Goal: Task Accomplishment & Management: Use online tool/utility

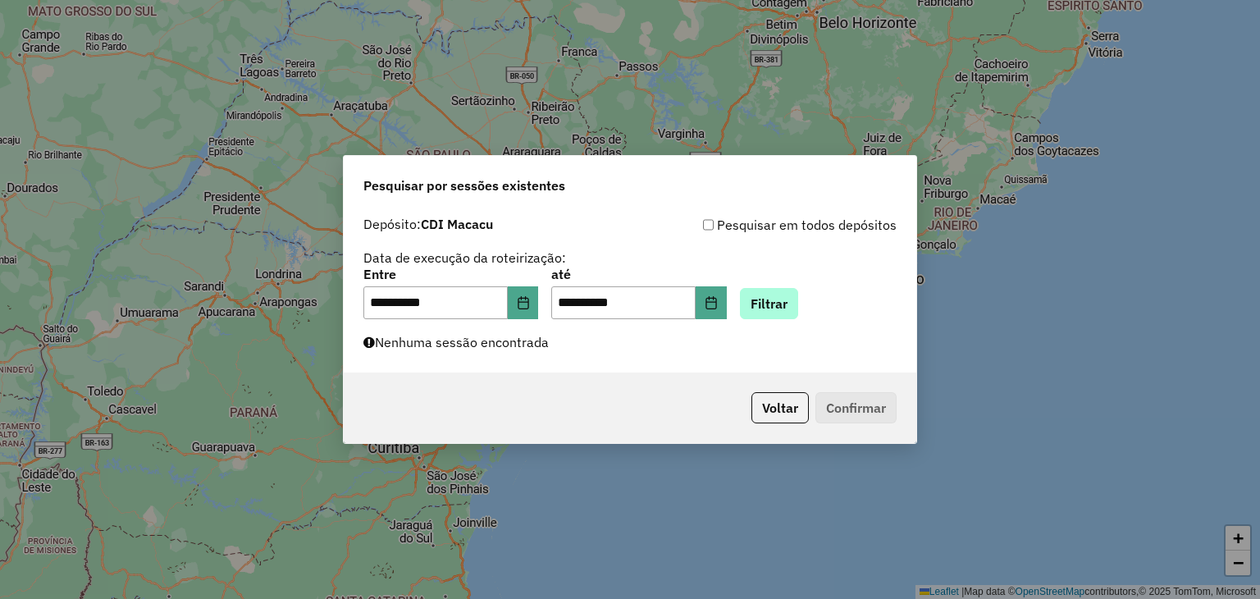
click at [790, 309] on button "Filtrar" at bounding box center [769, 303] width 58 height 31
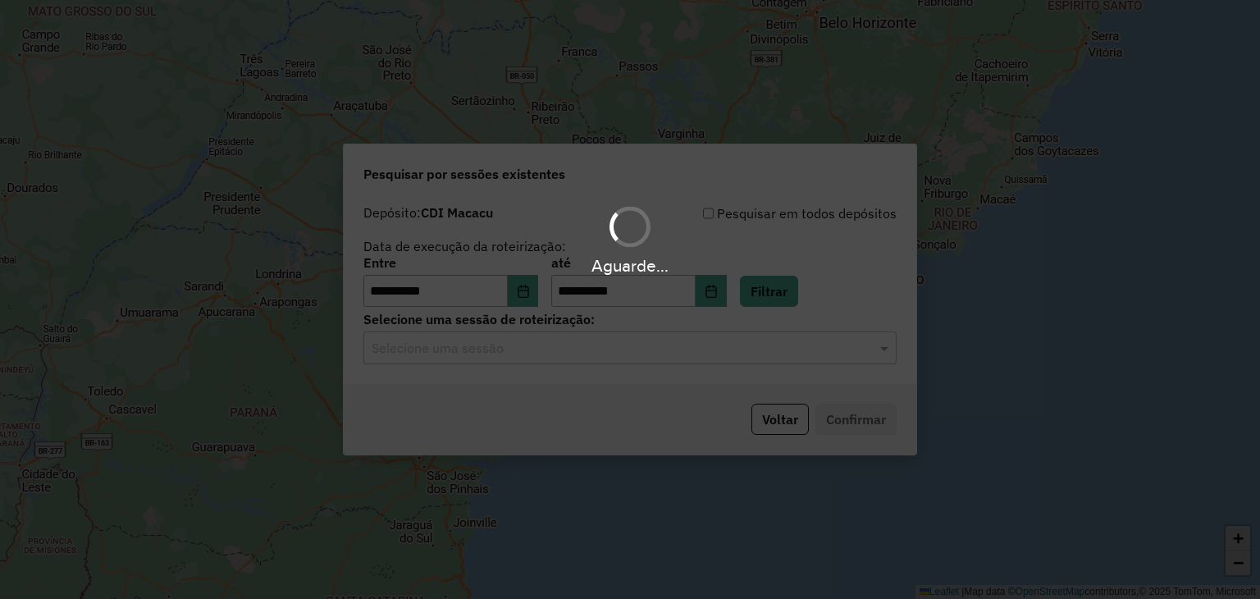
click at [662, 359] on hb-app "**********" at bounding box center [630, 299] width 1260 height 599
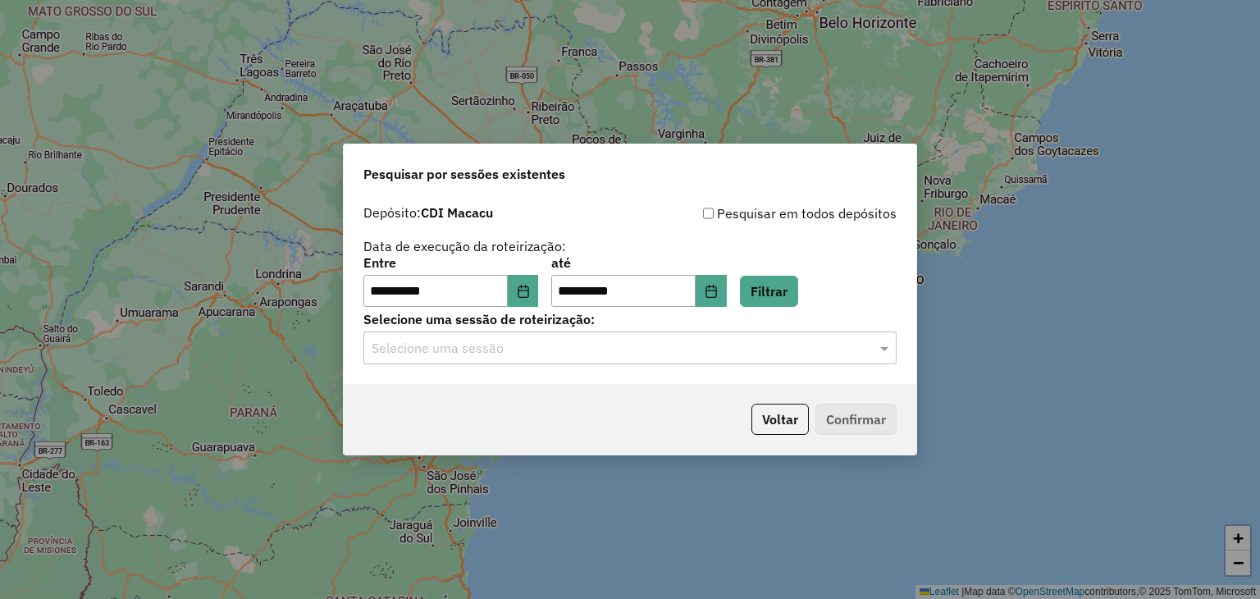
click at [662, 359] on div "Selecione uma sessão" at bounding box center [629, 347] width 533 height 33
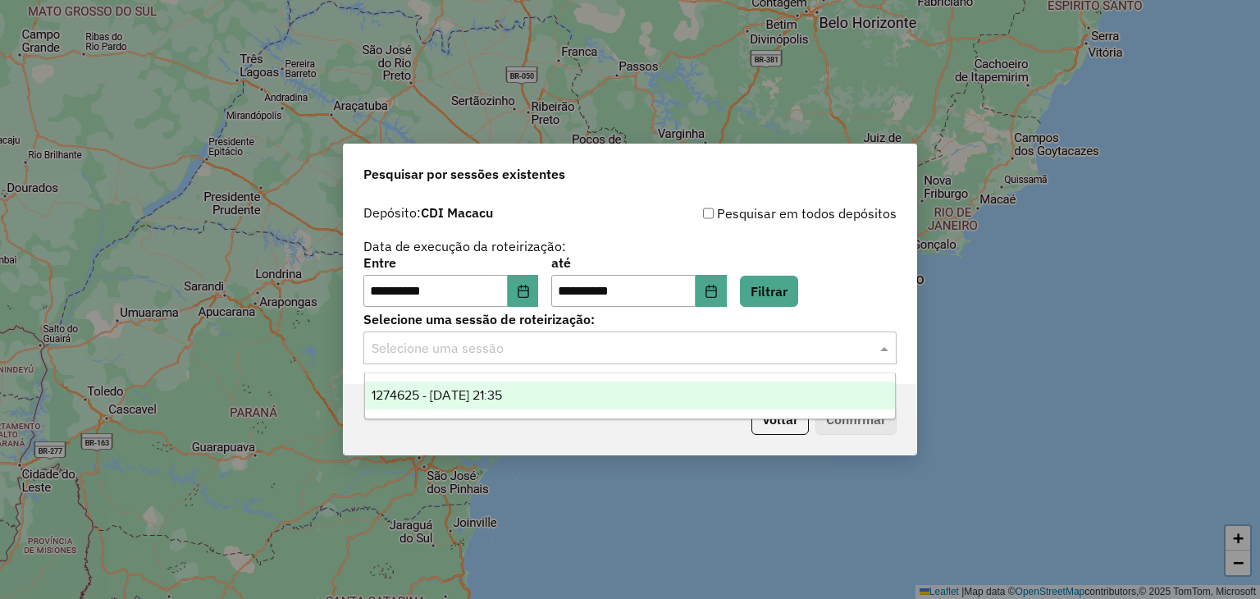
click at [650, 382] on div "1274625 - 12/09/2025 21:35" at bounding box center [630, 396] width 531 height 28
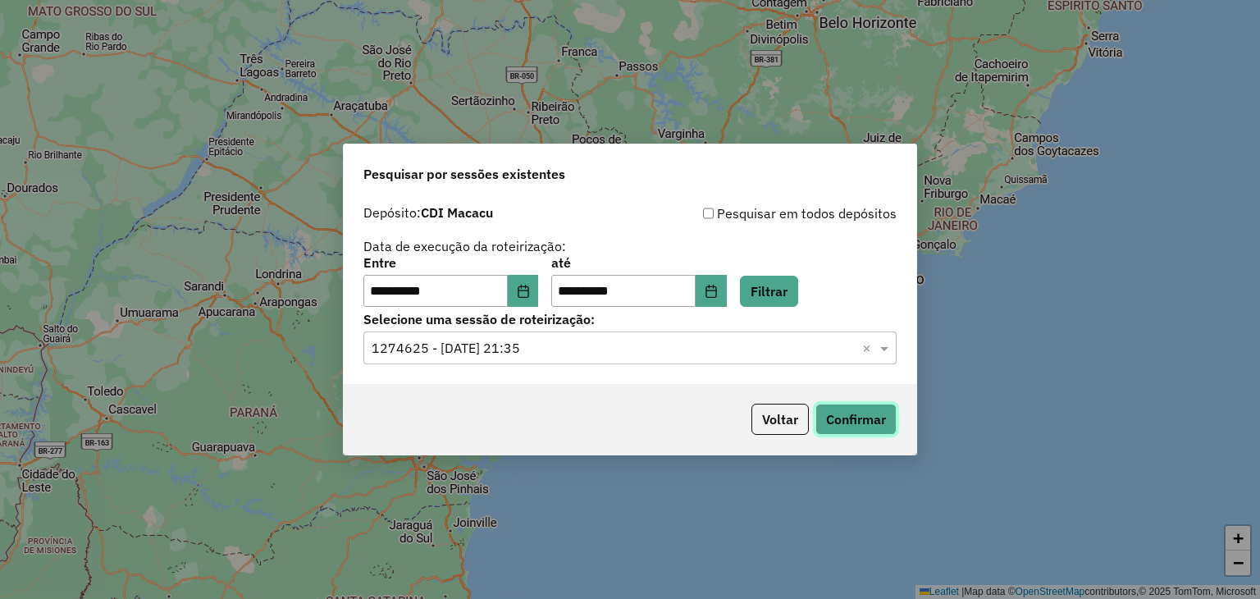
click at [865, 410] on button "Confirmar" at bounding box center [856, 419] width 81 height 31
click at [869, 415] on button "Confirmar" at bounding box center [856, 419] width 81 height 31
click at [784, 280] on button "Filtrar" at bounding box center [769, 291] width 58 height 31
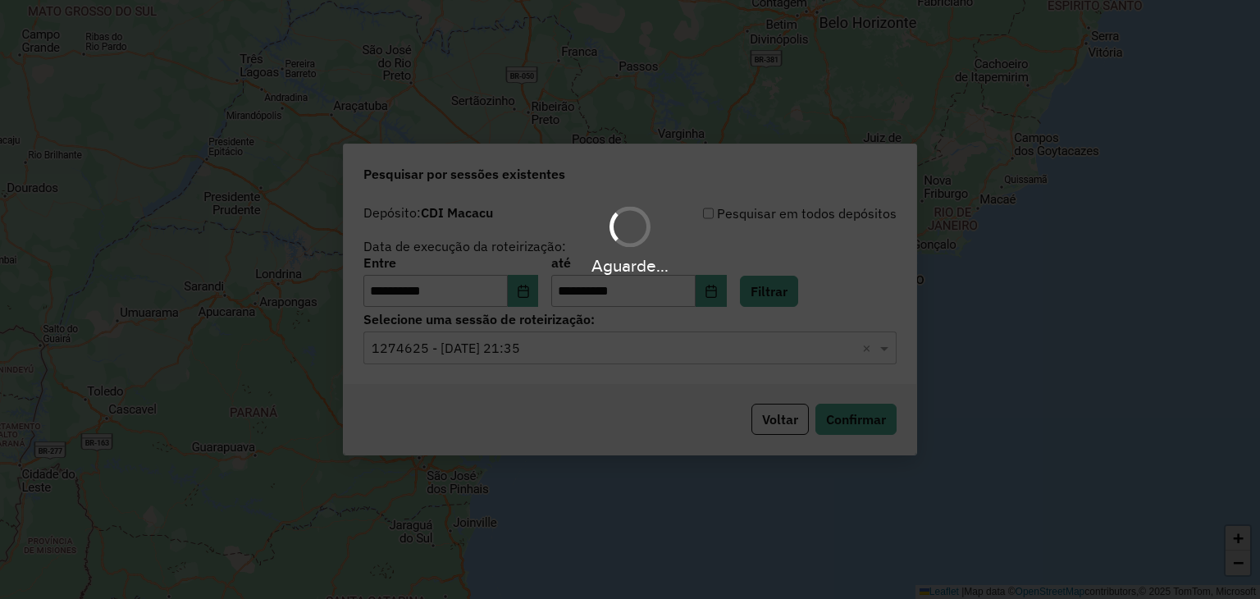
click at [494, 349] on hb-app "**********" at bounding box center [630, 299] width 1260 height 599
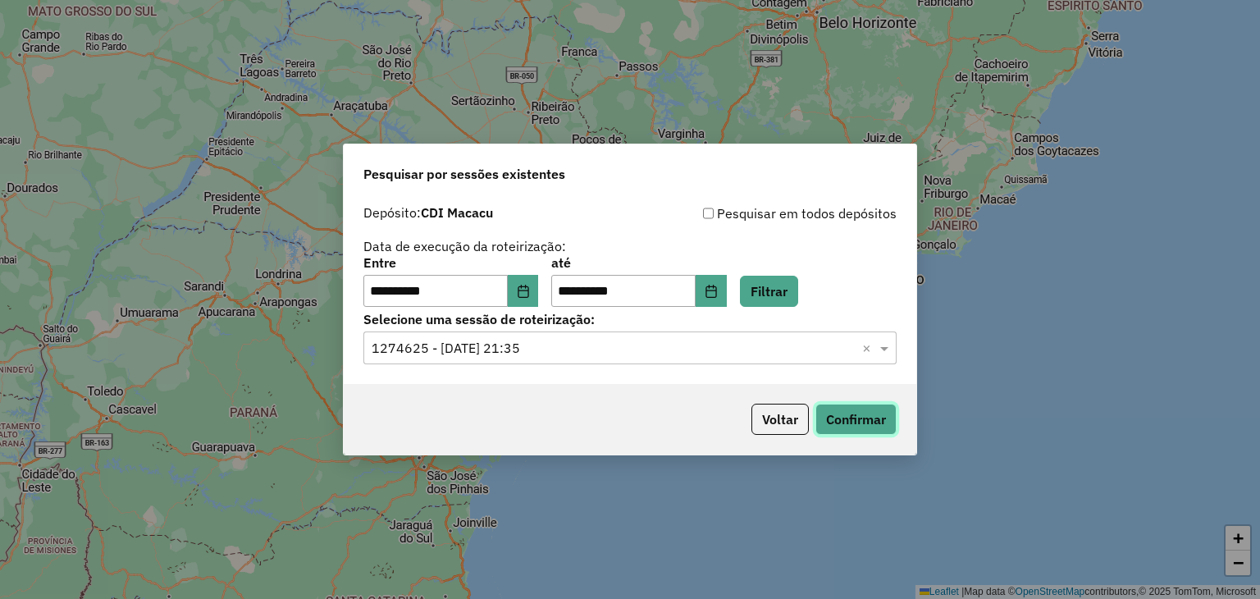
click at [830, 432] on button "Confirmar" at bounding box center [856, 419] width 81 height 31
click at [879, 418] on button "Confirmar" at bounding box center [856, 419] width 81 height 31
click at [857, 426] on button "Confirmar" at bounding box center [856, 419] width 81 height 31
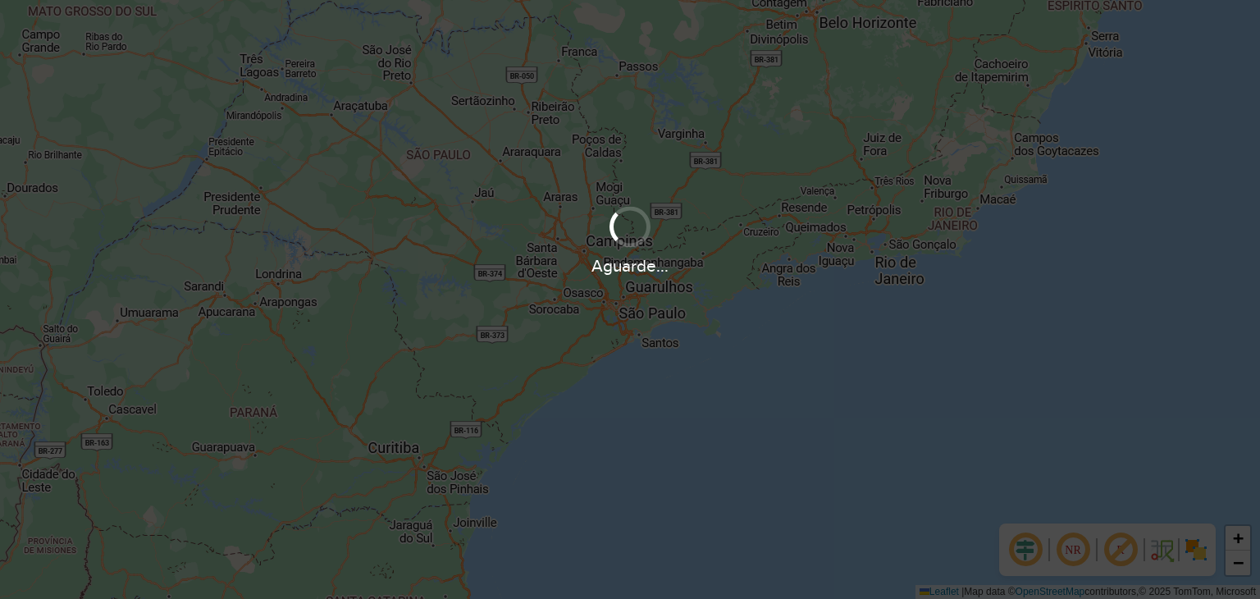
click at [119, 368] on div "Aguarde..." at bounding box center [630, 299] width 1260 height 599
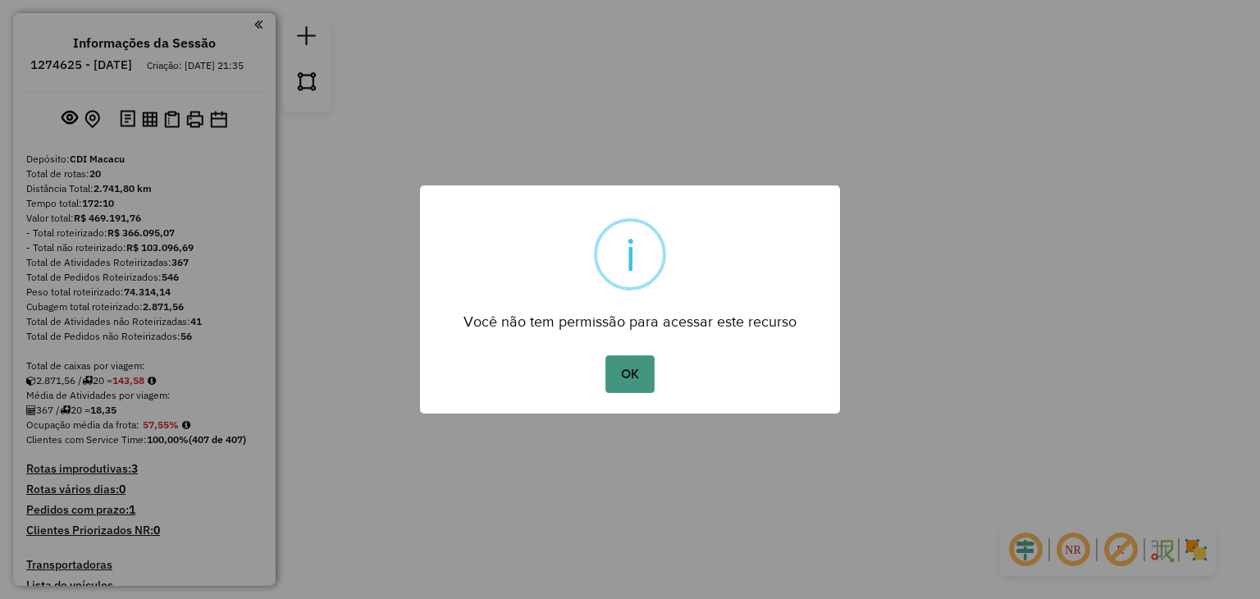
click at [653, 372] on button "OK" at bounding box center [630, 374] width 48 height 38
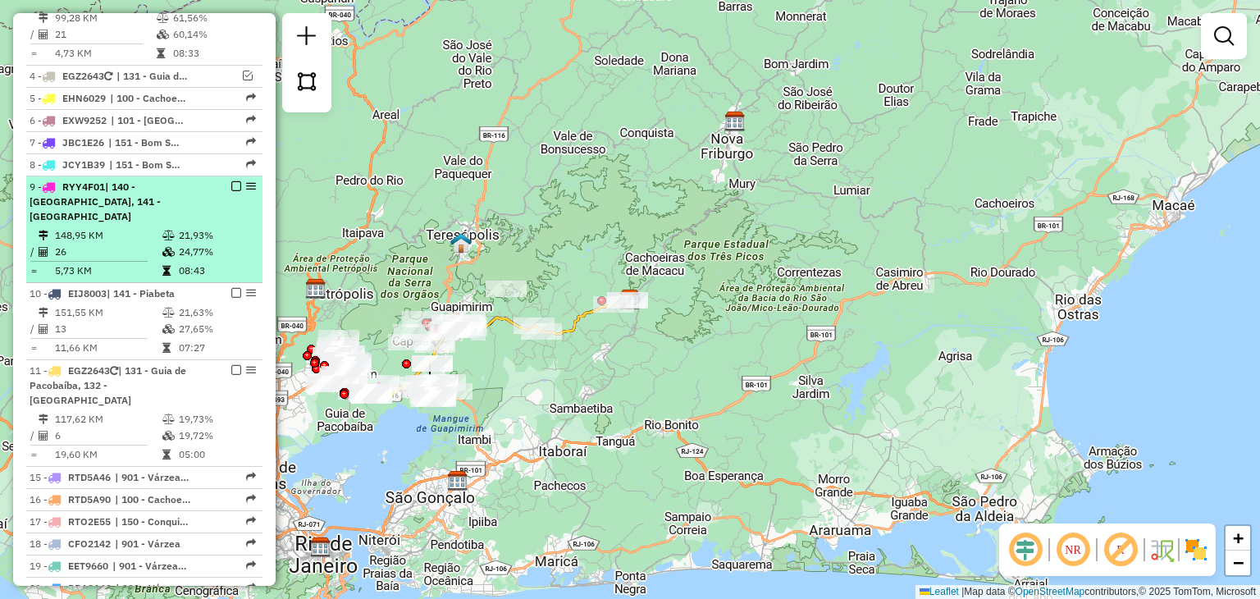
scroll to position [903, 0]
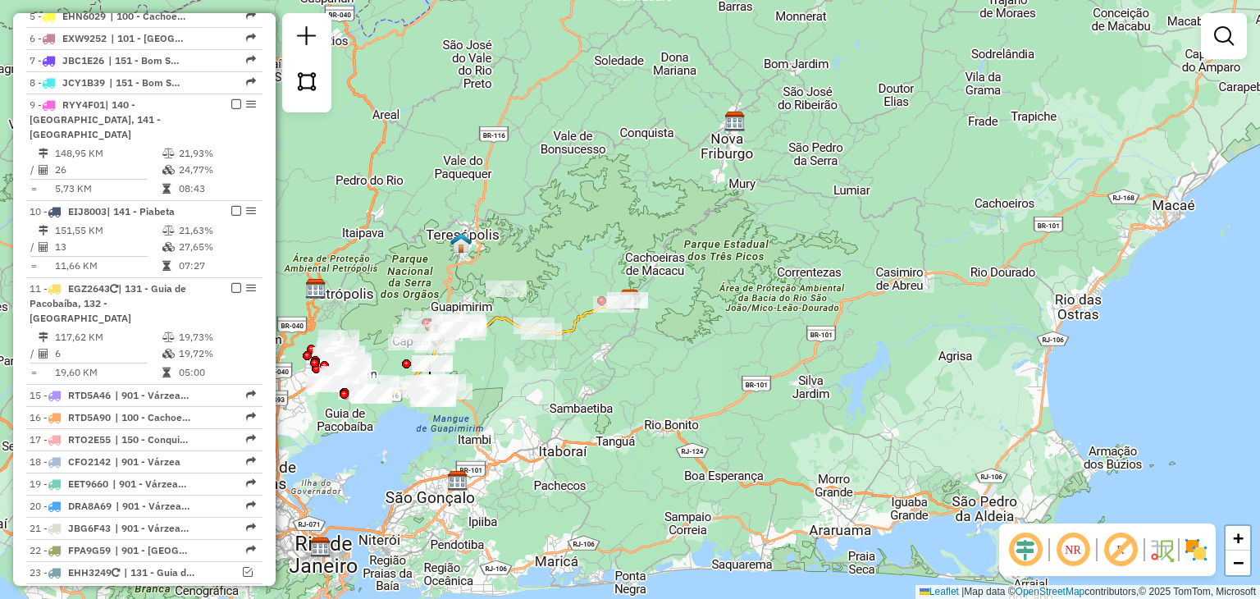
drag, startPoint x: 223, startPoint y: 448, endPoint x: 547, endPoint y: 509, distance: 329.7
click at [547, 509] on div "Janela de atendimento Grade de atendimento Capacidade Transportadoras Veículos …" at bounding box center [630, 299] width 1260 height 599
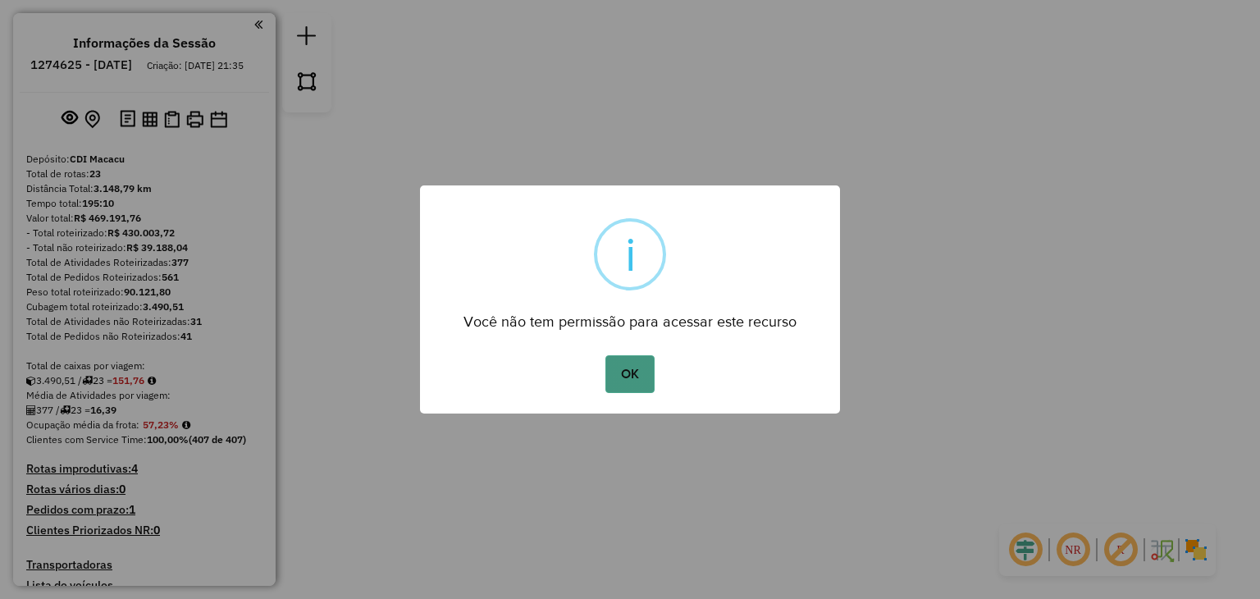
click at [614, 368] on button "OK" at bounding box center [630, 374] width 48 height 38
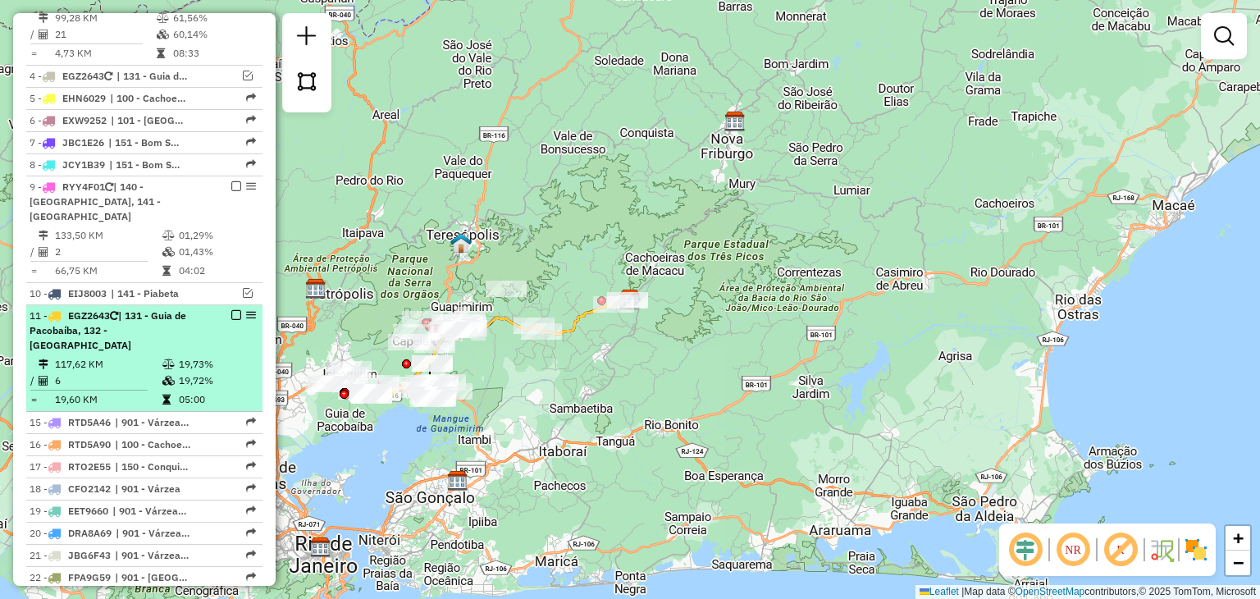
scroll to position [656, 0]
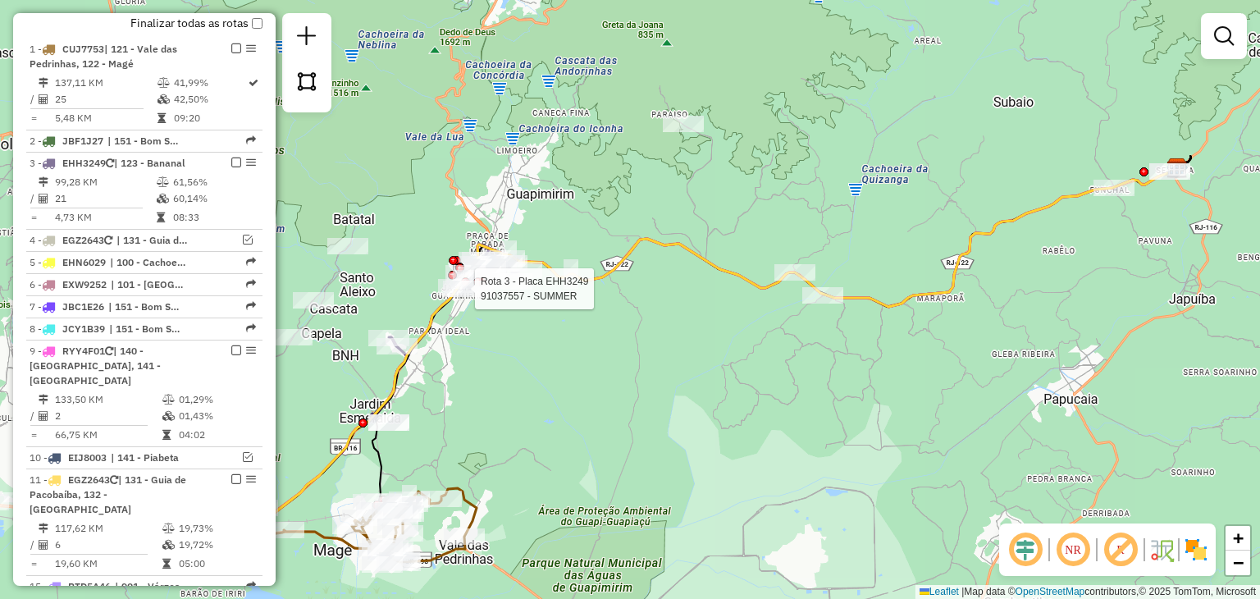
select select "**********"
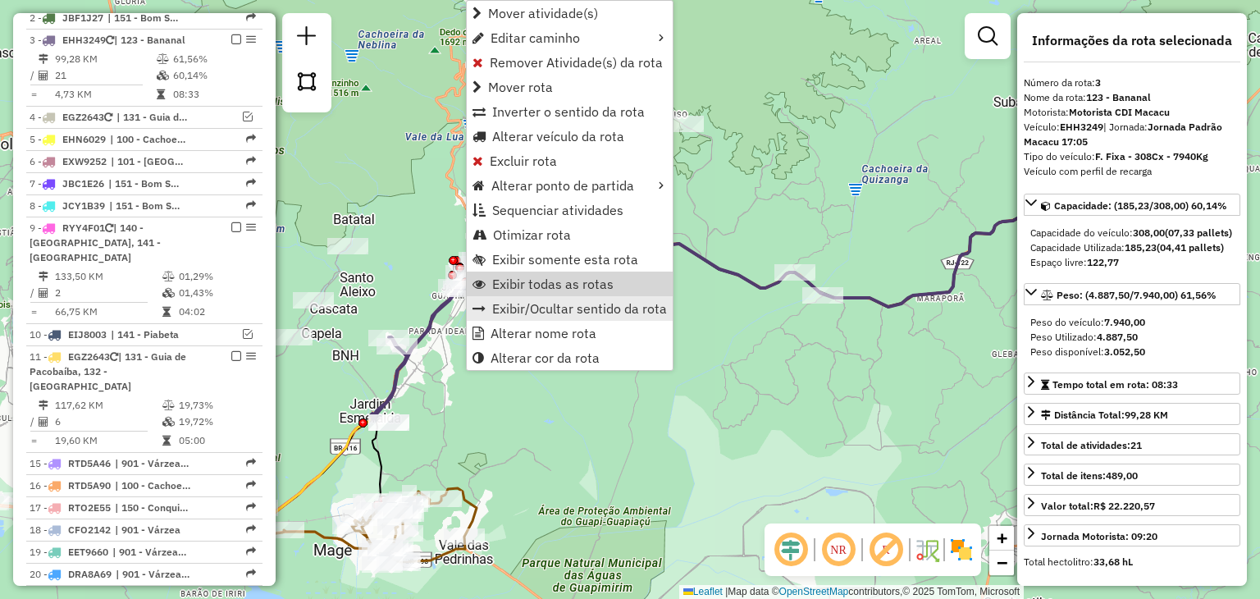
scroll to position [810, 0]
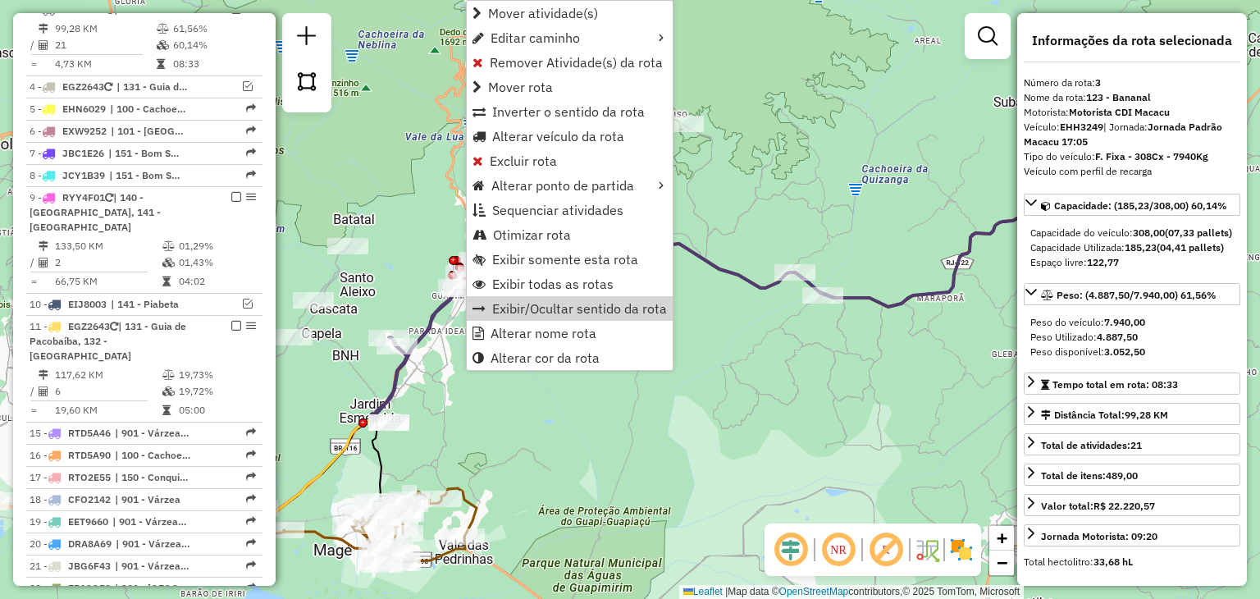
click at [382, 245] on div "Rota 3 - Placa EHH3249 91037557 - SUMMER Rota 3 - Placa EHH3249 91053910 - SIDN…" at bounding box center [630, 299] width 1260 height 599
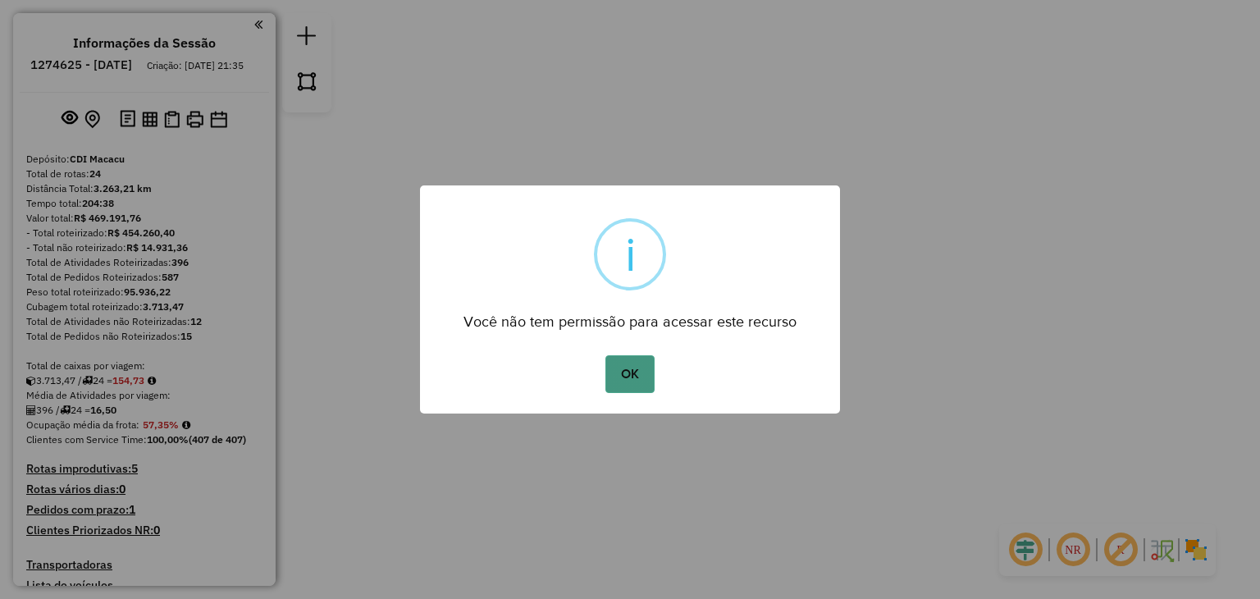
click at [620, 373] on button "OK" at bounding box center [630, 374] width 48 height 38
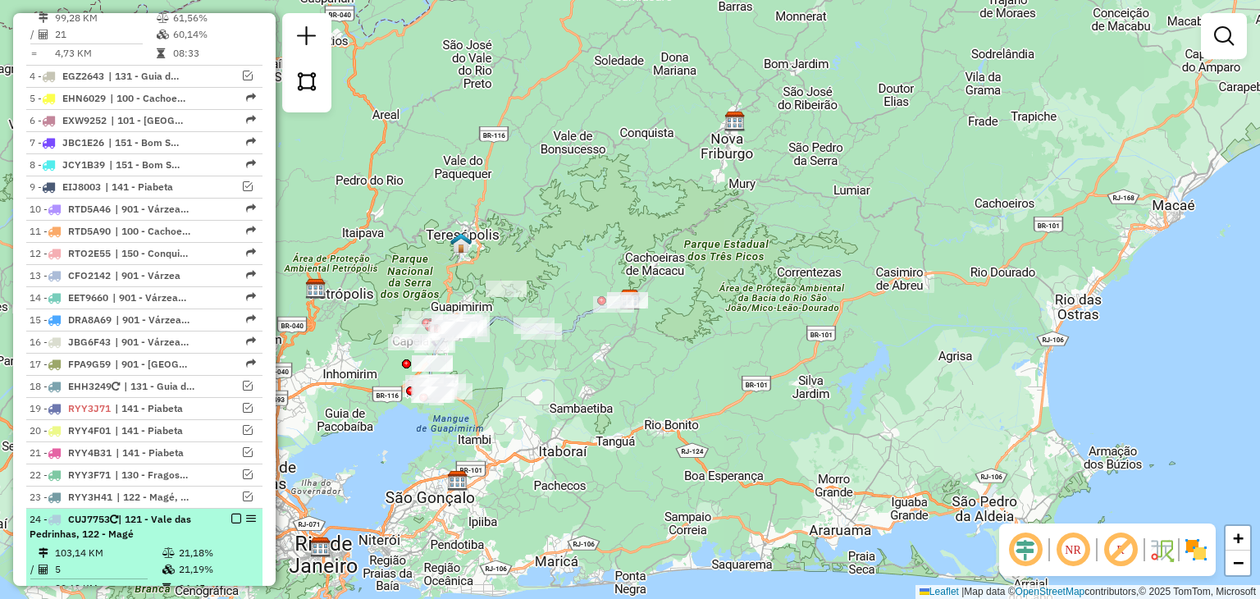
scroll to position [985, 0]
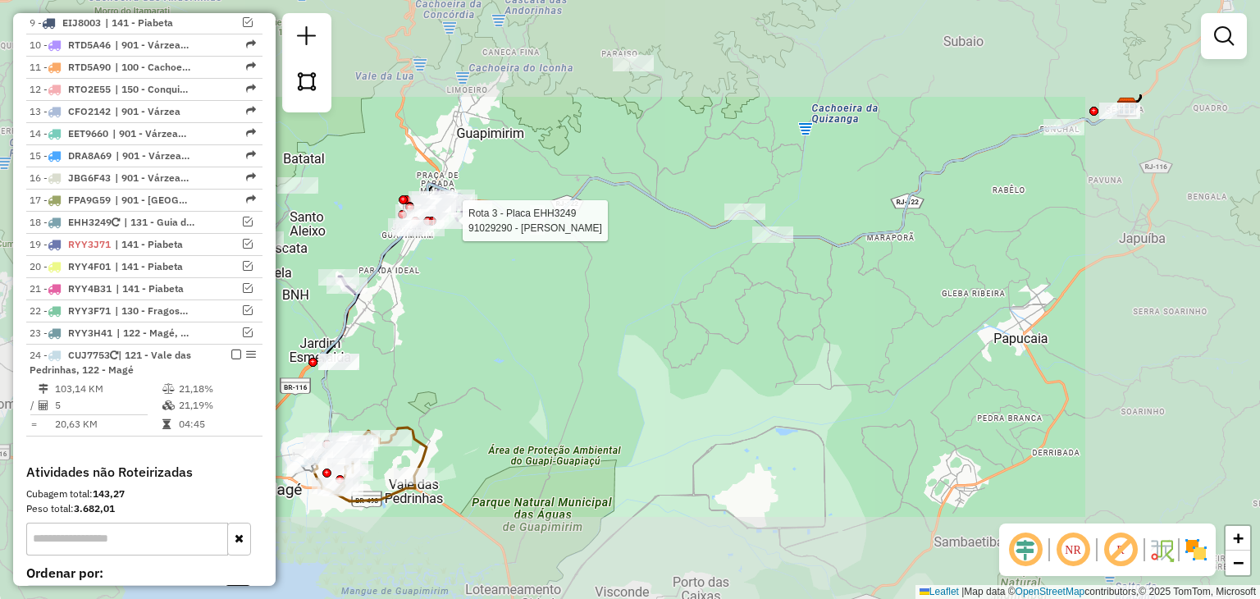
select select "**********"
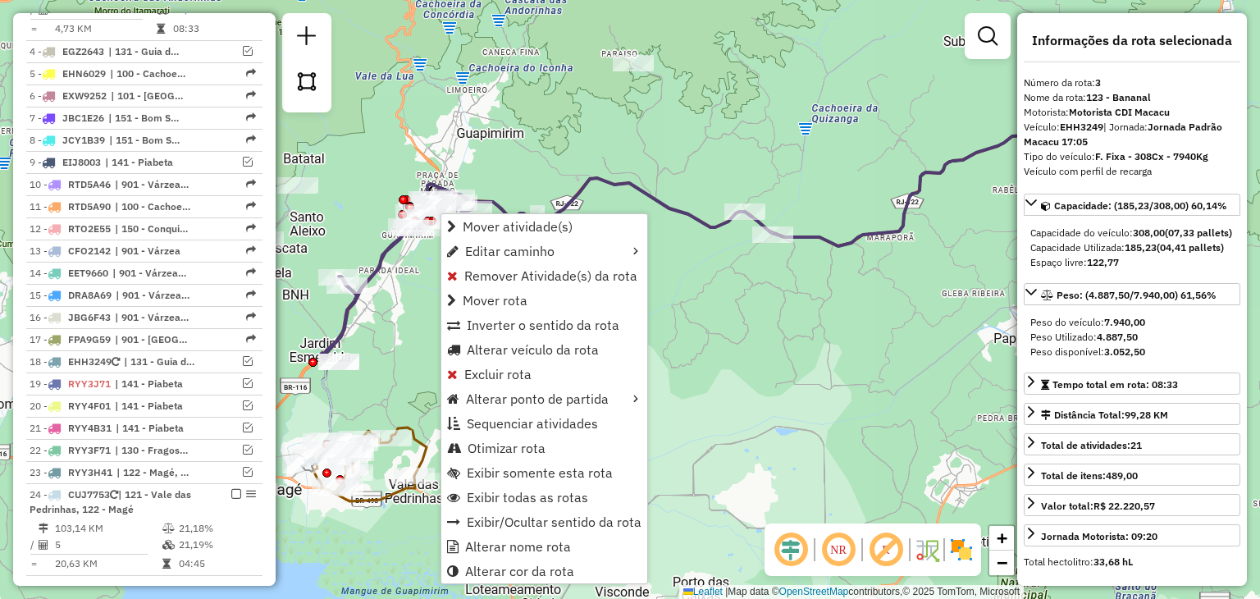
scroll to position [810, 0]
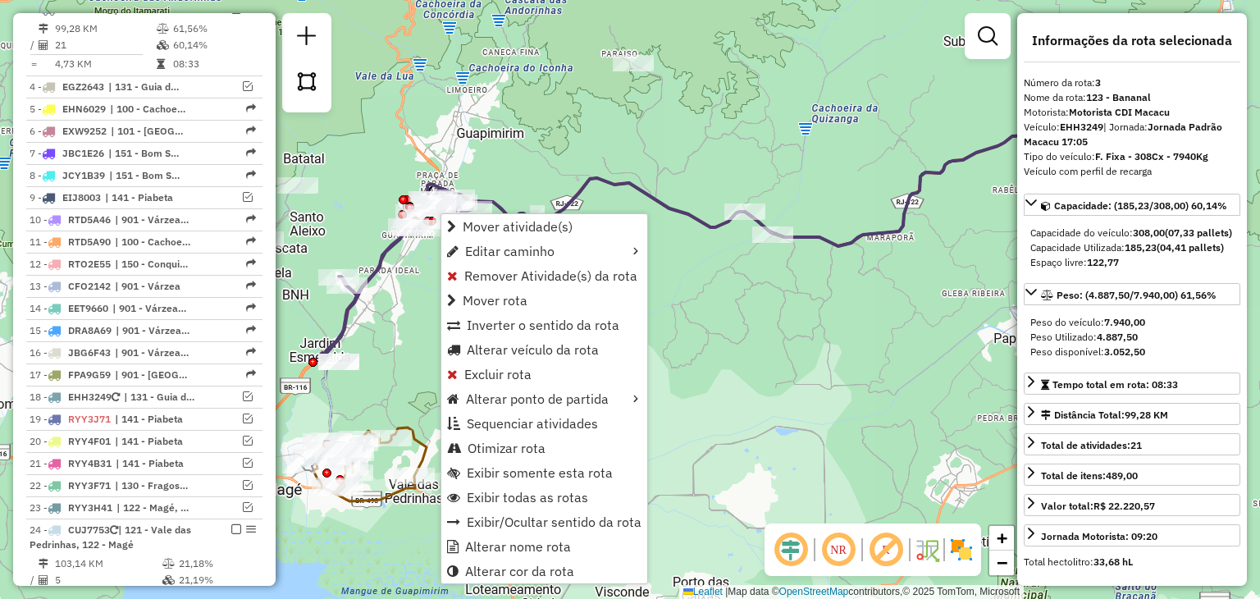
click at [364, 356] on div "Janela de atendimento Grade de atendimento Capacidade Transportadoras Veículos …" at bounding box center [630, 299] width 1260 height 599
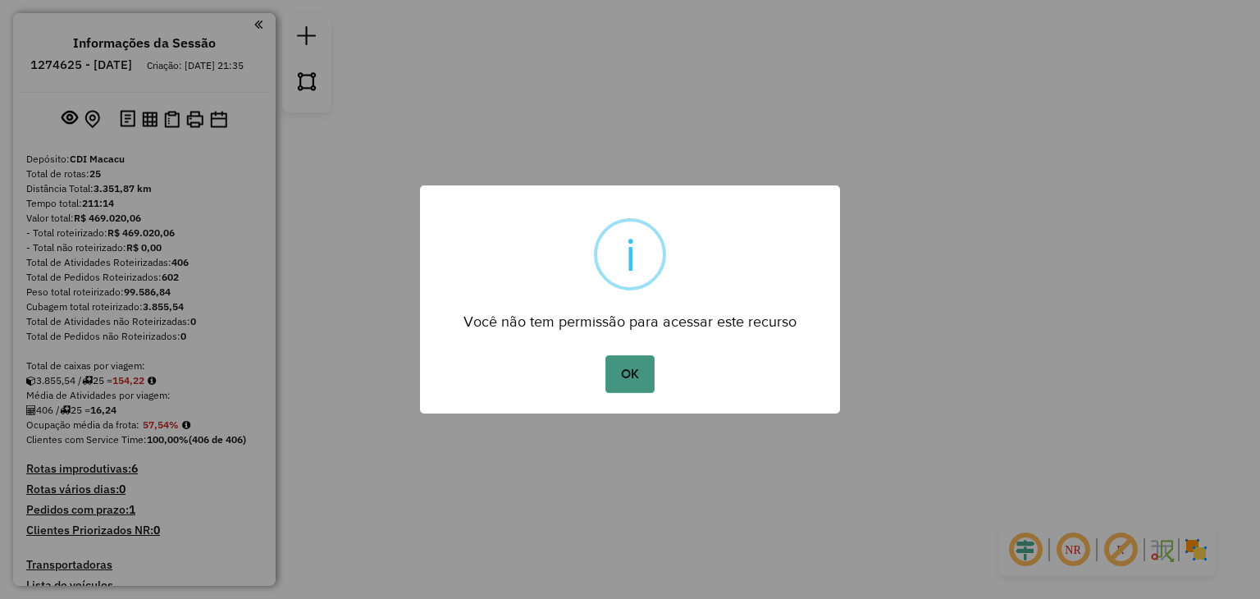
click at [617, 363] on button "OK" at bounding box center [630, 374] width 48 height 38
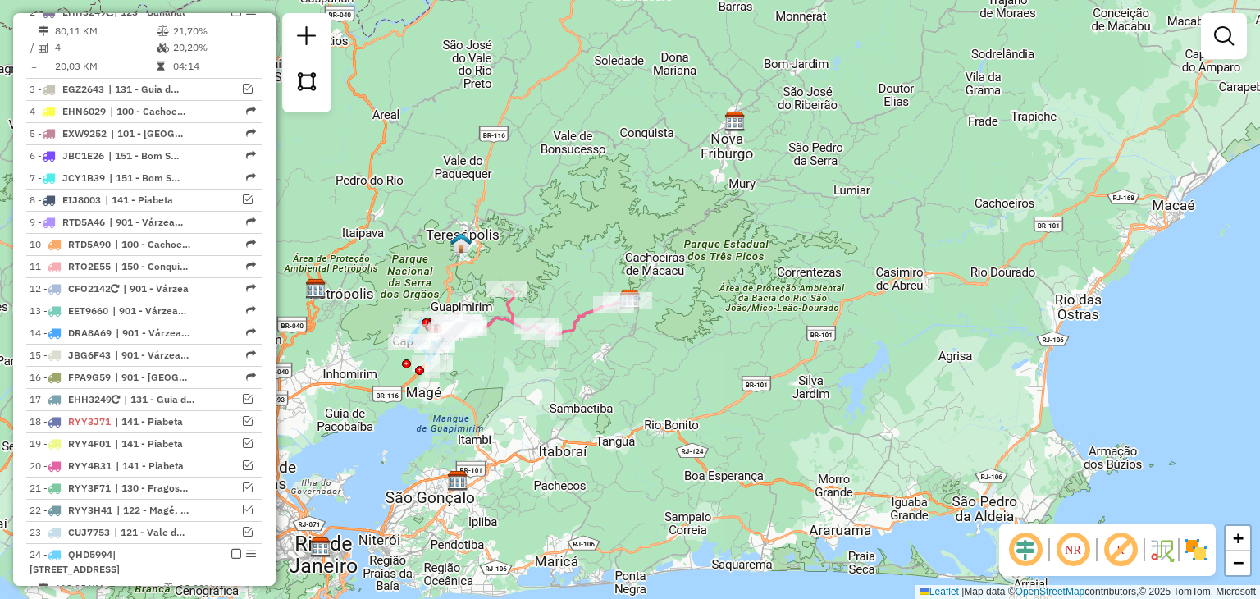
scroll to position [633, 0]
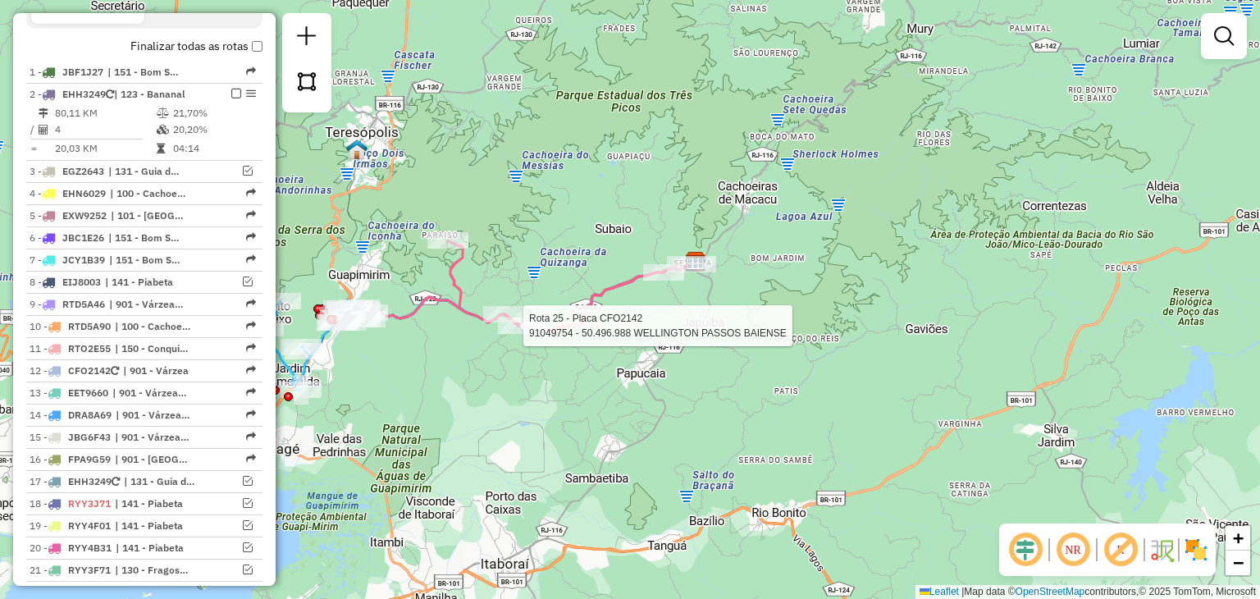
select select "**********"
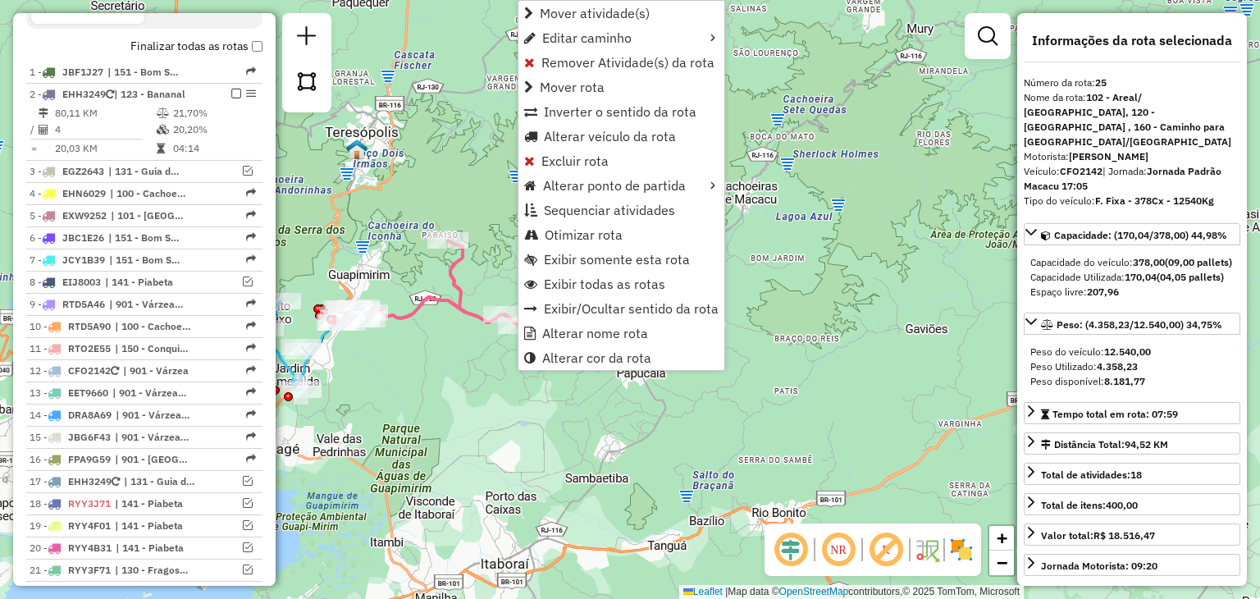
scroll to position [962, 0]
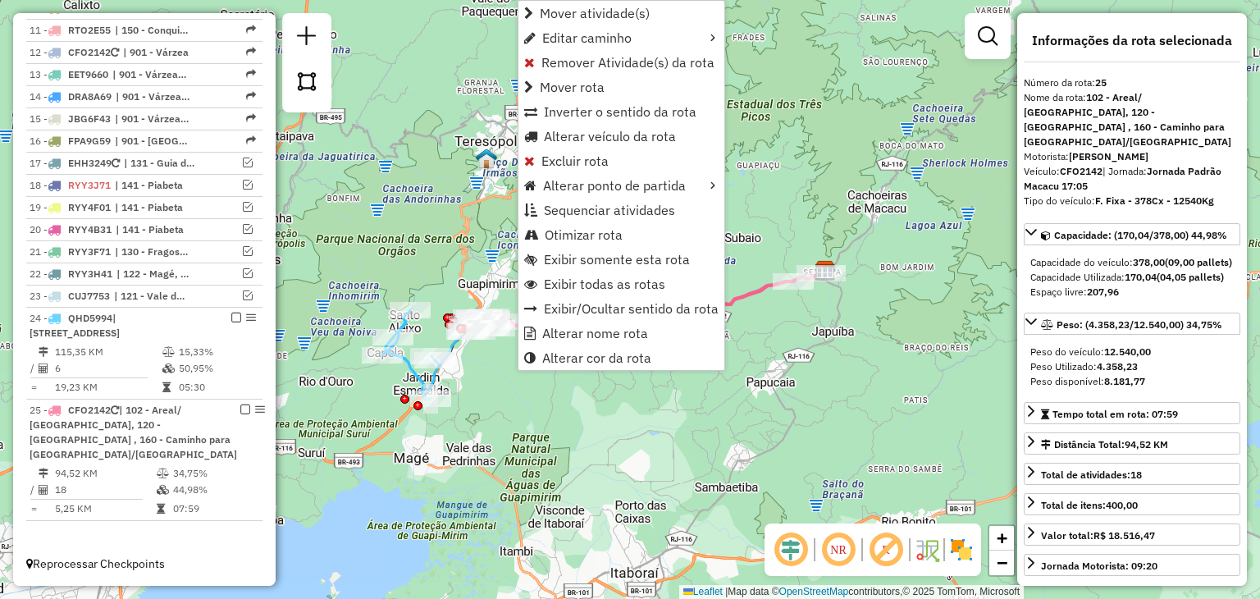
drag, startPoint x: 346, startPoint y: 397, endPoint x: 554, endPoint y: 400, distance: 207.6
click at [554, 400] on div "Janela de atendimento Grade de atendimento Capacidade Transportadoras Veículos …" at bounding box center [630, 299] width 1260 height 599
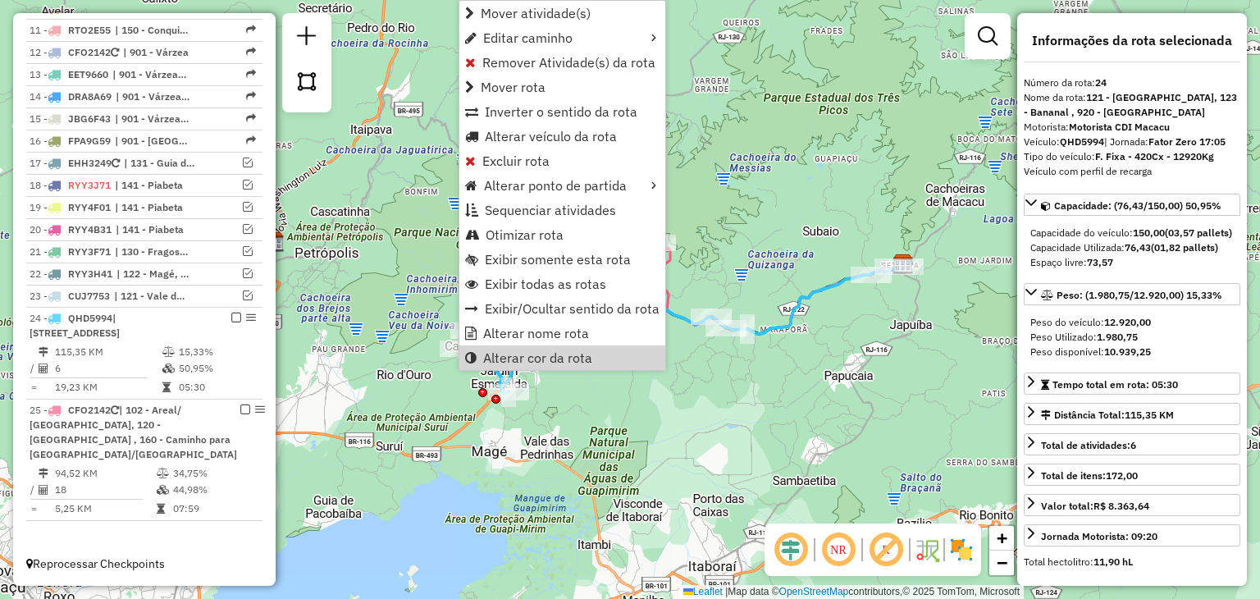
click at [640, 382] on div "Janela de atendimento Grade de atendimento Capacidade Transportadoras Veículos …" at bounding box center [630, 299] width 1260 height 599
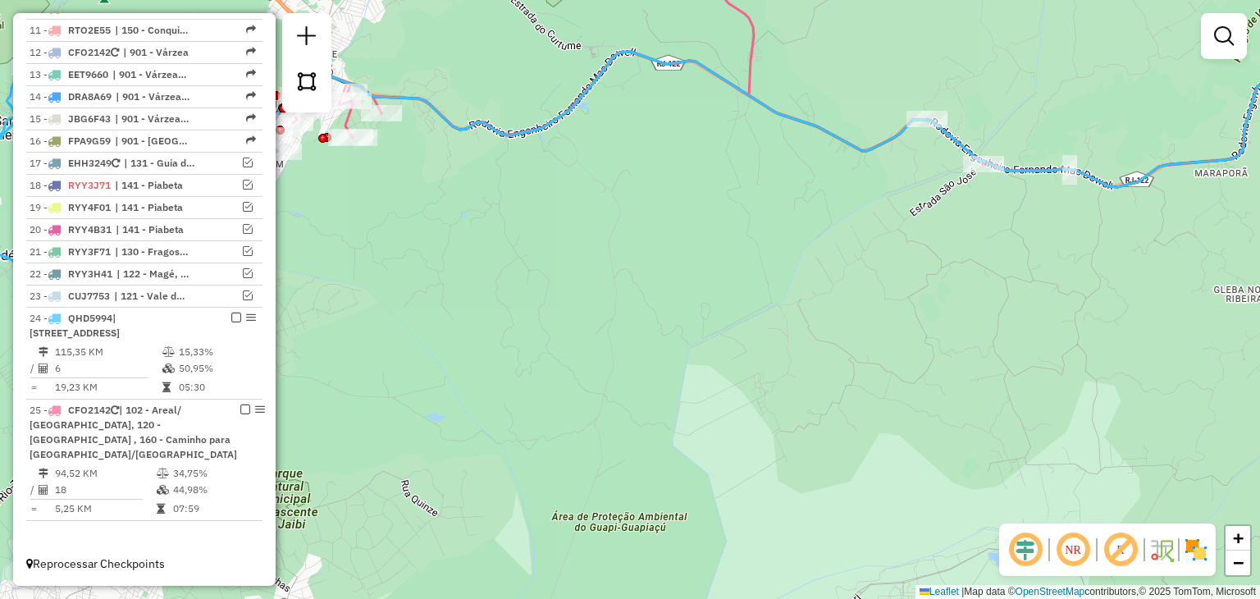
drag, startPoint x: 453, startPoint y: 262, endPoint x: 728, endPoint y: 423, distance: 318.9
click at [728, 423] on div "Janela de atendimento Grade de atendimento Capacidade Transportadoras Veículos …" at bounding box center [630, 299] width 1260 height 599
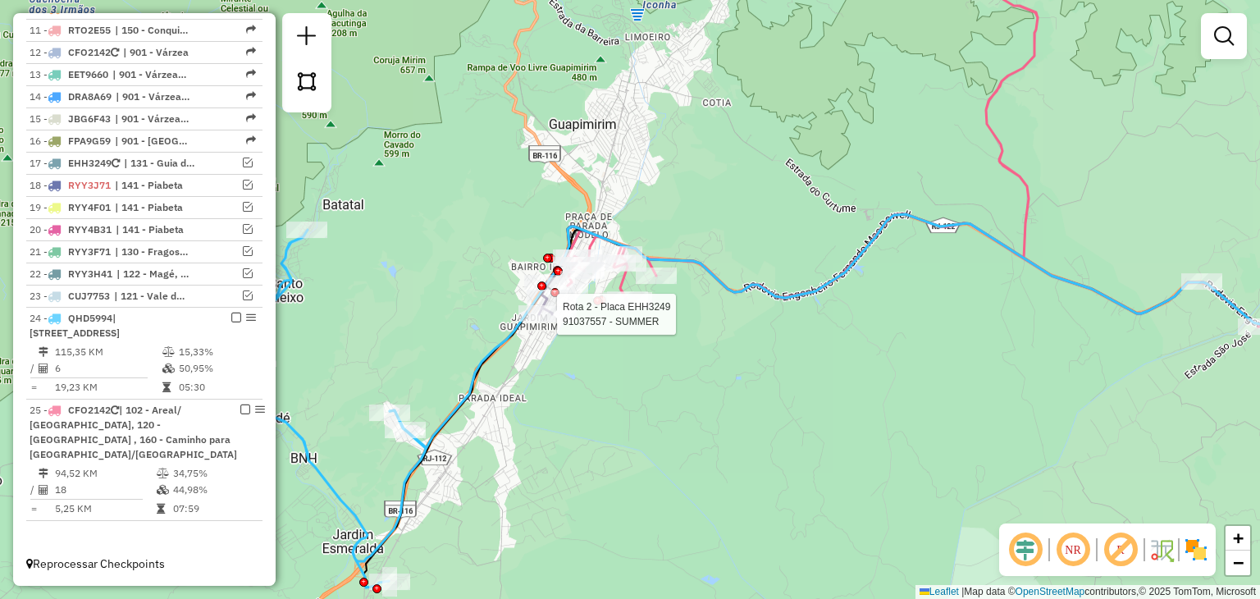
select select "**********"
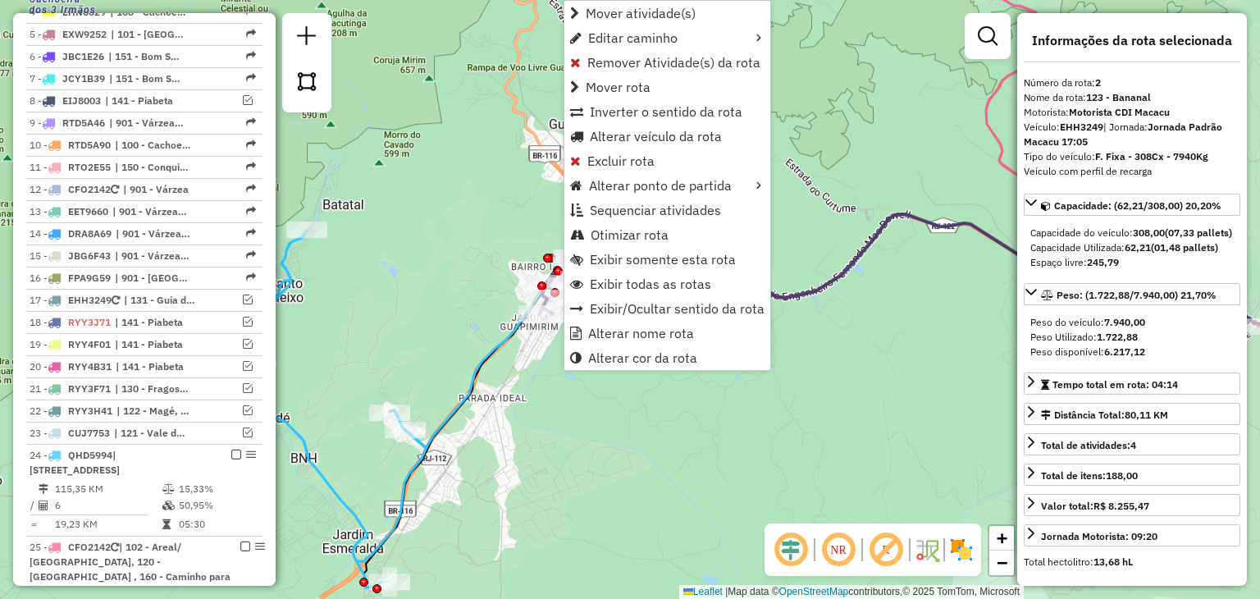
scroll to position [718, 0]
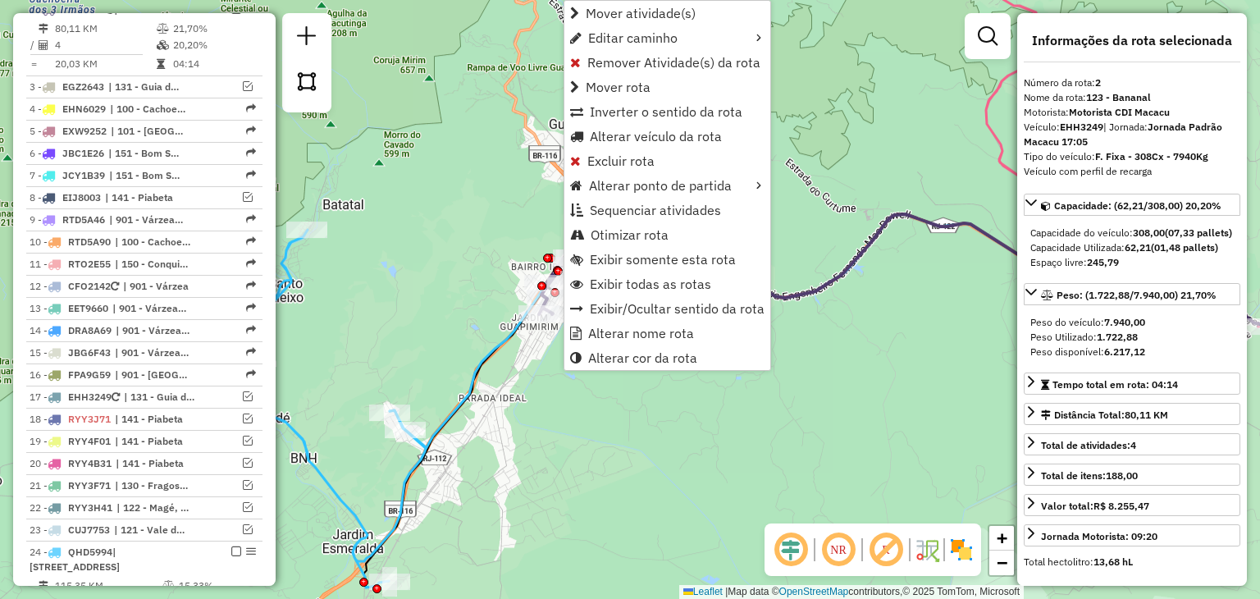
click at [432, 287] on div "Janela de atendimento Grade de atendimento Capacidade Transportadoras Veículos …" at bounding box center [630, 299] width 1260 height 599
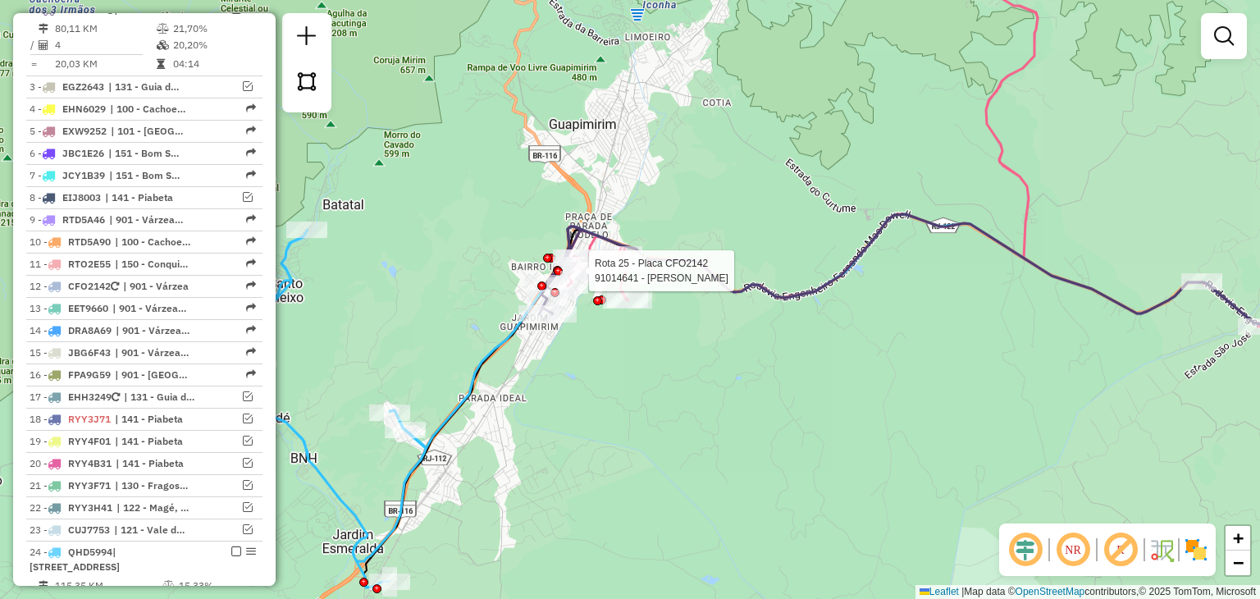
select select "**********"
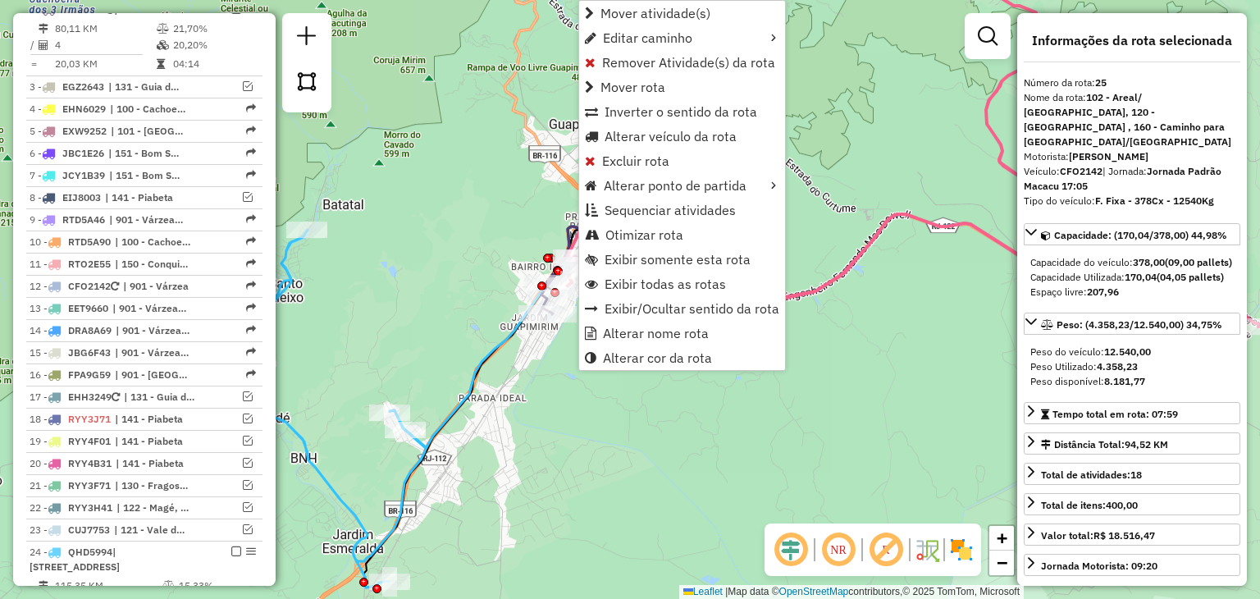
scroll to position [962, 0]
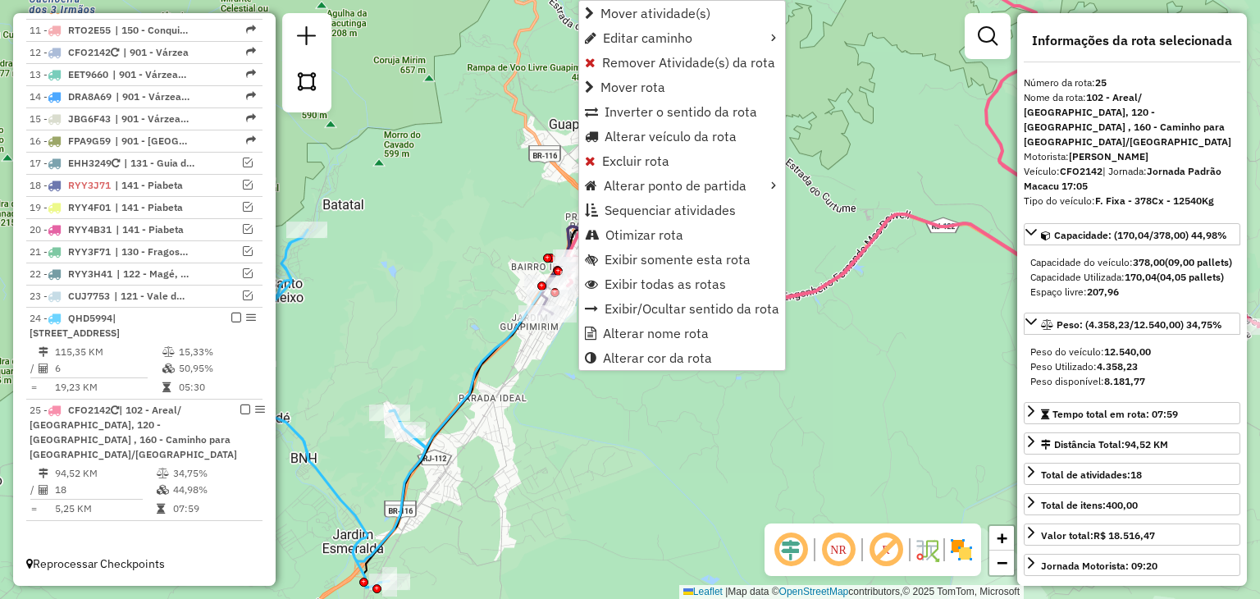
click at [444, 240] on div "Rota 25 - Placa CFO2142 91014641 - ROSIMERI DOS SANTOS Rota 25 - Placa CFO2142 …" at bounding box center [630, 299] width 1260 height 599
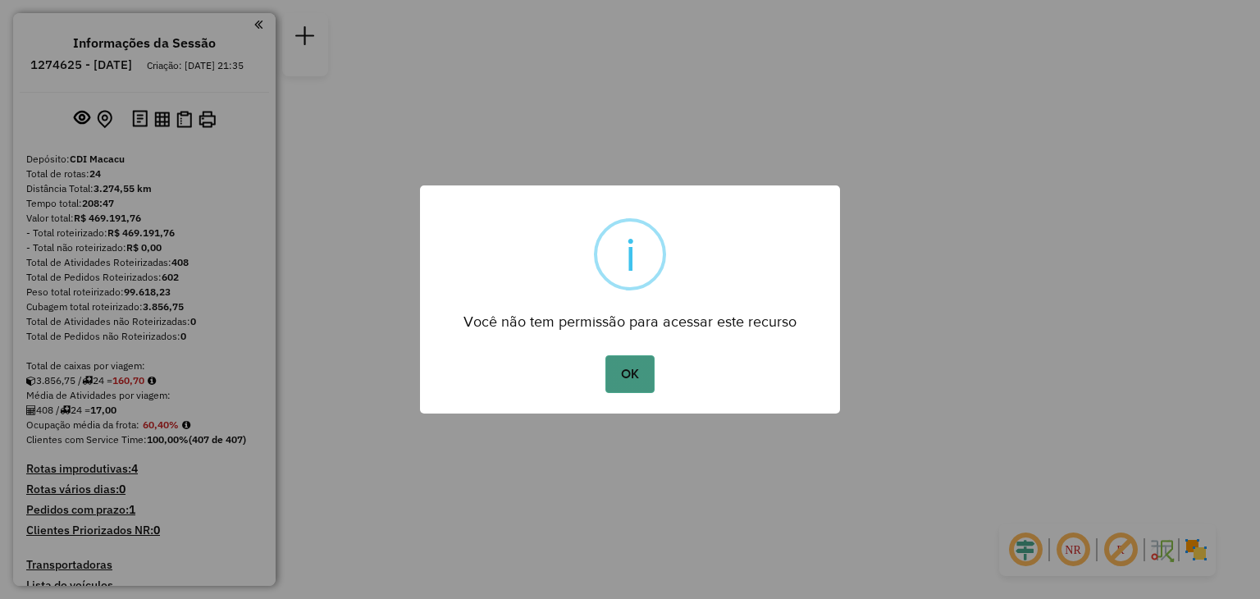
click at [617, 372] on button "OK" at bounding box center [630, 374] width 48 height 38
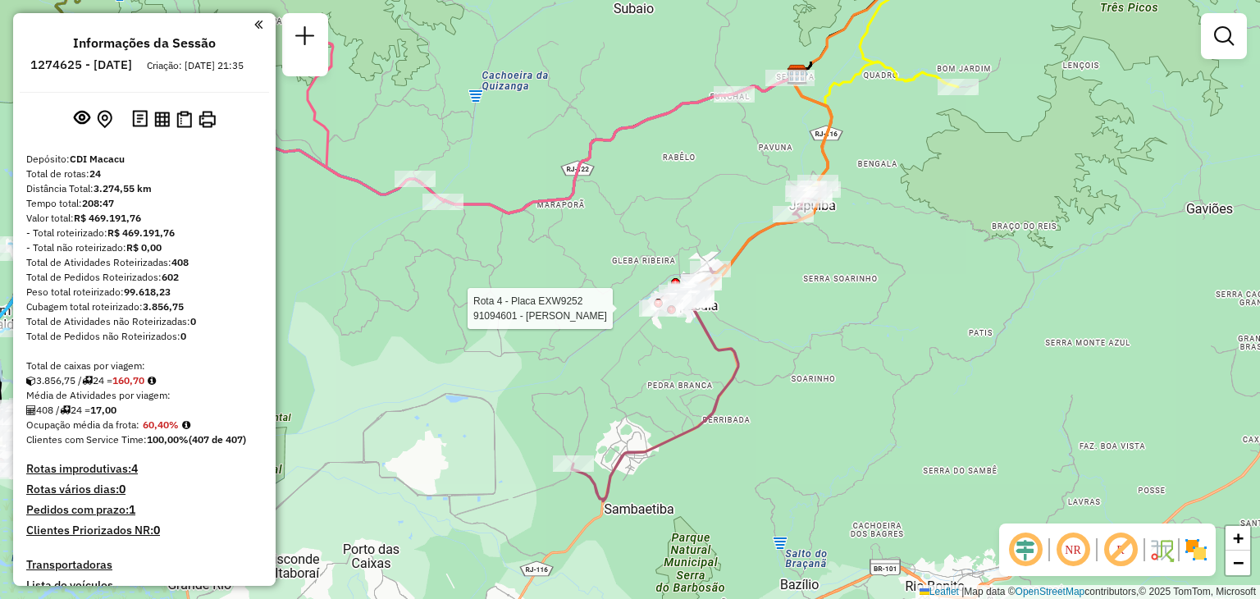
select select "**********"
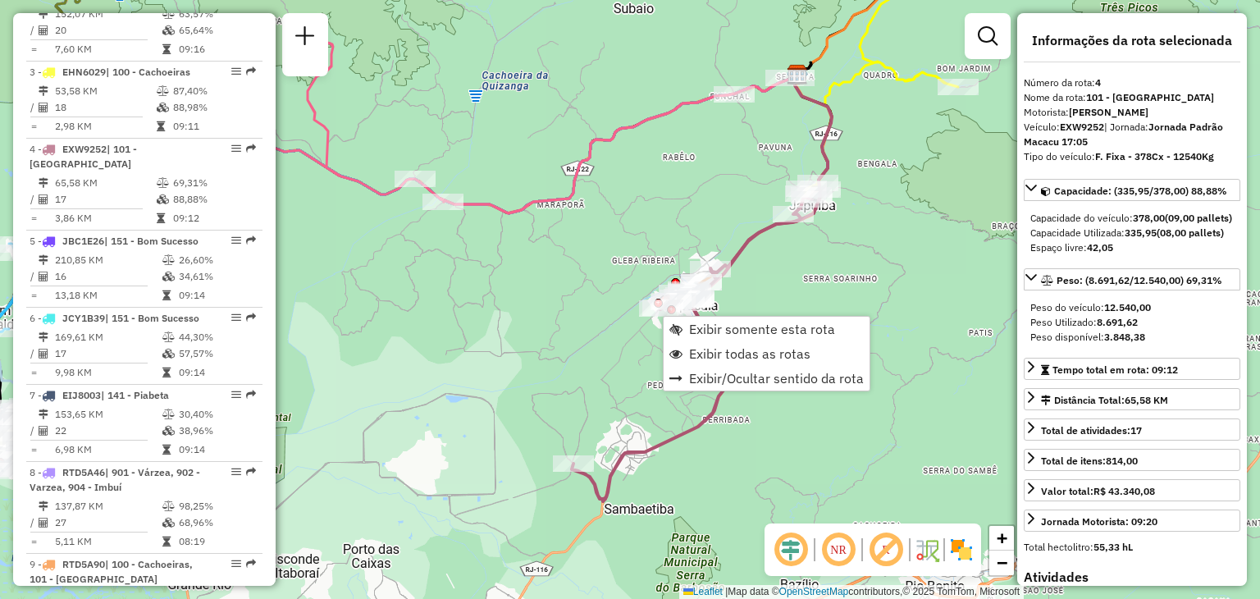
scroll to position [924, 0]
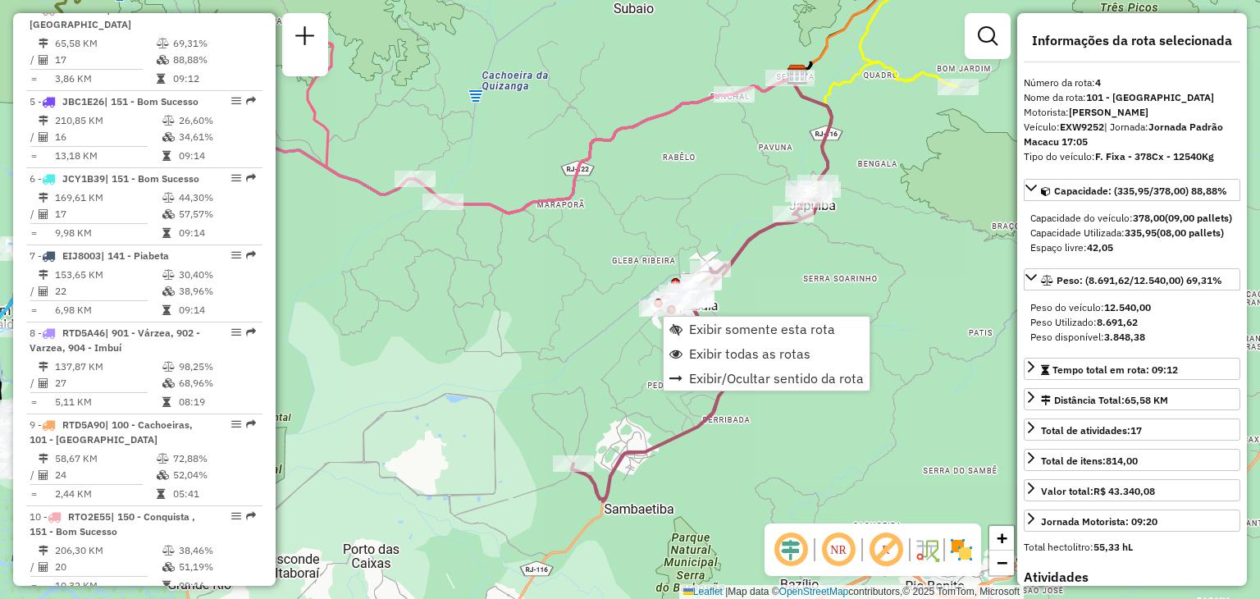
click at [853, 160] on div "Rota 3 - Placa EHN6029 91053986 - [PERSON_NAME] Rota 3 - Placa EHN6029 91039885…" at bounding box center [630, 299] width 1260 height 599
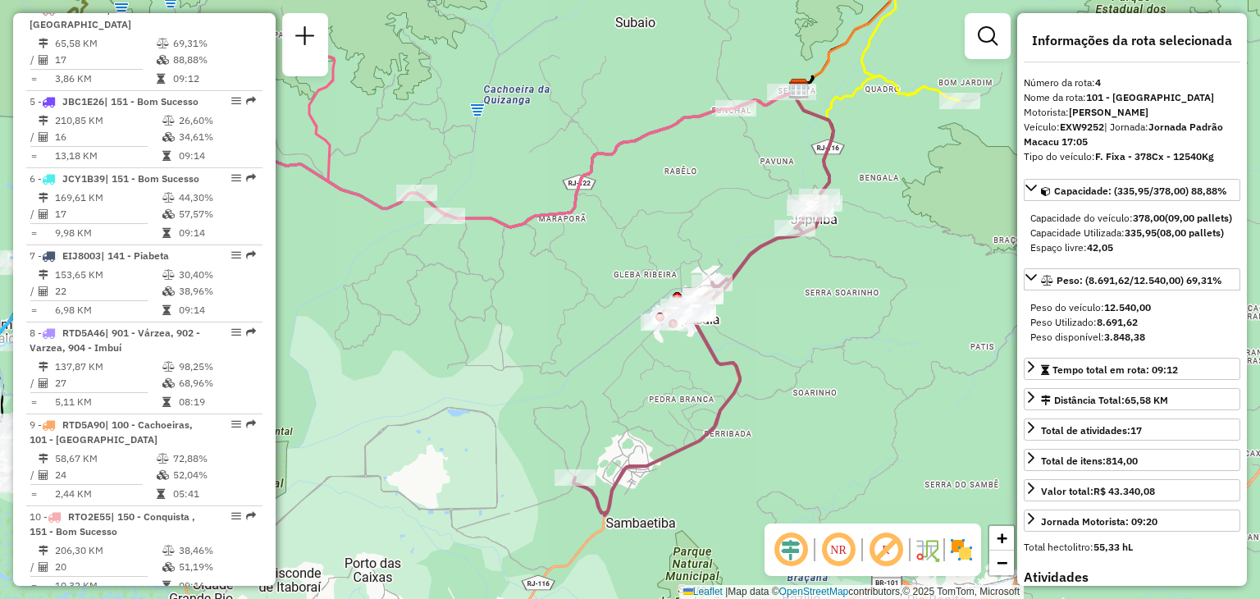
drag, startPoint x: 889, startPoint y: 133, endPoint x: 776, endPoint y: 394, distance: 284.4
click at [777, 394] on div "Janela de atendimento Grade de atendimento Capacidade Transportadoras Veículos …" at bounding box center [630, 299] width 1260 height 599
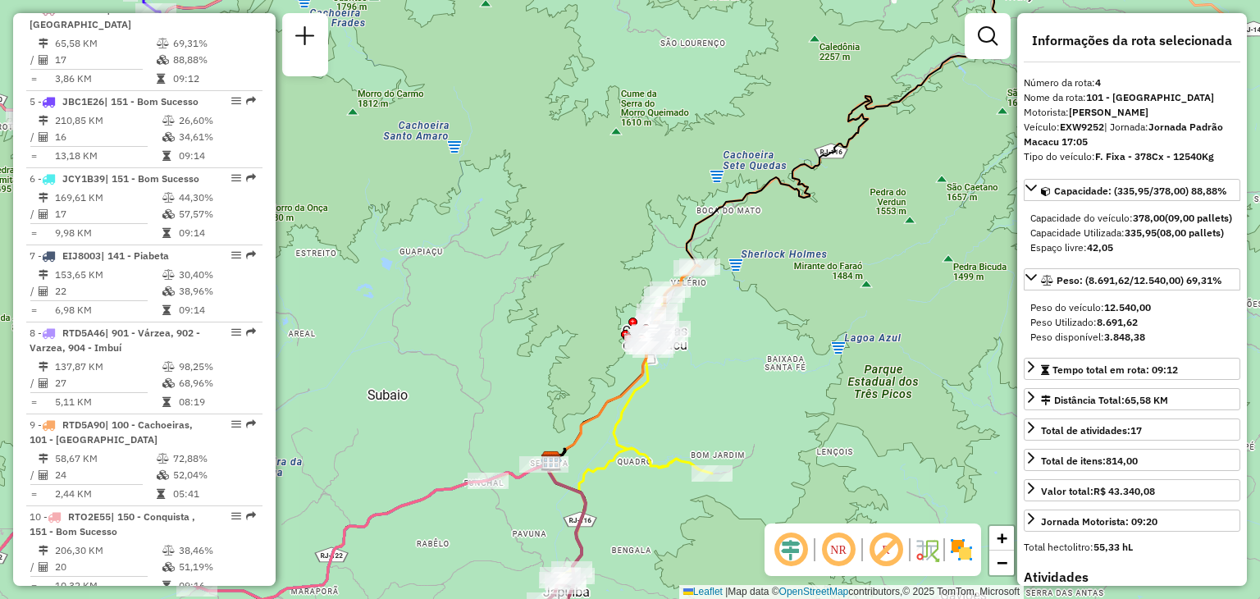
click at [455, 452] on div "Janela de atendimento Grade de atendimento Capacidade Transportadoras Veículos …" at bounding box center [630, 299] width 1260 height 599
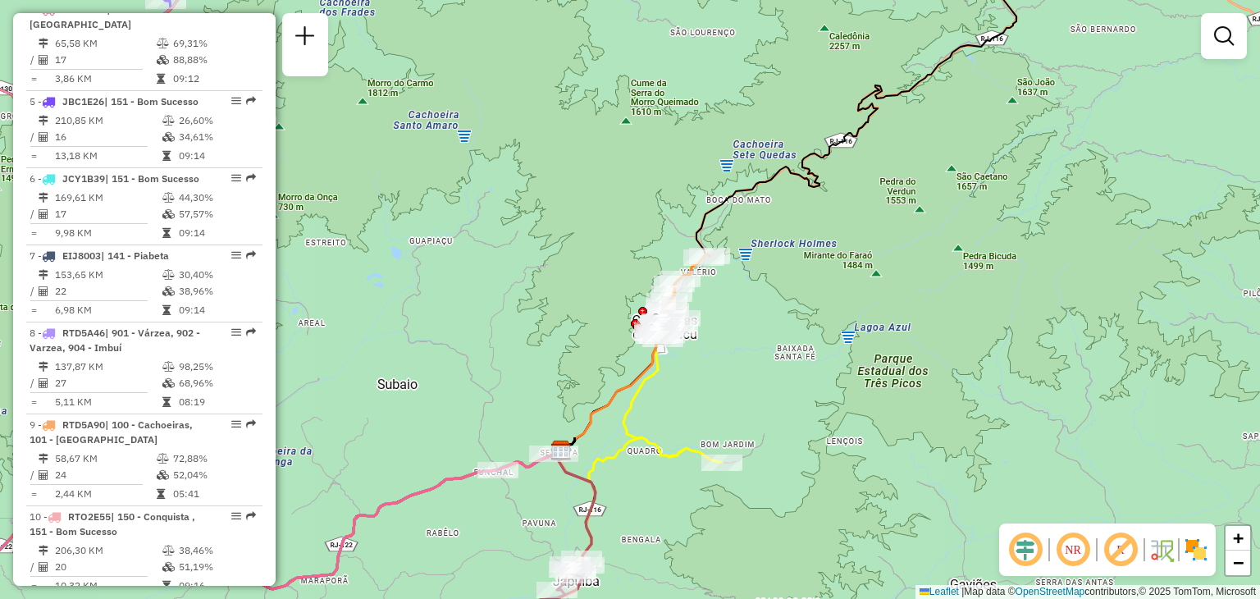
drag, startPoint x: 456, startPoint y: 418, endPoint x: 857, endPoint y: 171, distance: 470.0
click at [851, 174] on div "Janela de atendimento Grade de atendimento Capacidade Transportadoras Veículos …" at bounding box center [630, 299] width 1260 height 599
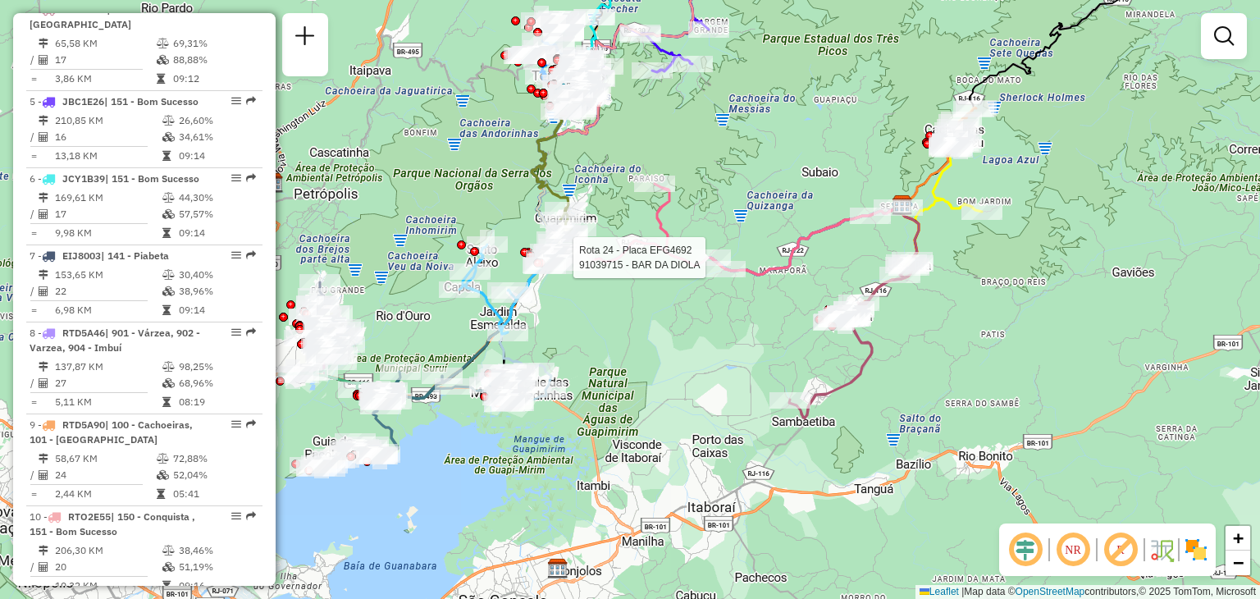
select select "**********"
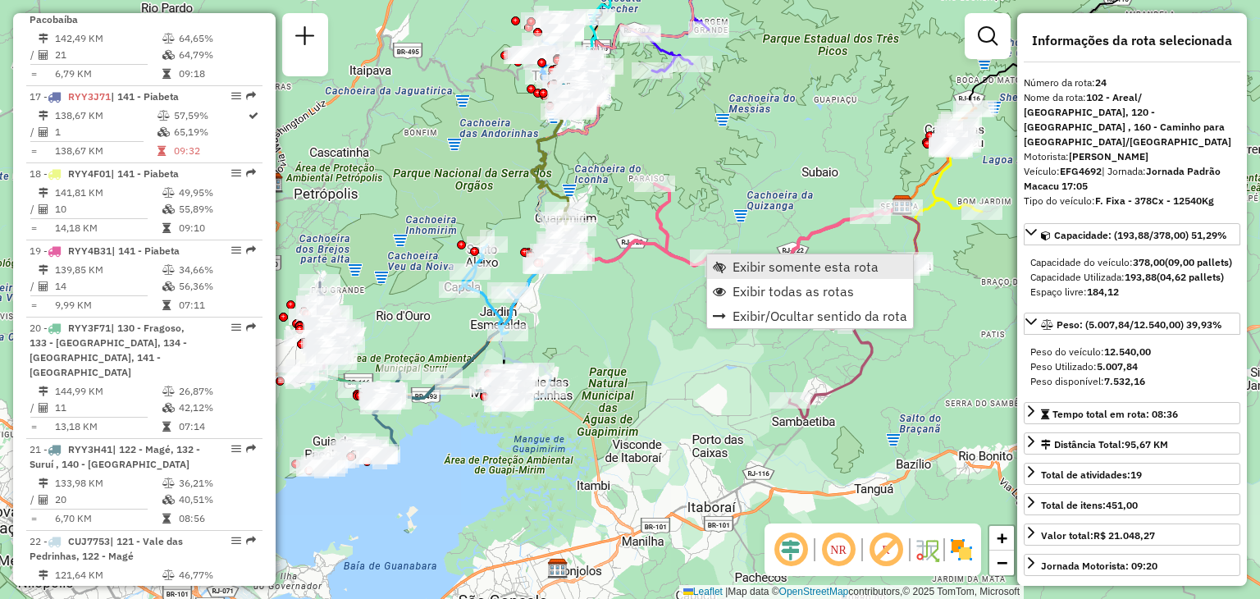
scroll to position [2261, 0]
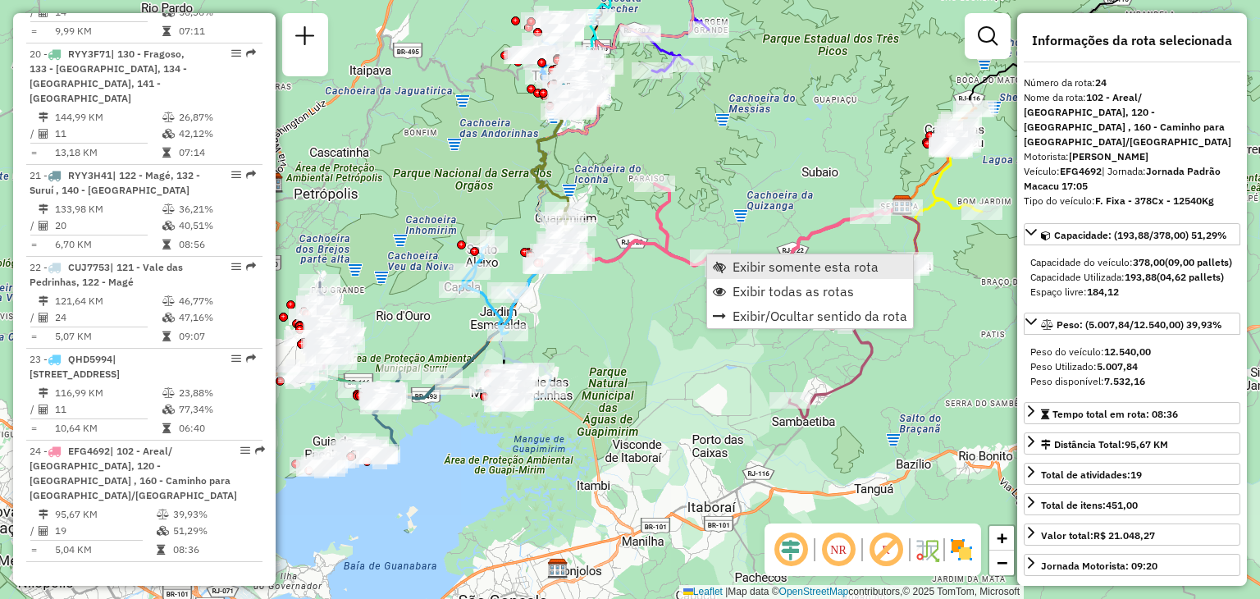
click at [727, 264] on link "Exibir somente esta rota" at bounding box center [810, 266] width 206 height 25
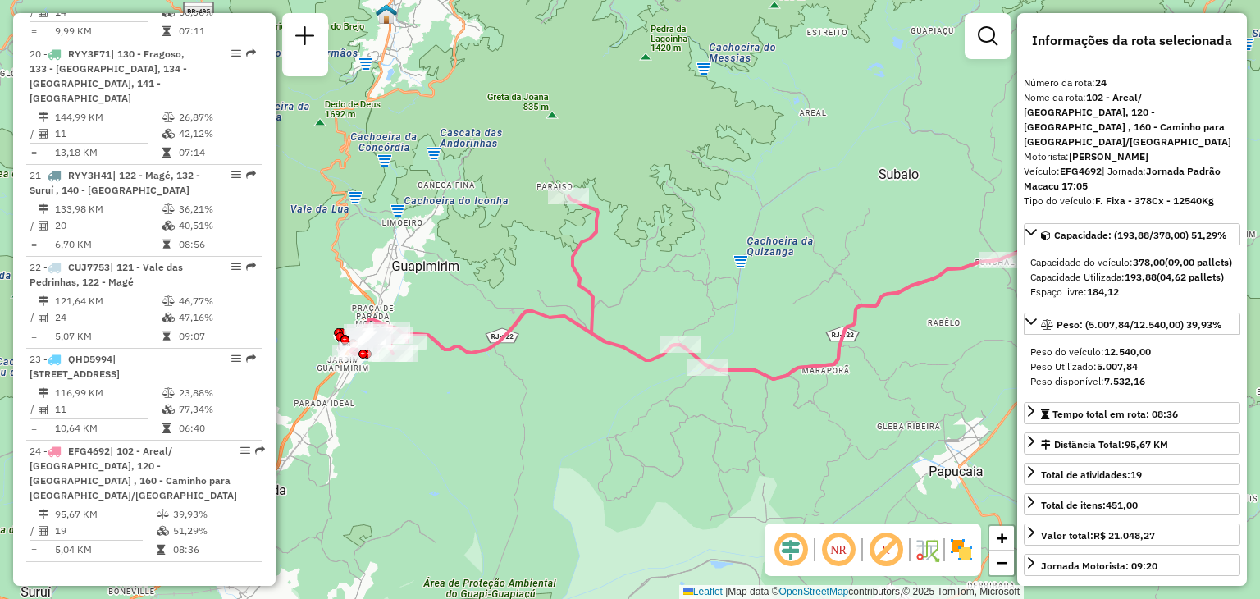
drag, startPoint x: 542, startPoint y: 412, endPoint x: 767, endPoint y: 373, distance: 228.1
click at [767, 373] on div "Janela de atendimento Grade de atendimento Capacidade Transportadoras Veículos …" at bounding box center [630, 299] width 1260 height 599
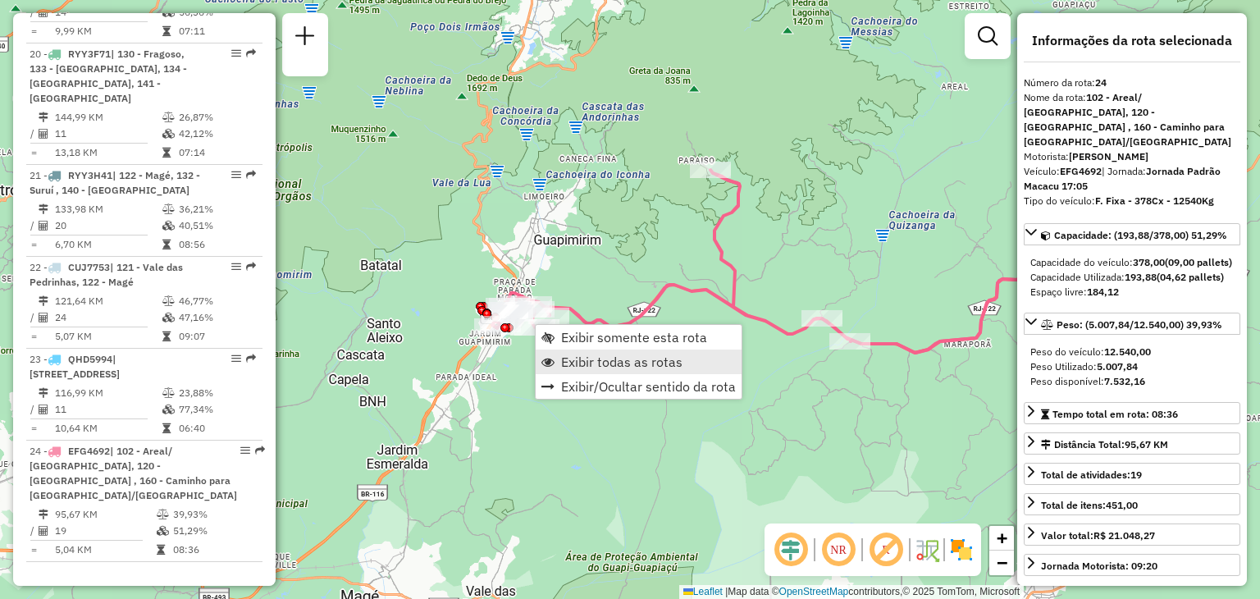
click at [574, 363] on span "Exibir todas as rotas" at bounding box center [621, 361] width 121 height 13
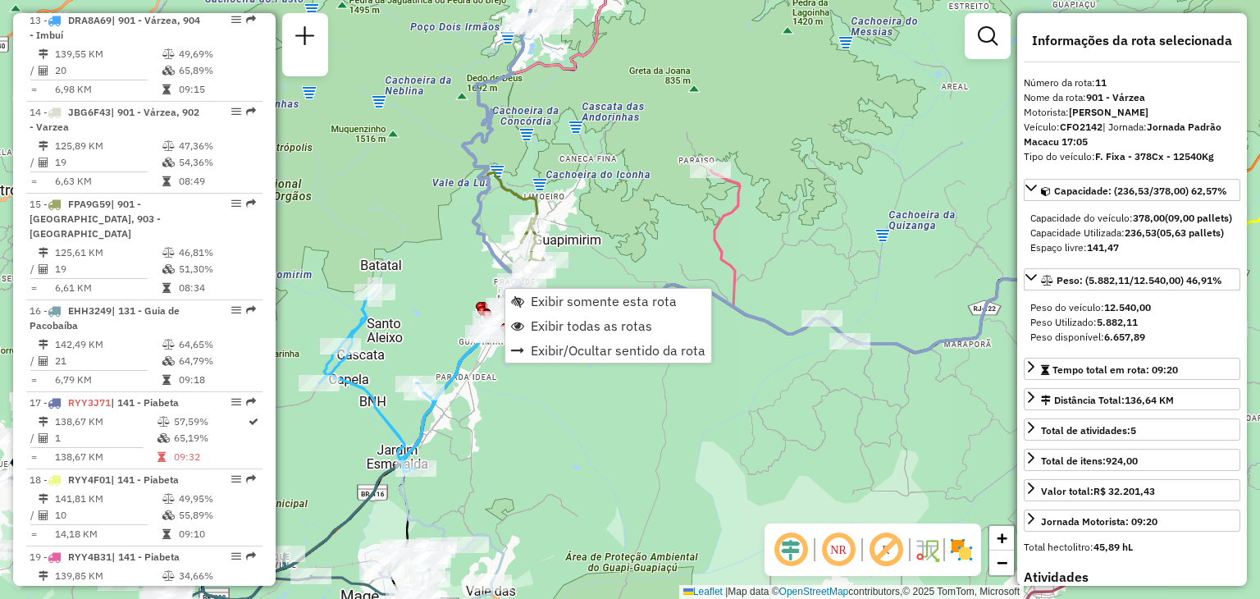
scroll to position [1536, 0]
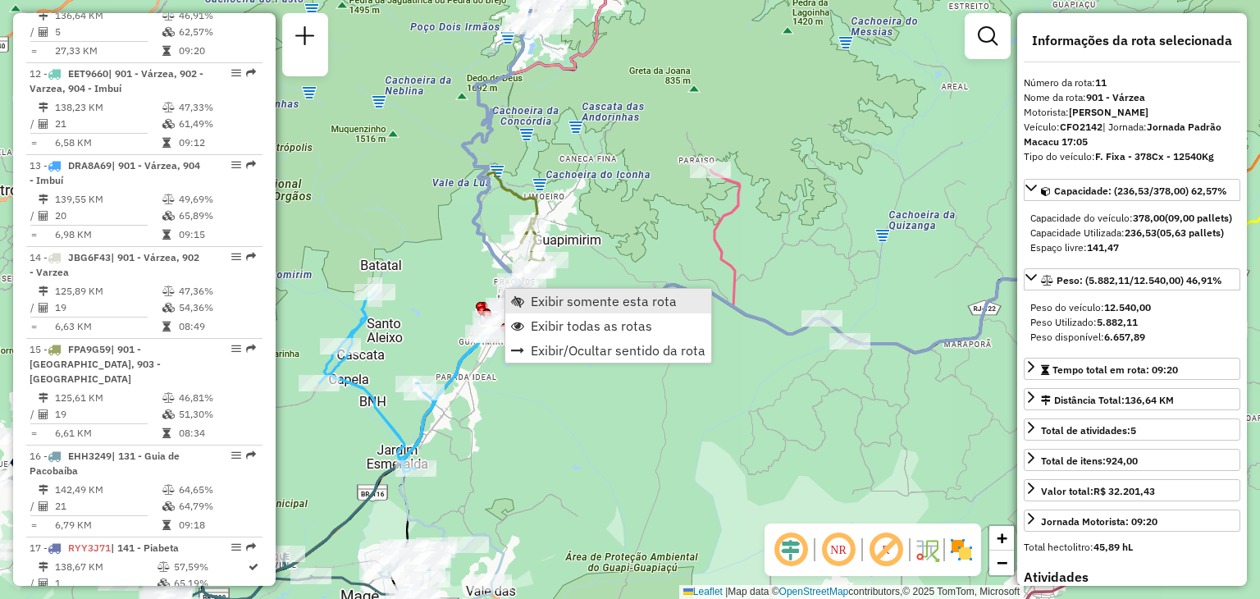
click at [530, 296] on link "Exibir somente esta rota" at bounding box center [608, 301] width 206 height 25
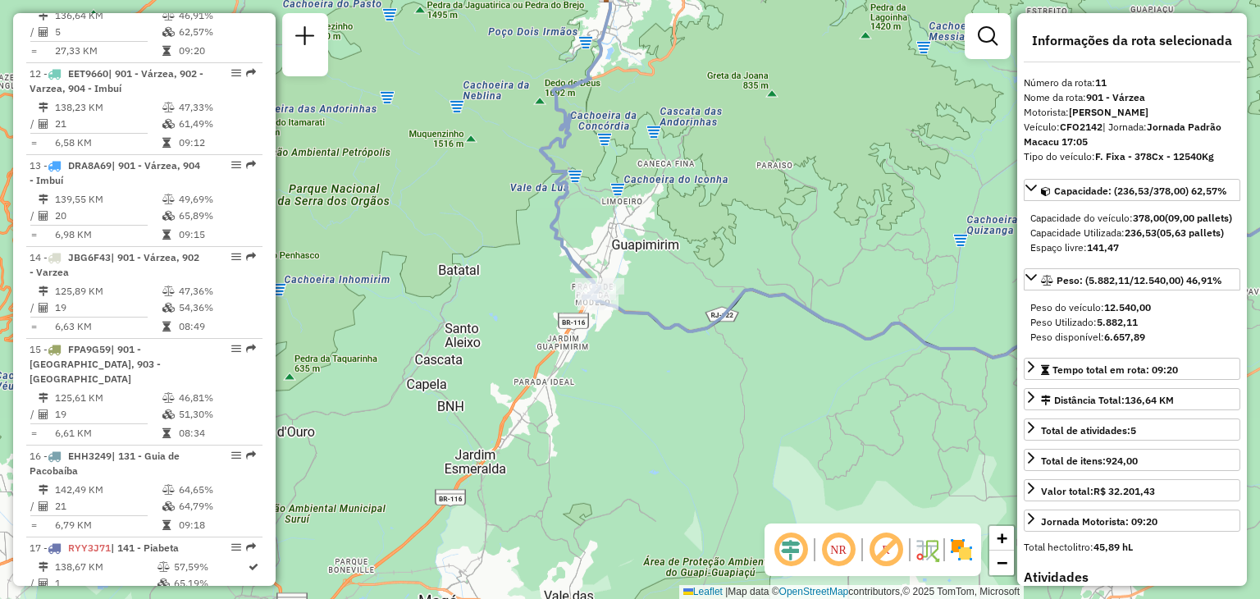
drag, startPoint x: 459, startPoint y: 479, endPoint x: 753, endPoint y: 273, distance: 358.7
click at [753, 273] on icon at bounding box center [939, 288] width 687 height 139
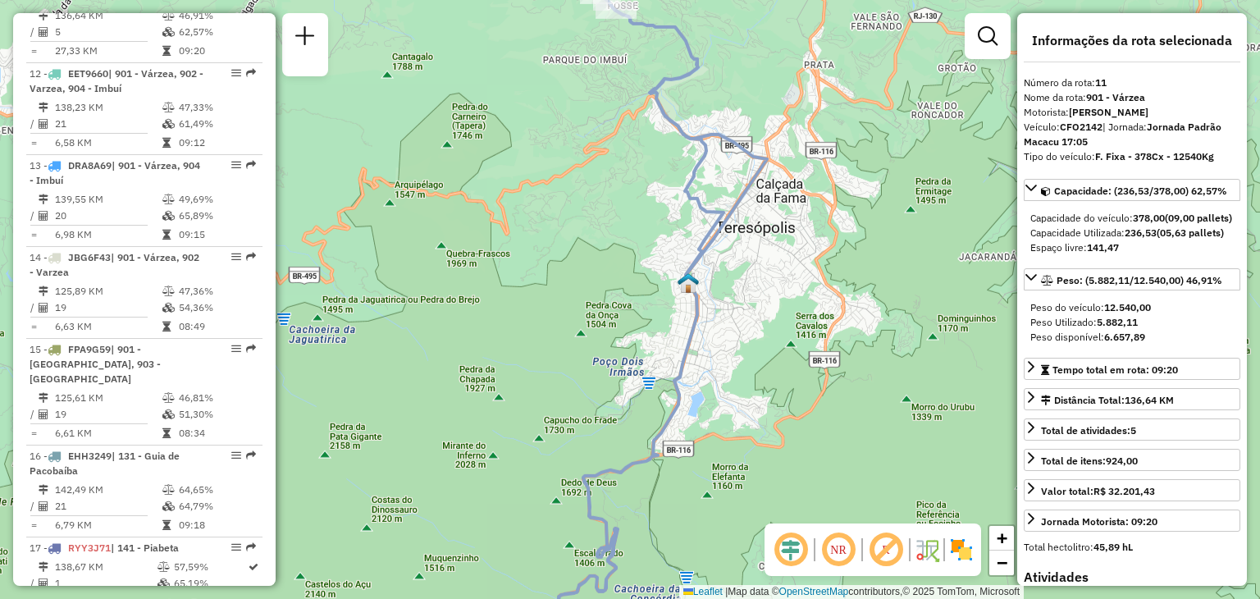
drag, startPoint x: 705, startPoint y: 68, endPoint x: 724, endPoint y: 163, distance: 97.2
click at [724, 162] on icon at bounding box center [663, 327] width 208 height 663
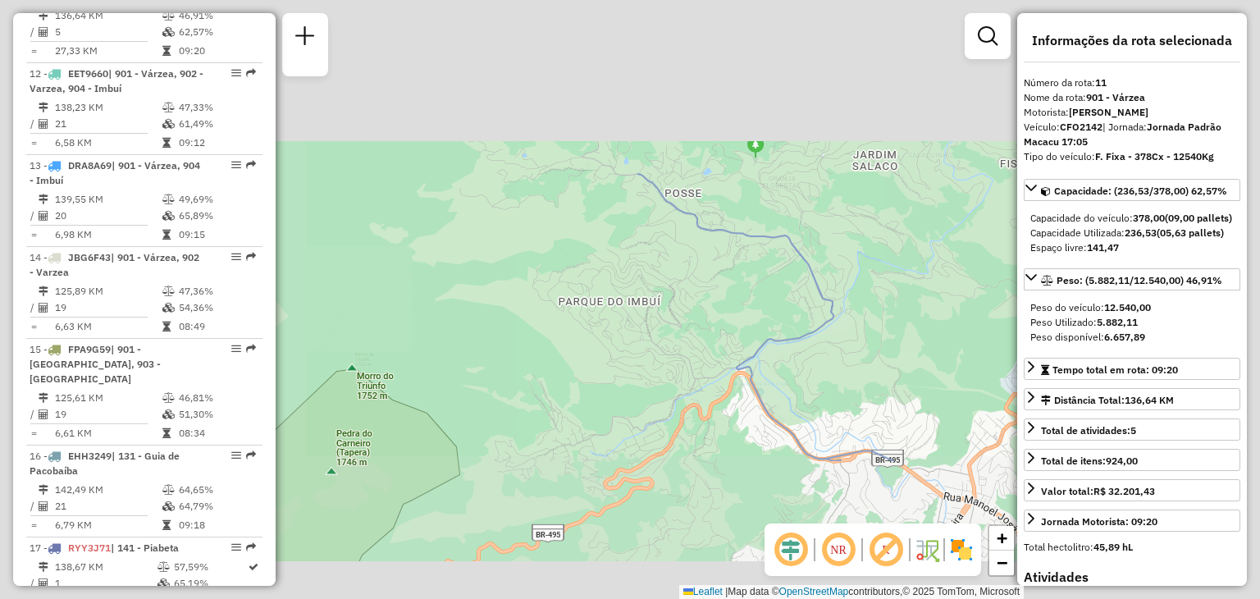
drag, startPoint x: 802, startPoint y: 367, endPoint x: 707, endPoint y: 172, distance: 216.5
click at [724, 200] on div "Janela de atendimento Grade de atendimento Capacidade Transportadoras Veículos …" at bounding box center [630, 299] width 1260 height 599
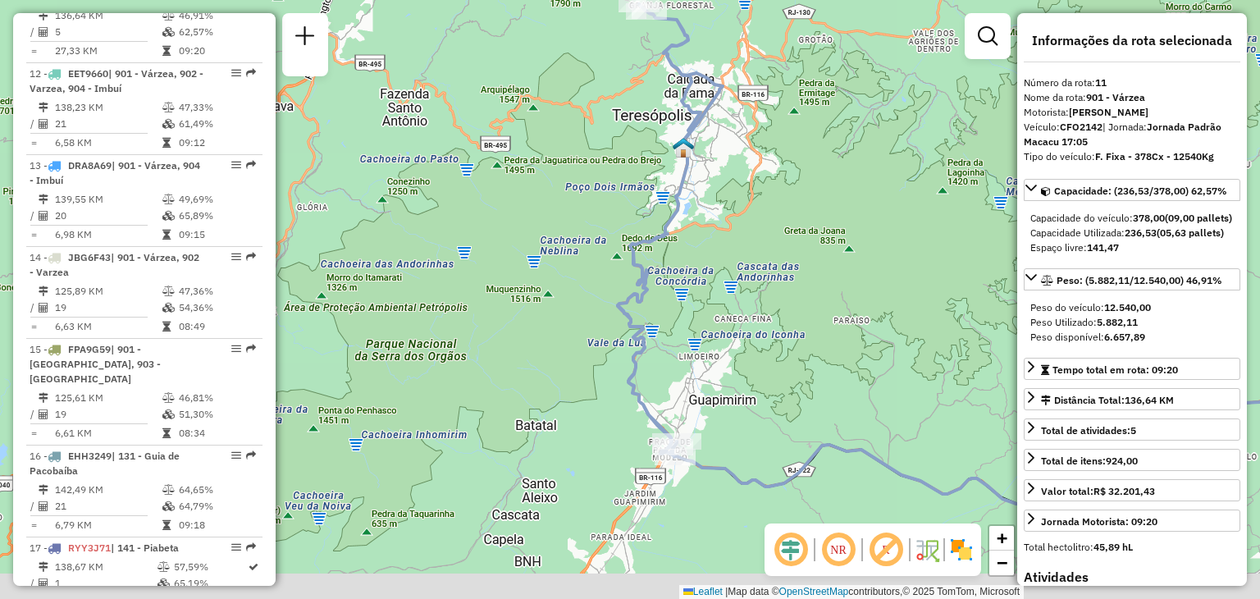
drag, startPoint x: 730, startPoint y: 313, endPoint x: 732, endPoint y: 280, distance: 33.7
click at [732, 279] on div "Janela de atendimento Grade de atendimento Capacidade Transportadoras Veículos …" at bounding box center [630, 299] width 1260 height 599
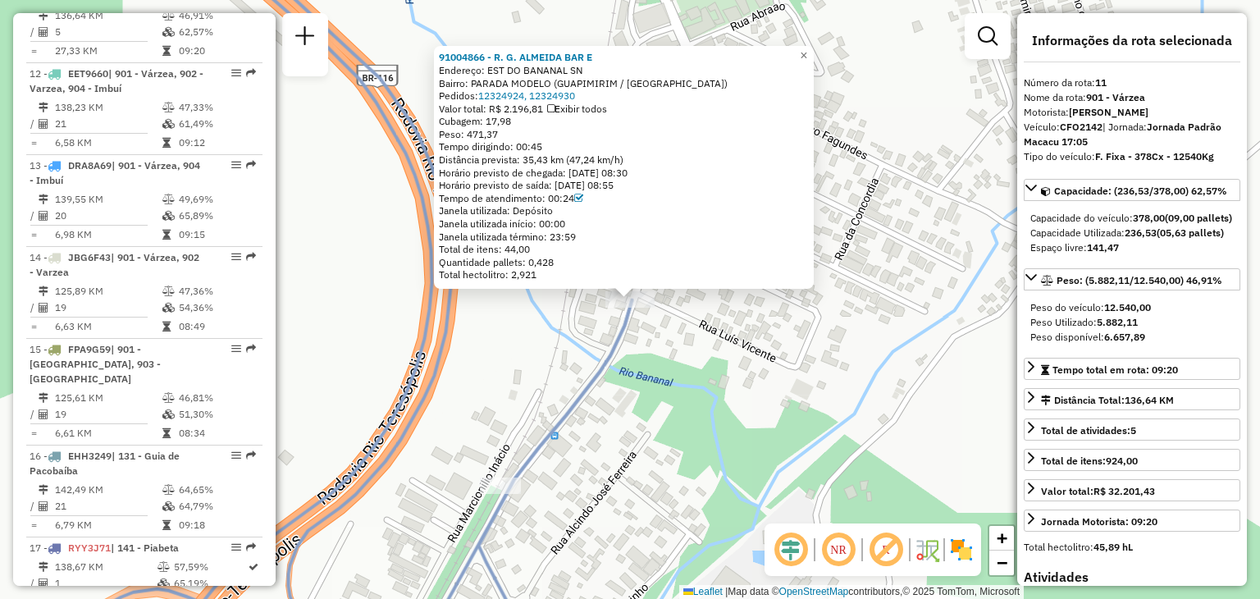
click at [610, 479] on div "91004866 - R. G. ALMEIDA BAR E Endereço: EST DO BANANAL SN Bairro: PARADA MODEL…" at bounding box center [630, 299] width 1260 height 599
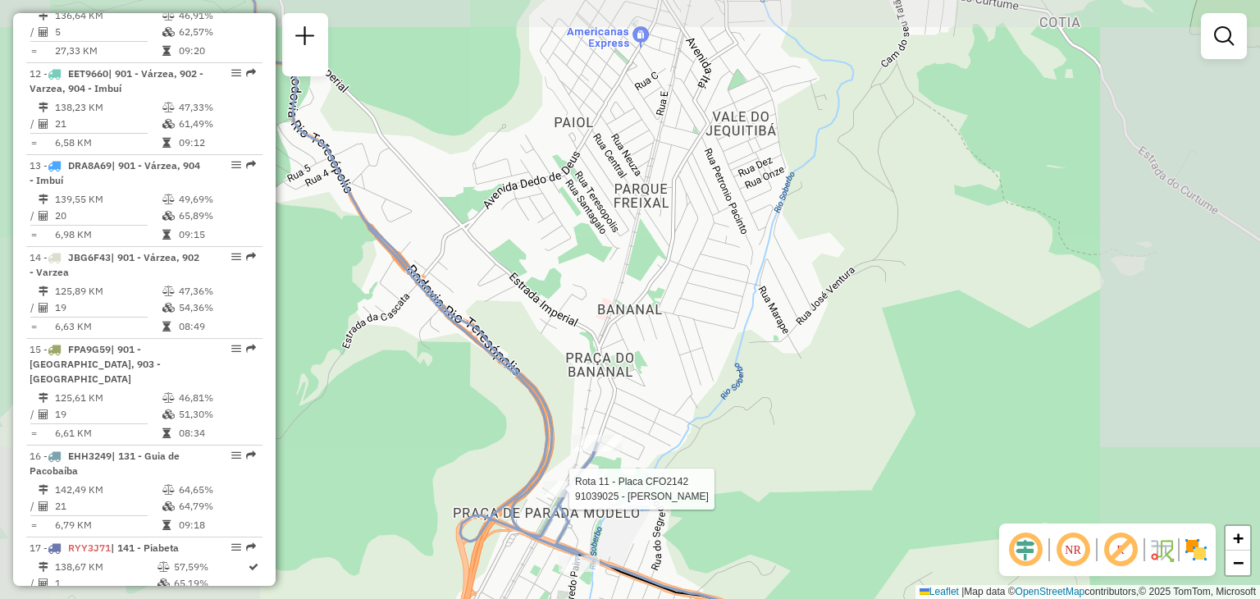
select select "**********"
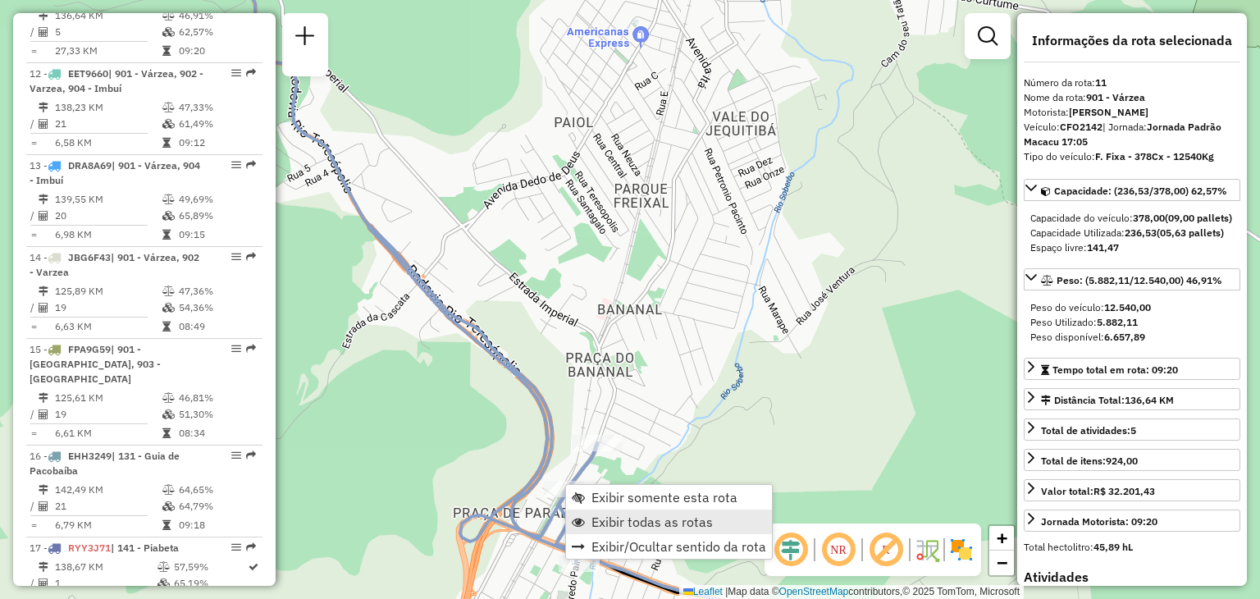
click at [595, 523] on span "Exibir todas as rotas" at bounding box center [652, 521] width 121 height 13
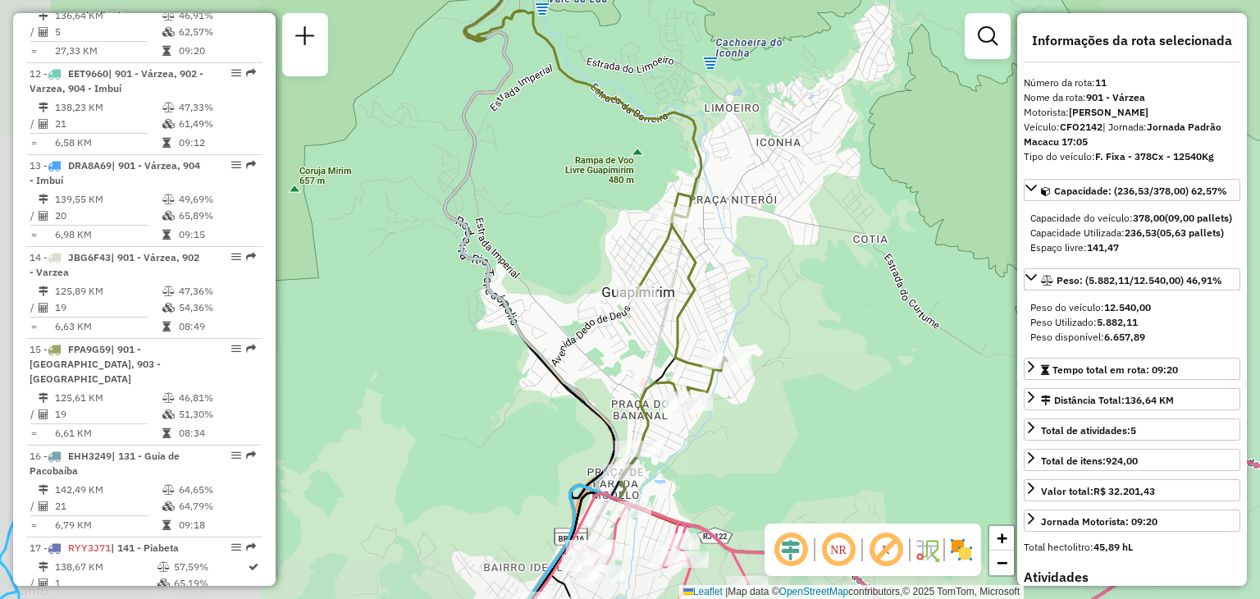
drag, startPoint x: 482, startPoint y: 496, endPoint x: 651, endPoint y: 405, distance: 191.3
click at [572, 430] on div "Janela de atendimento Grade de atendimento Capacidade Transportadoras Veículos …" at bounding box center [630, 299] width 1260 height 599
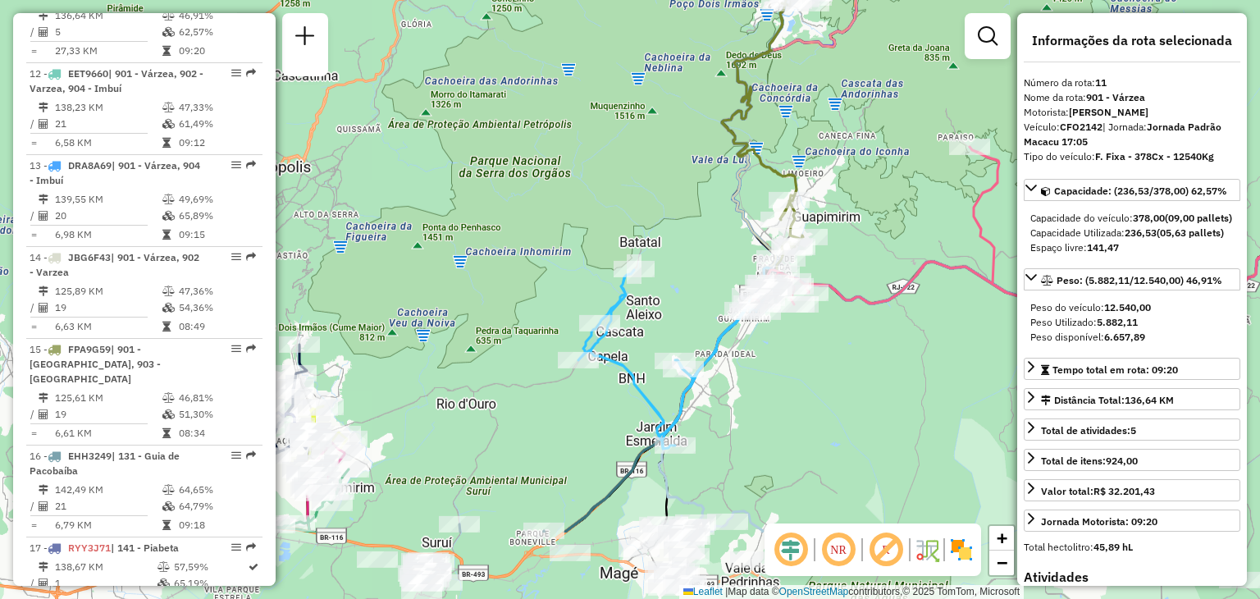
drag, startPoint x: 603, startPoint y: 331, endPoint x: 672, endPoint y: 170, distance: 175.0
click at [672, 170] on div "Janela de atendimento Grade de atendimento Capacidade Transportadoras Veículos …" at bounding box center [630, 299] width 1260 height 599
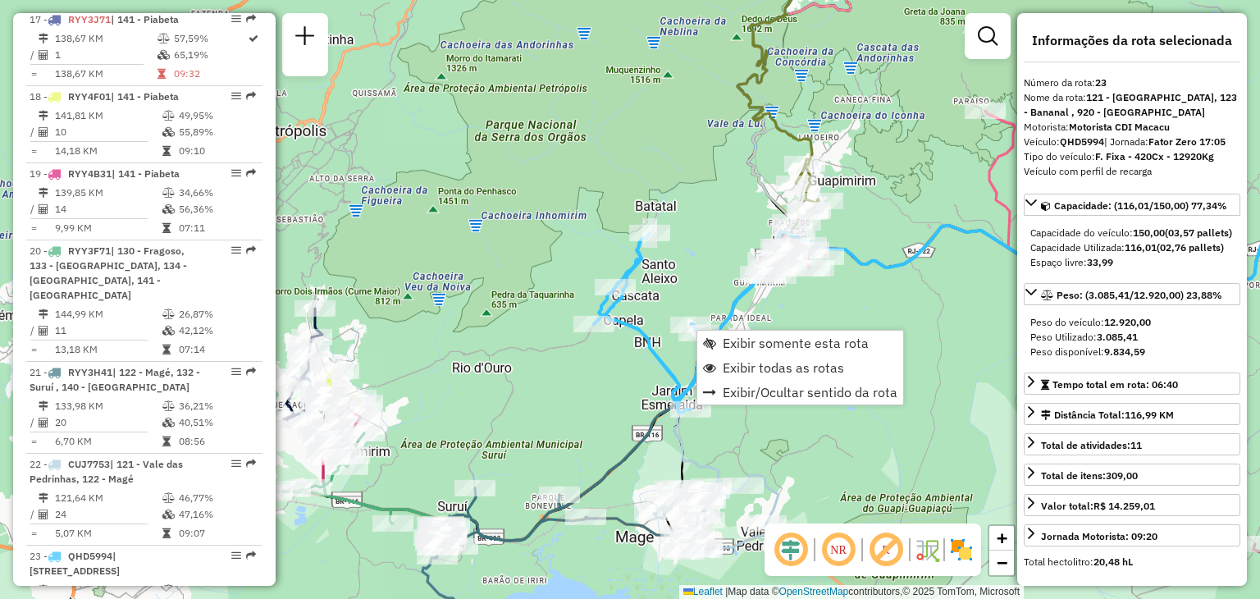
scroll to position [2261, 0]
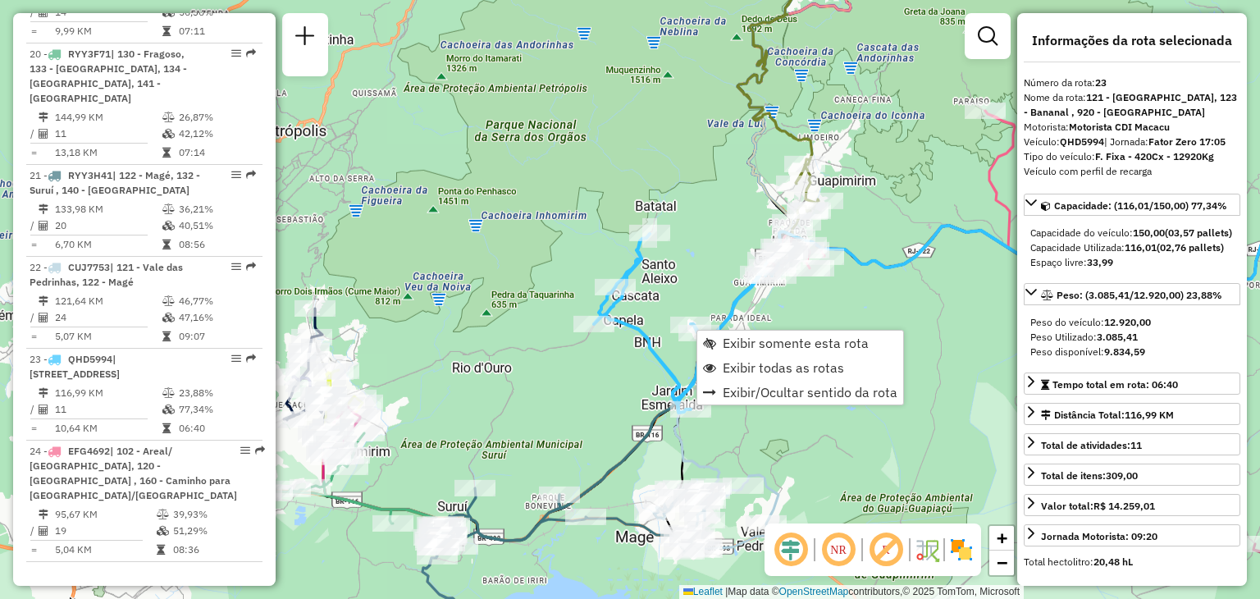
click at [625, 388] on div "Janela de atendimento Grade de atendimento Capacidade Transportadoras Veículos …" at bounding box center [630, 299] width 1260 height 599
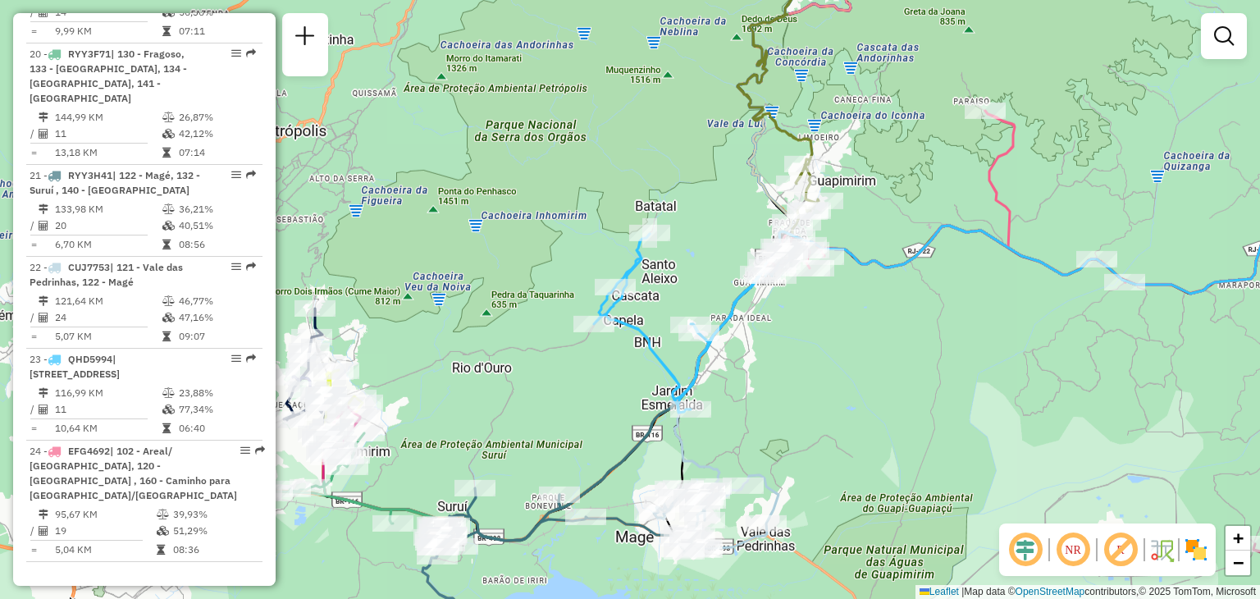
drag, startPoint x: 889, startPoint y: 437, endPoint x: 939, endPoint y: 324, distance: 123.5
click at [939, 324] on div "Rota 22 - Placa CUJ7753 91023851 - IVONE GOUVEIA Rota 22 - Placa CUJ7753 910518…" at bounding box center [630, 299] width 1260 height 599
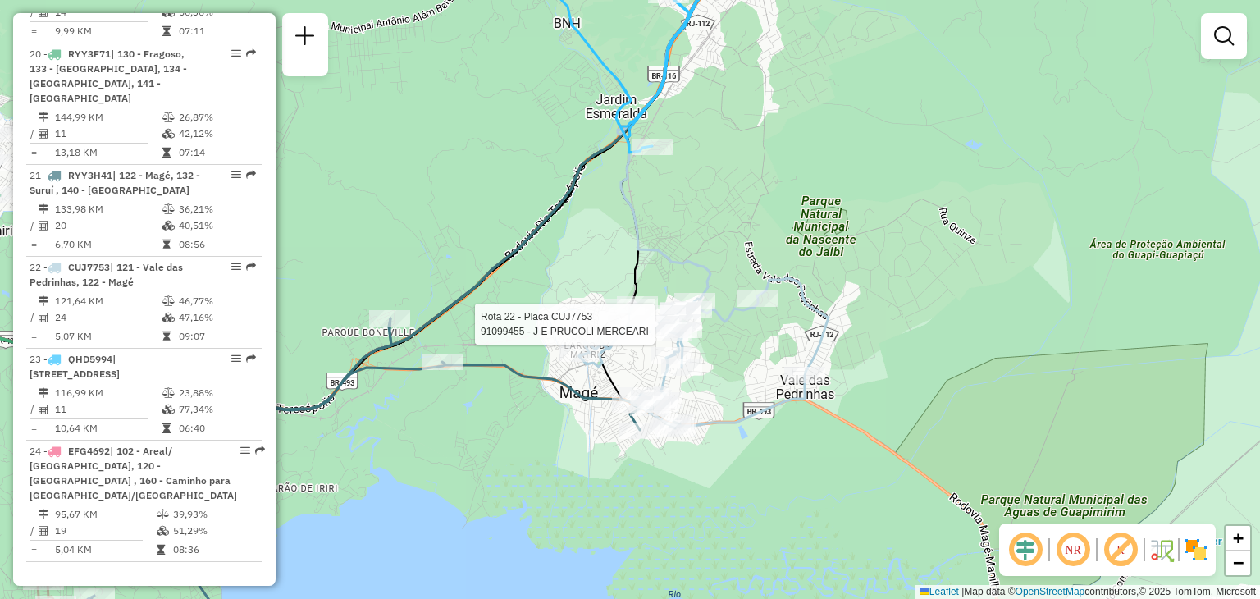
select select "**********"
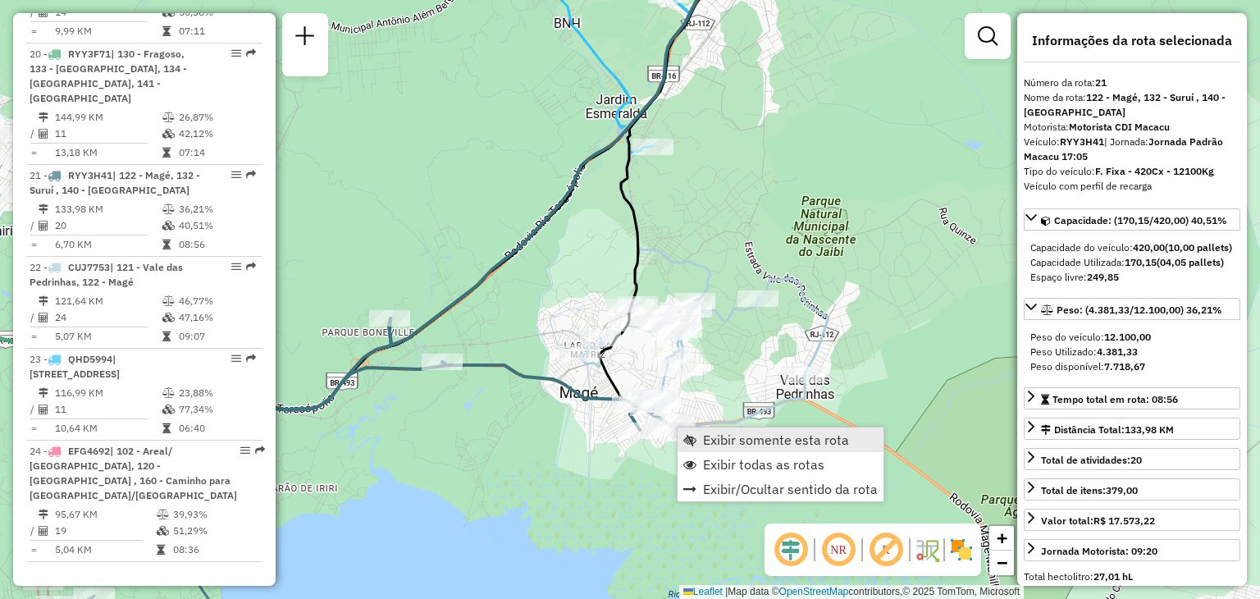
click at [720, 442] on span "Exibir somente esta rota" at bounding box center [776, 439] width 146 height 13
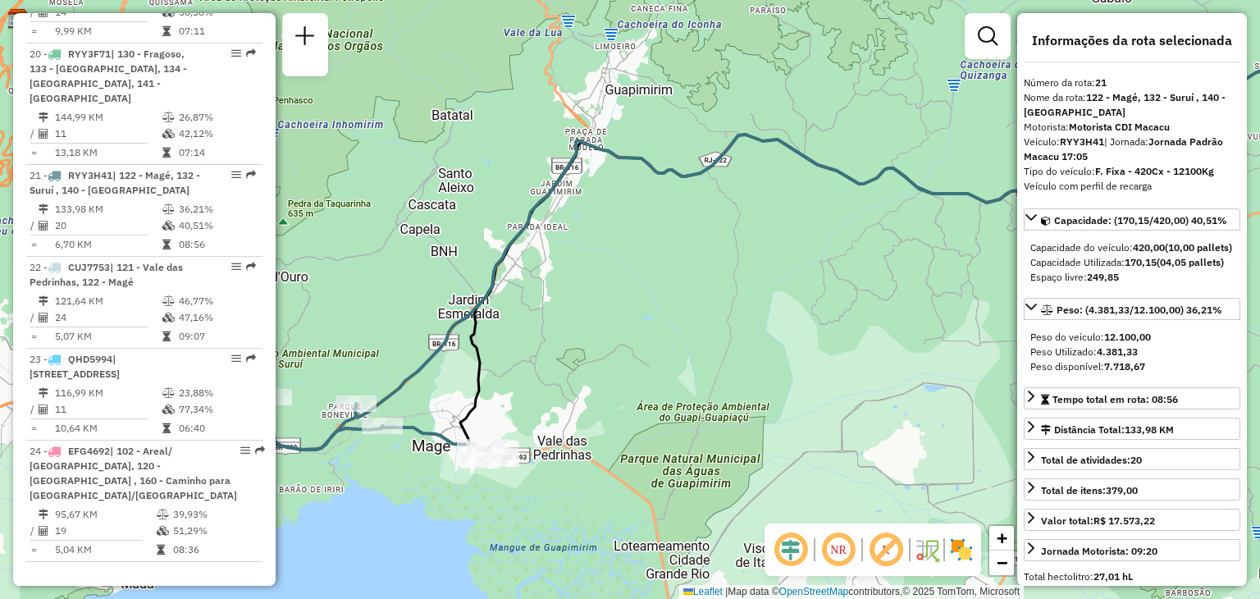
drag, startPoint x: 665, startPoint y: 433, endPoint x: 1019, endPoint y: 284, distance: 384.6
click at [1018, 284] on hb-router-mapa "Informações da Sessão 1274625 - 12/09/2025 Criação: 11/09/2025 21:35 Depósito: …" at bounding box center [630, 299] width 1260 height 599
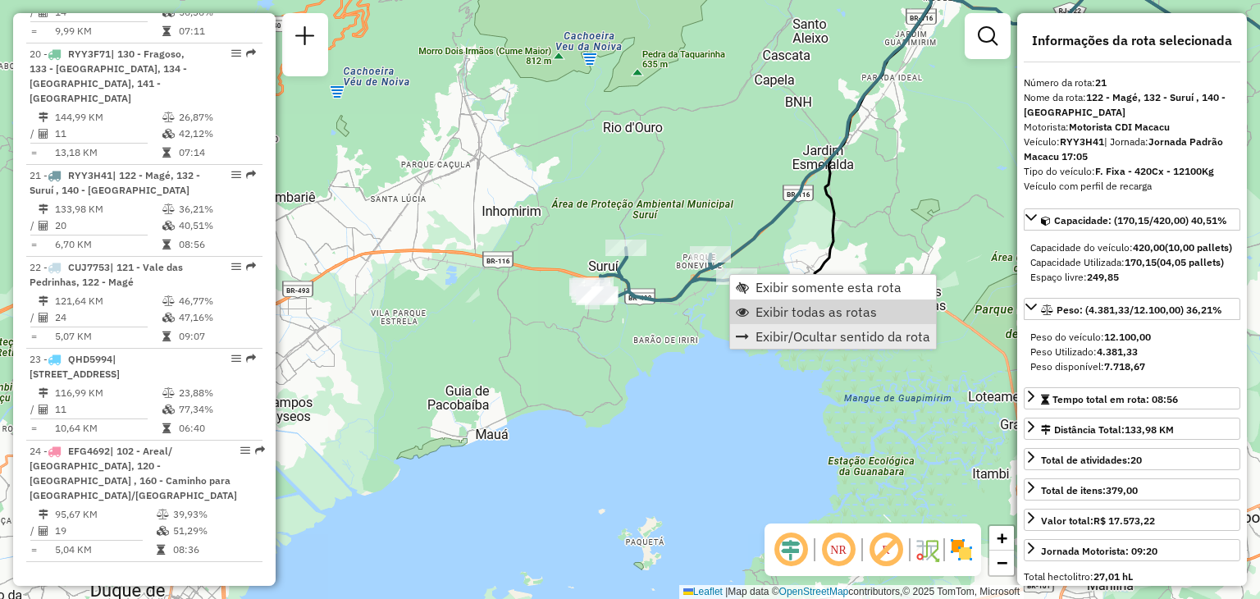
drag, startPoint x: 781, startPoint y: 309, endPoint x: 771, endPoint y: 327, distance: 20.6
click at [781, 313] on span "Exibir todas as rotas" at bounding box center [816, 311] width 121 height 13
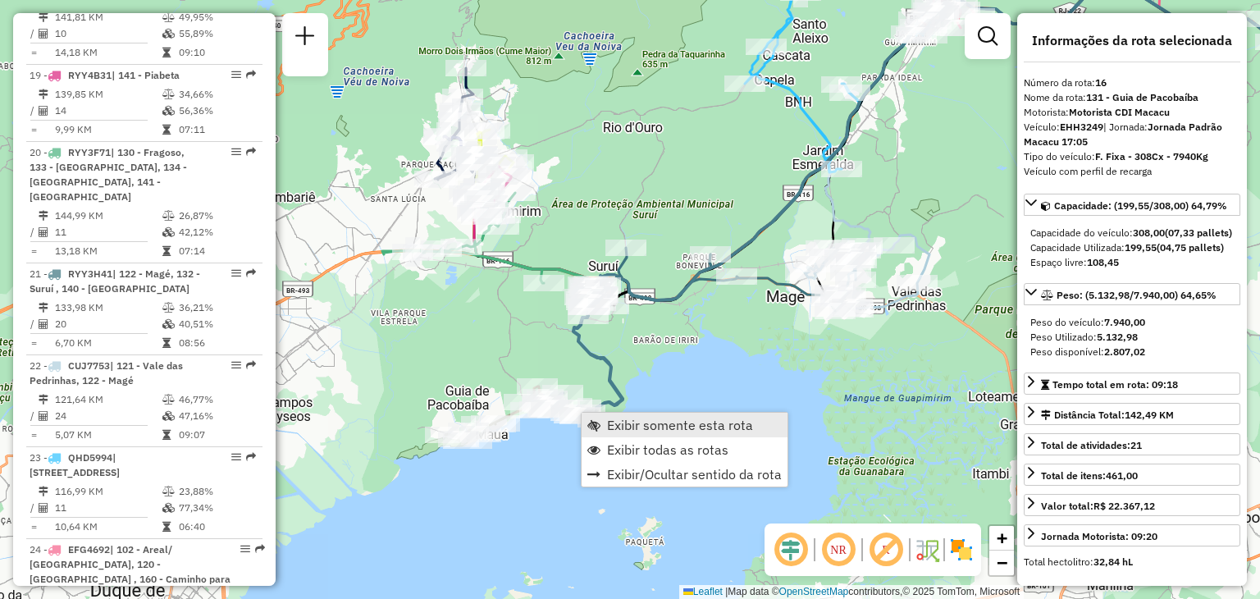
scroll to position [1979, 0]
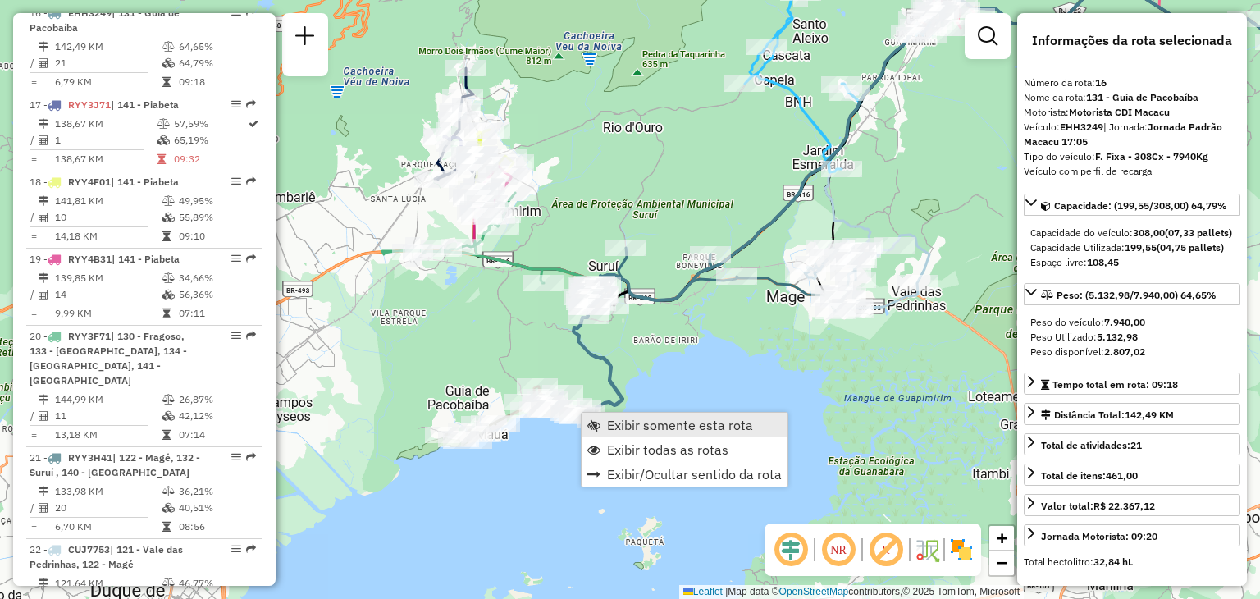
click at [625, 423] on span "Exibir somente esta rota" at bounding box center [680, 424] width 146 height 13
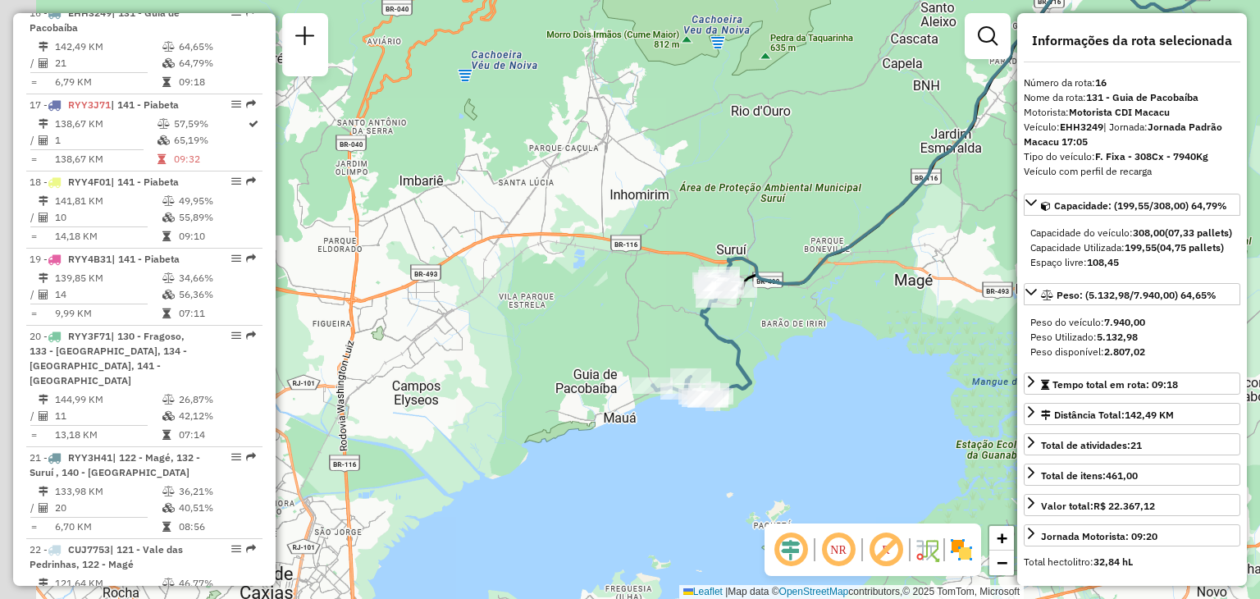
drag, startPoint x: 499, startPoint y: 423, endPoint x: 1055, endPoint y: 268, distance: 577.3
click at [1055, 268] on hb-router-mapa "Informações da Sessão 1274625 - 12/09/2025 Criação: 11/09/2025 21:35 Depósito: …" at bounding box center [630, 299] width 1260 height 599
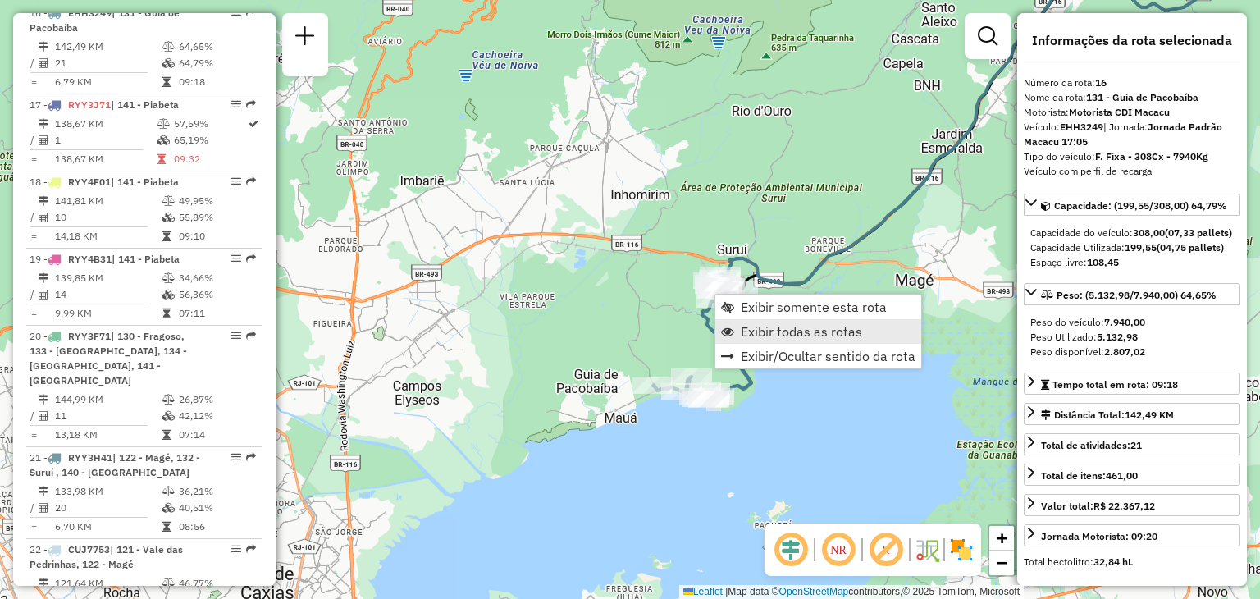
click at [758, 326] on span "Exibir todas as rotas" at bounding box center [801, 331] width 121 height 13
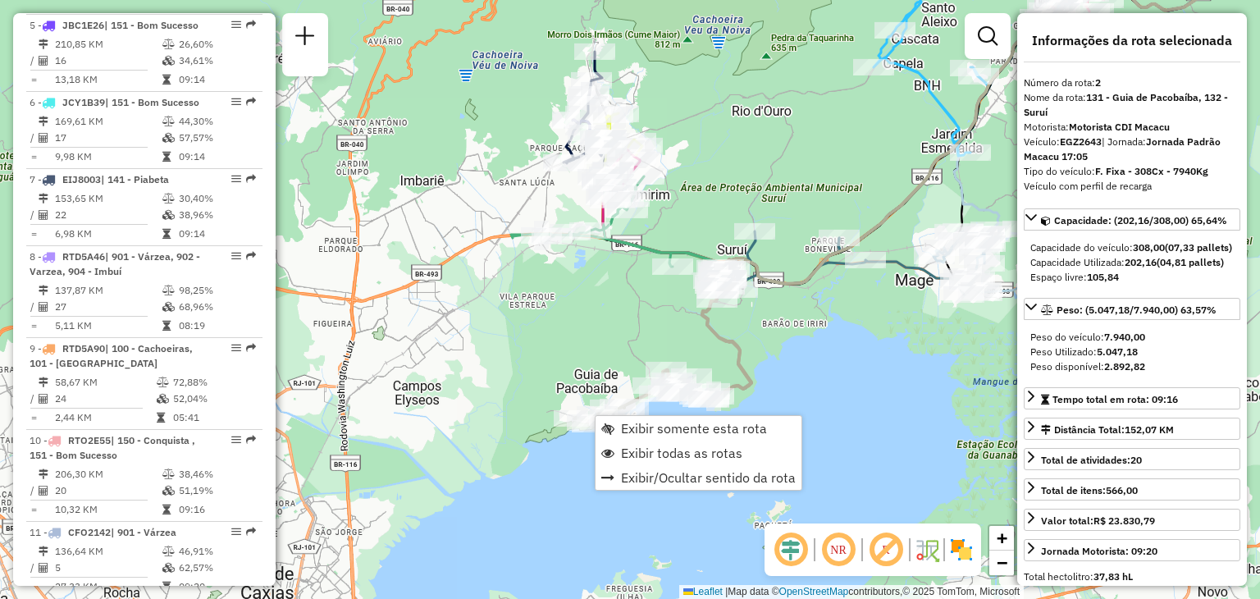
scroll to position [755, 0]
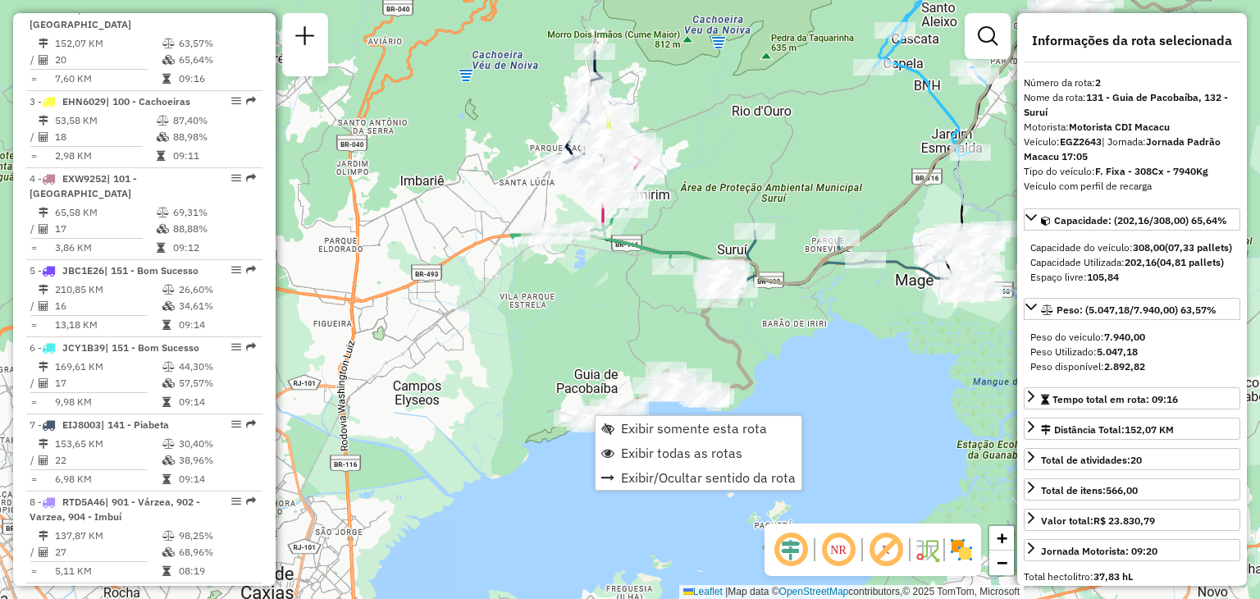
click at [593, 338] on div "Rota 2 - Placa EGZ2643 91004919 - BAR E MERCEARIA ESTR Janela de atendimento Gr…" at bounding box center [630, 299] width 1260 height 599
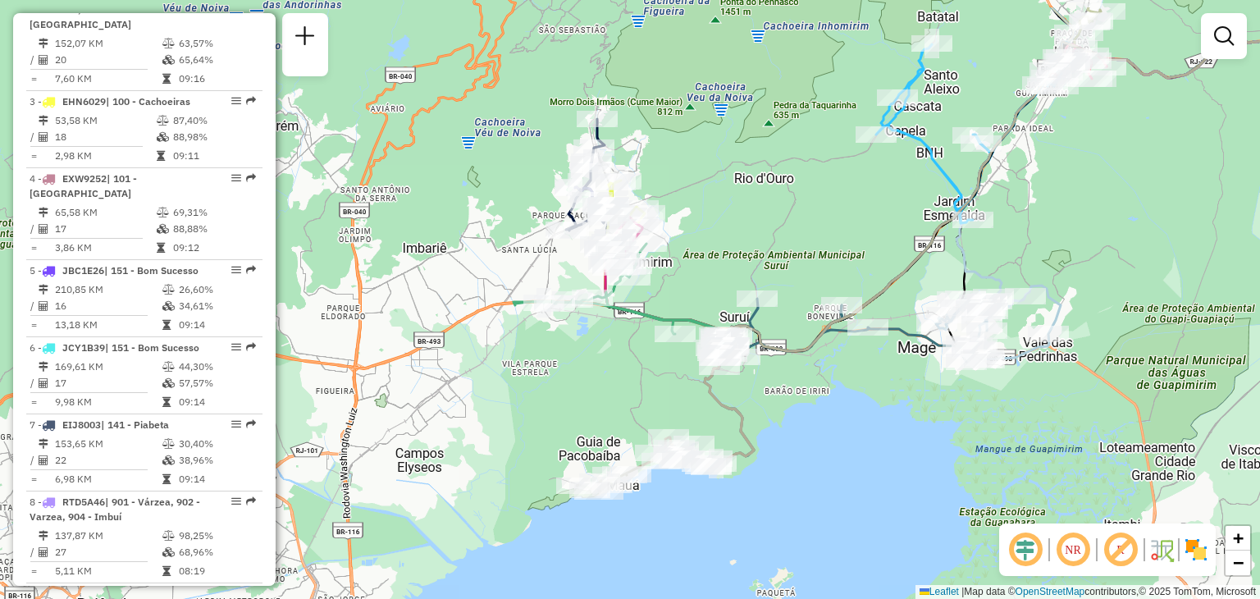
drag, startPoint x: 619, startPoint y: 283, endPoint x: 616, endPoint y: 388, distance: 105.1
click at [617, 386] on div "Janela de atendimento Grade de atendimento Capacidade Transportadoras Veículos …" at bounding box center [630, 299] width 1260 height 599
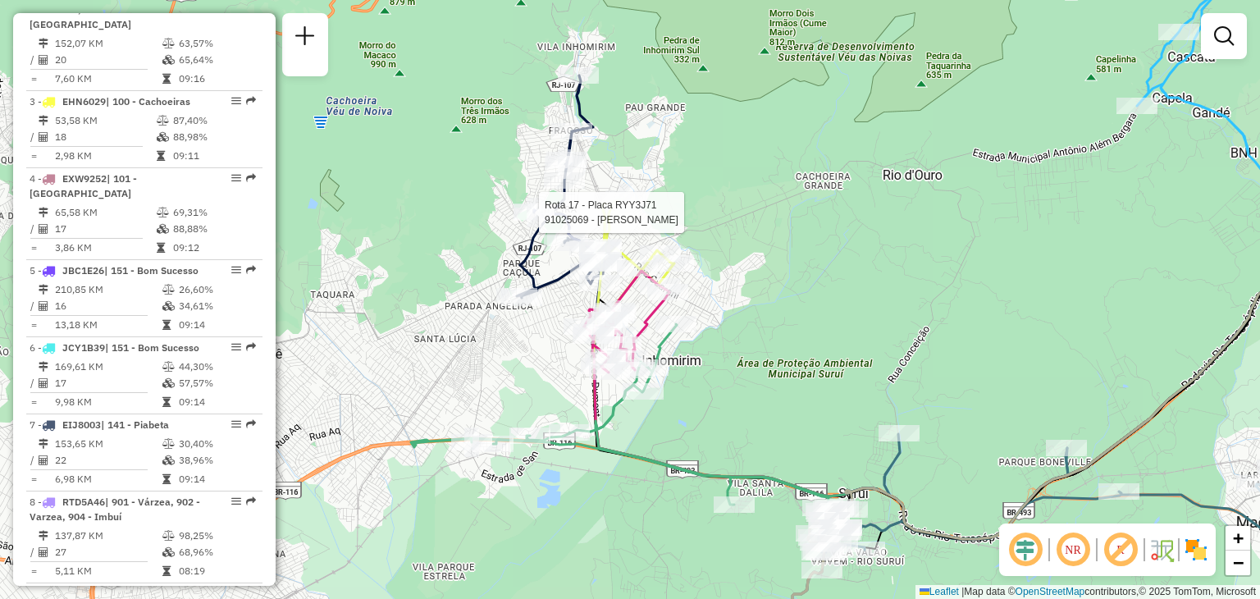
select select "**********"
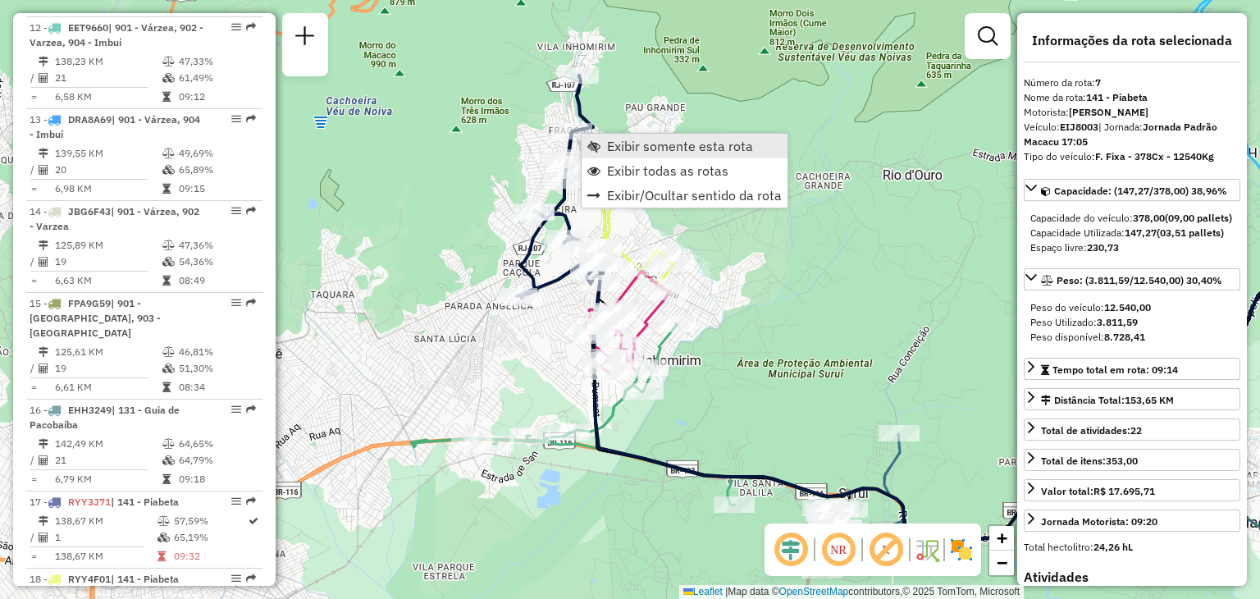
scroll to position [1184, 0]
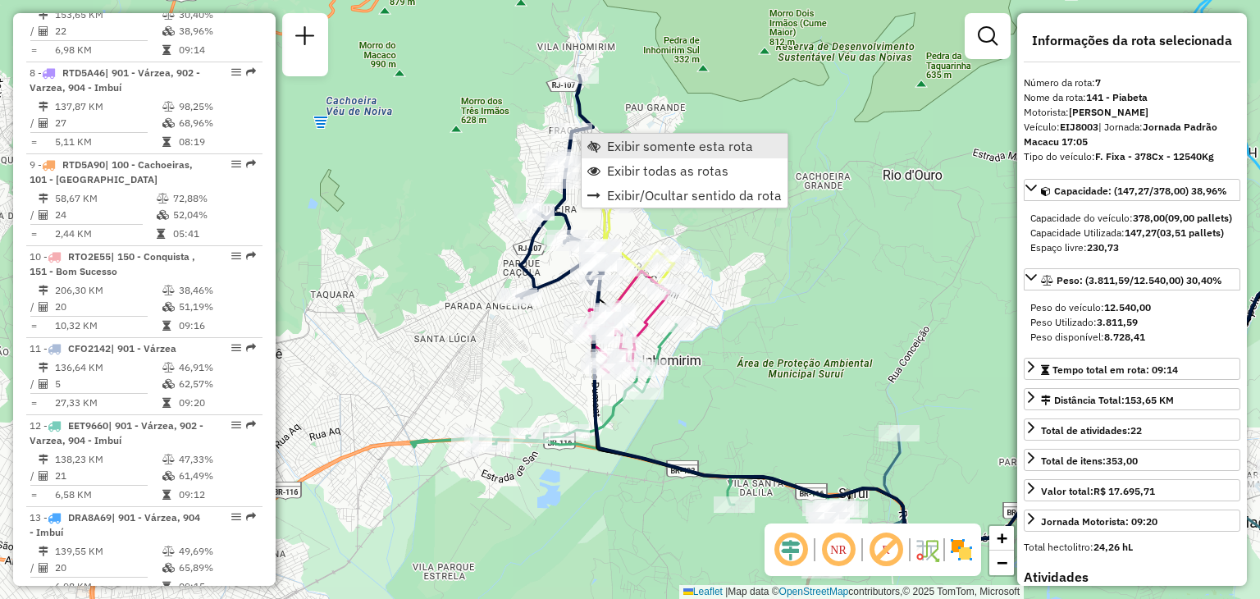
click at [612, 149] on span "Exibir somente esta rota" at bounding box center [680, 145] width 146 height 13
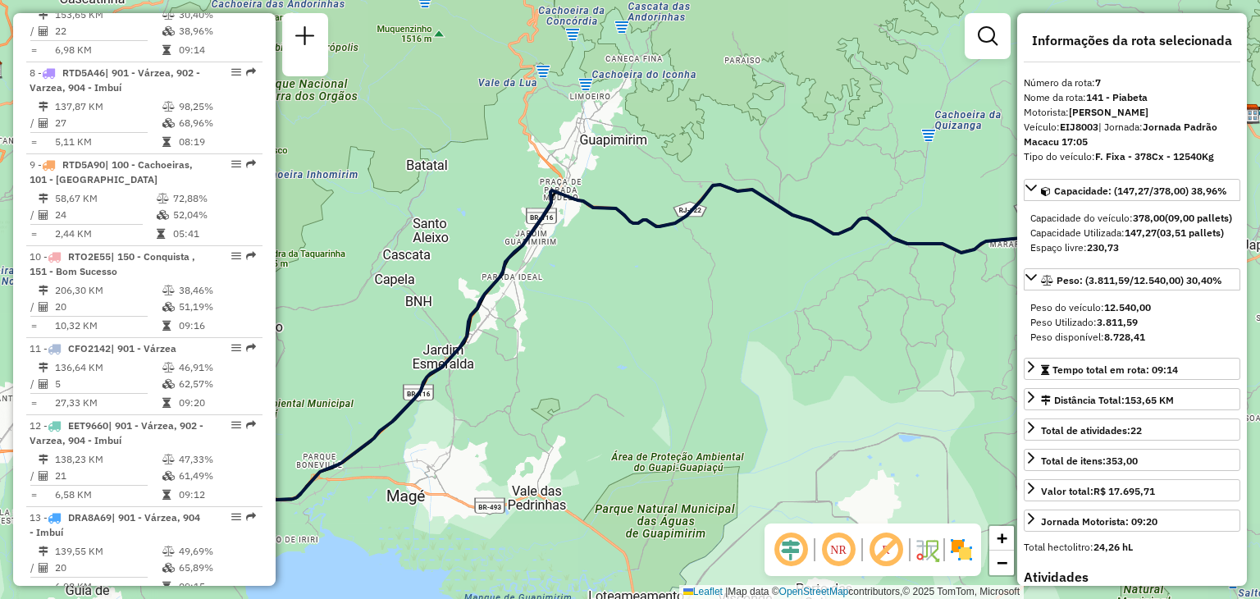
drag, startPoint x: 532, startPoint y: 291, endPoint x: 1008, endPoint y: 231, distance: 479.7
click at [1008, 231] on div "Janela de atendimento Grade de atendimento Capacidade Transportadoras Veículos …" at bounding box center [630, 299] width 1260 height 599
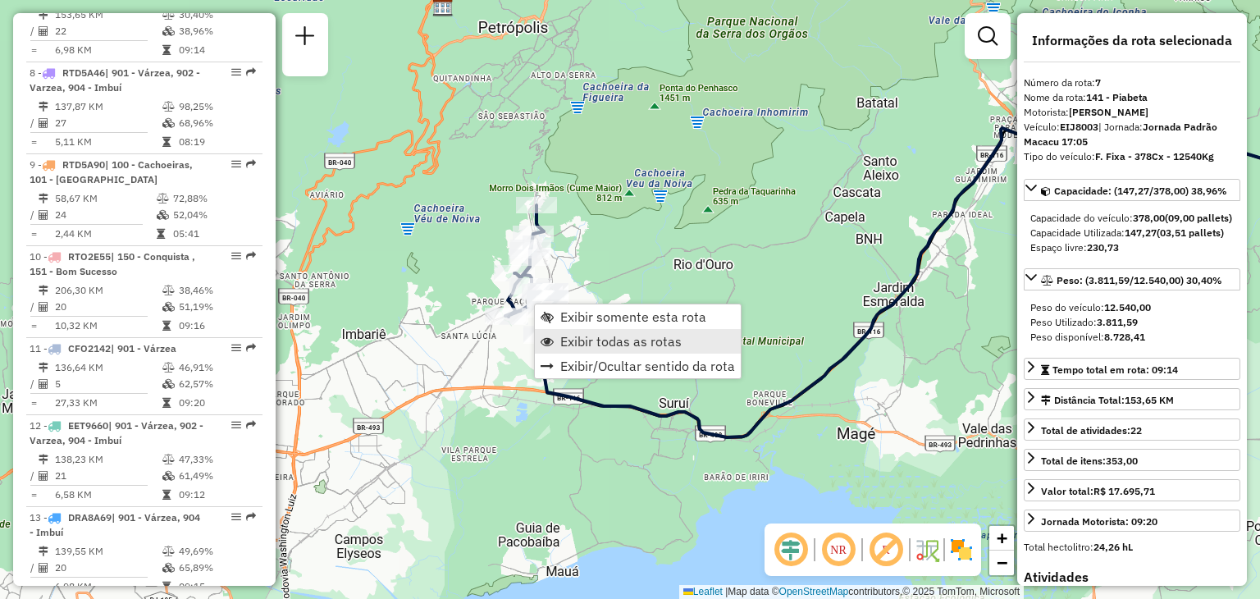
click at [575, 350] on link "Exibir todas as rotas" at bounding box center [638, 341] width 206 height 25
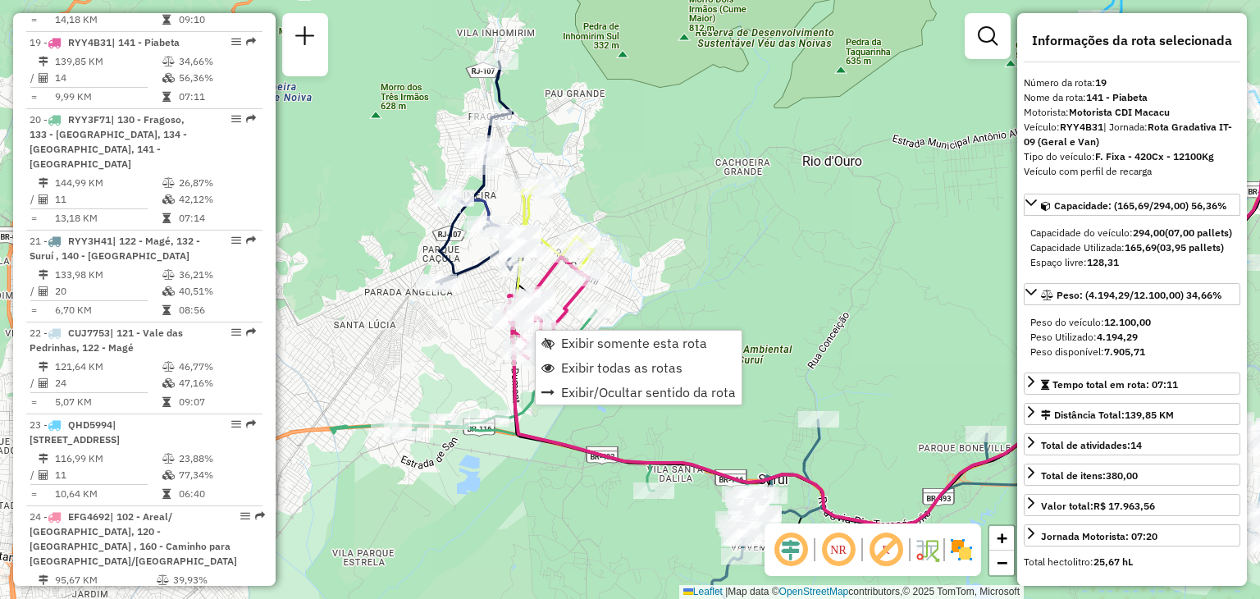
scroll to position [2225, 0]
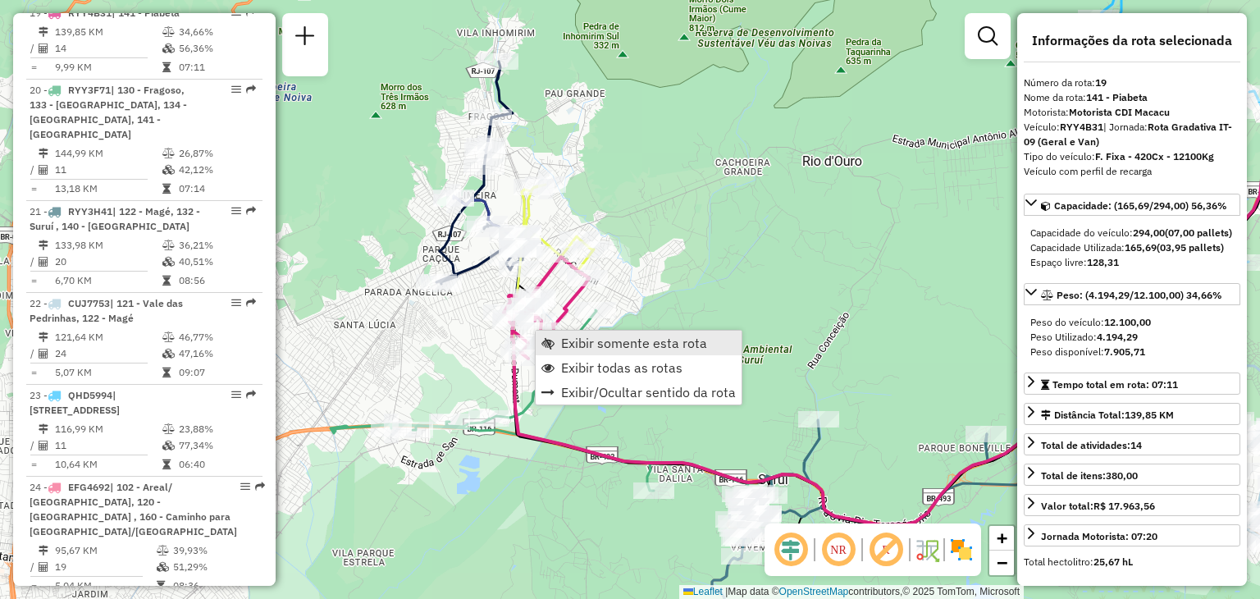
click at [564, 341] on span "Exibir somente esta rota" at bounding box center [634, 342] width 146 height 13
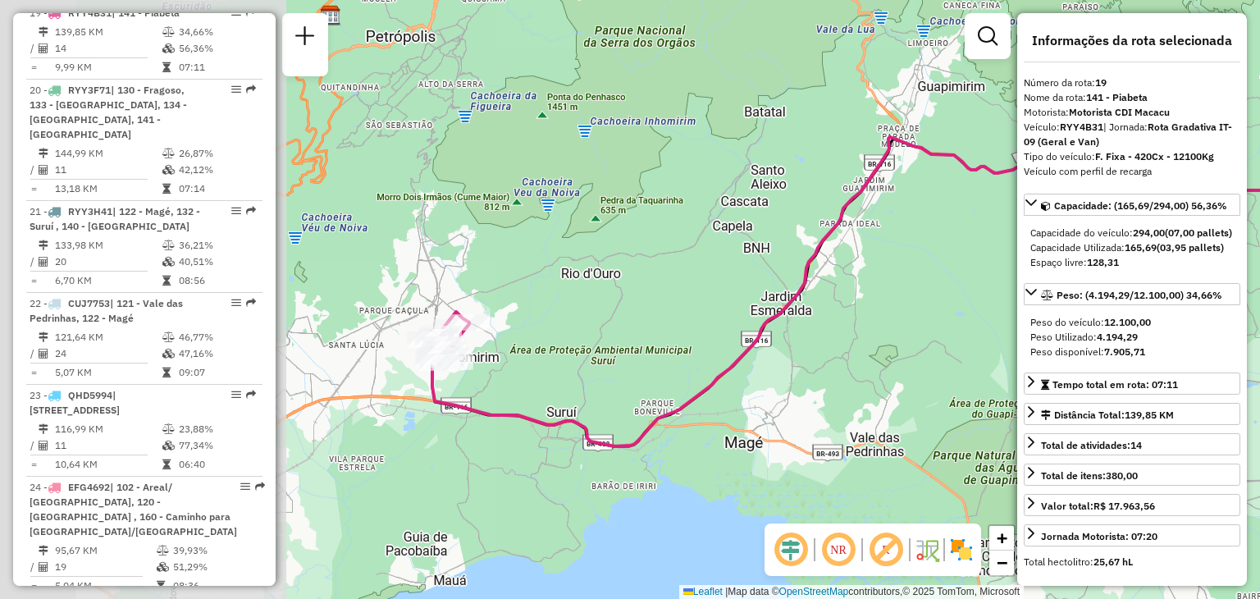
drag, startPoint x: 711, startPoint y: 404, endPoint x: 969, endPoint y: 352, distance: 263.7
click at [969, 352] on div "Janela de atendimento Grade de atendimento Capacidade Transportadoras Veículos …" at bounding box center [630, 299] width 1260 height 599
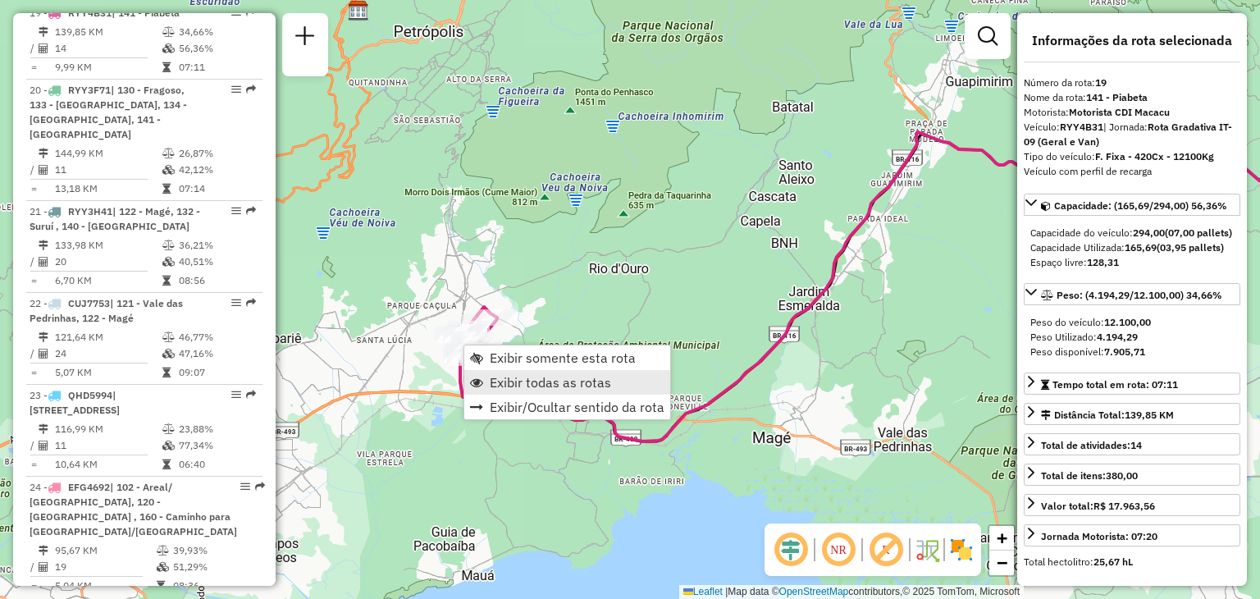
click at [498, 376] on span "Exibir todas as rotas" at bounding box center [550, 382] width 121 height 13
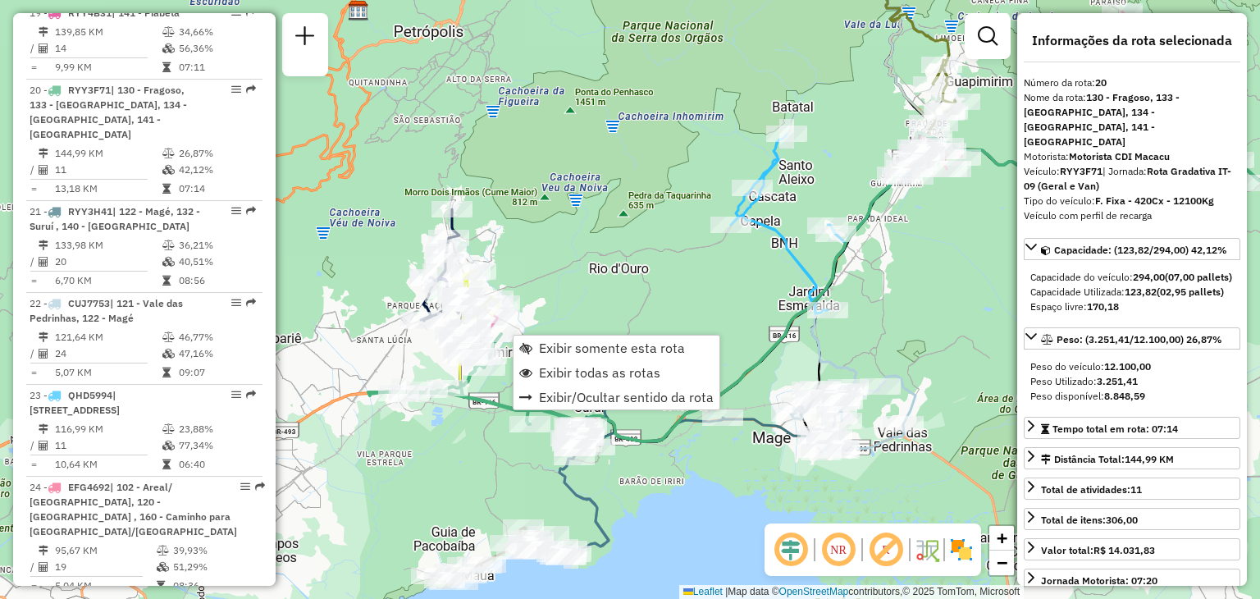
scroll to position [2261, 0]
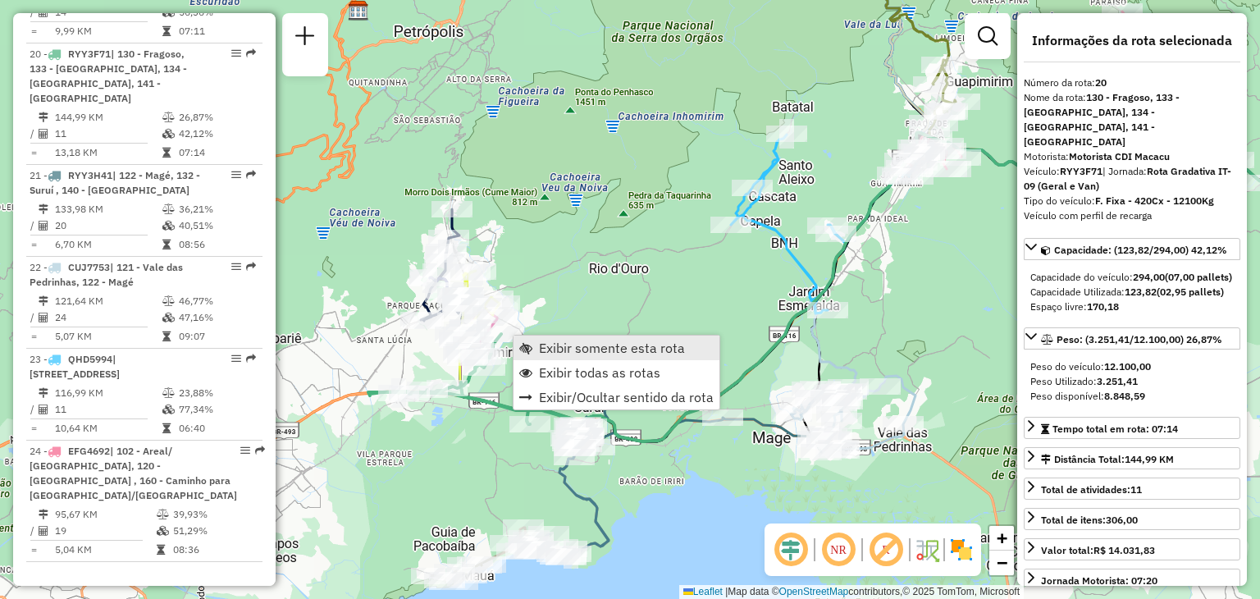
click at [591, 342] on span "Exibir somente esta rota" at bounding box center [612, 347] width 146 height 13
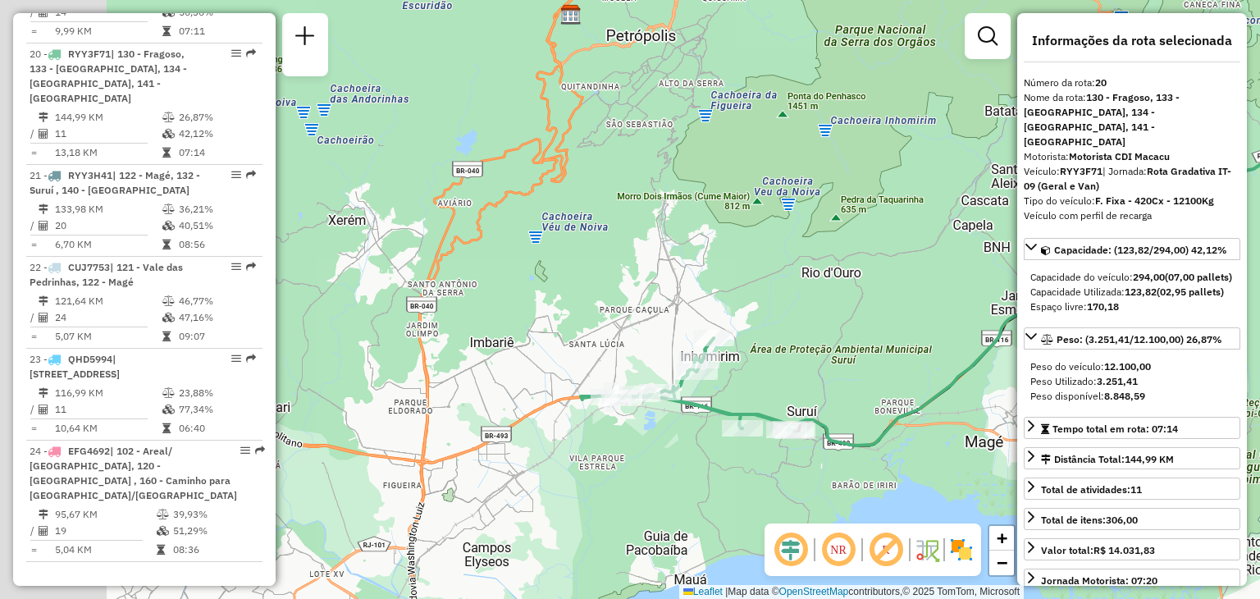
drag, startPoint x: 504, startPoint y: 376, endPoint x: 1085, endPoint y: 323, distance: 584.1
click at [1085, 323] on hb-router-mapa "Informações da Sessão 1274625 - 12/09/2025 Criação: 11/09/2025 21:35 Depósito: …" at bounding box center [630, 299] width 1260 height 599
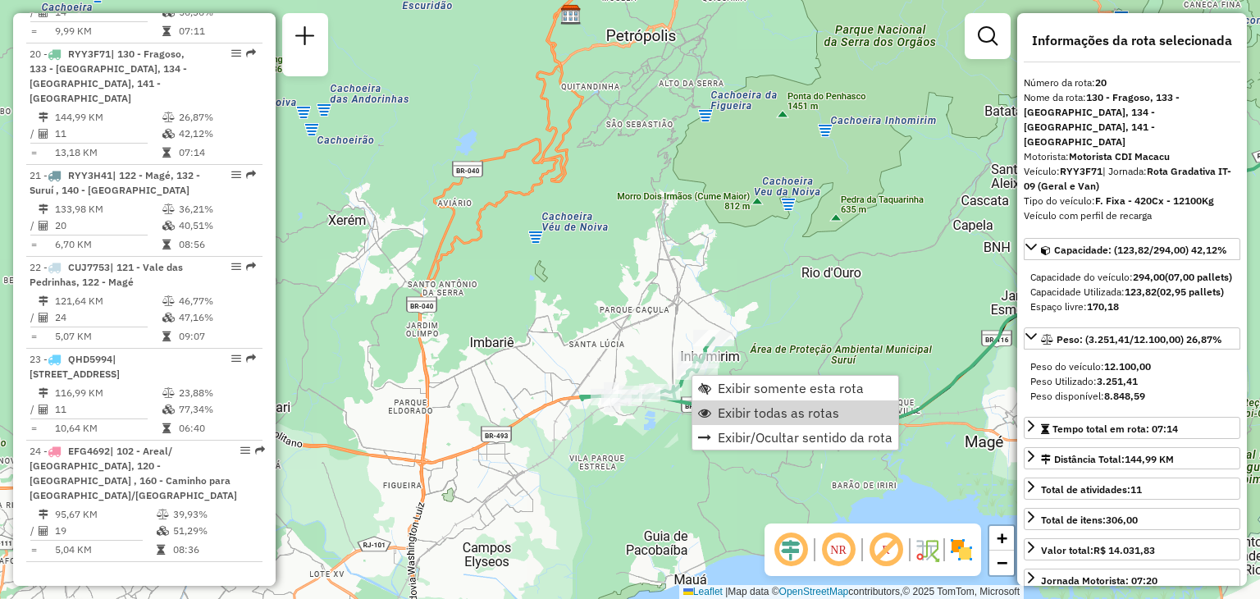
click at [726, 409] on span "Exibir todas as rotas" at bounding box center [778, 412] width 121 height 13
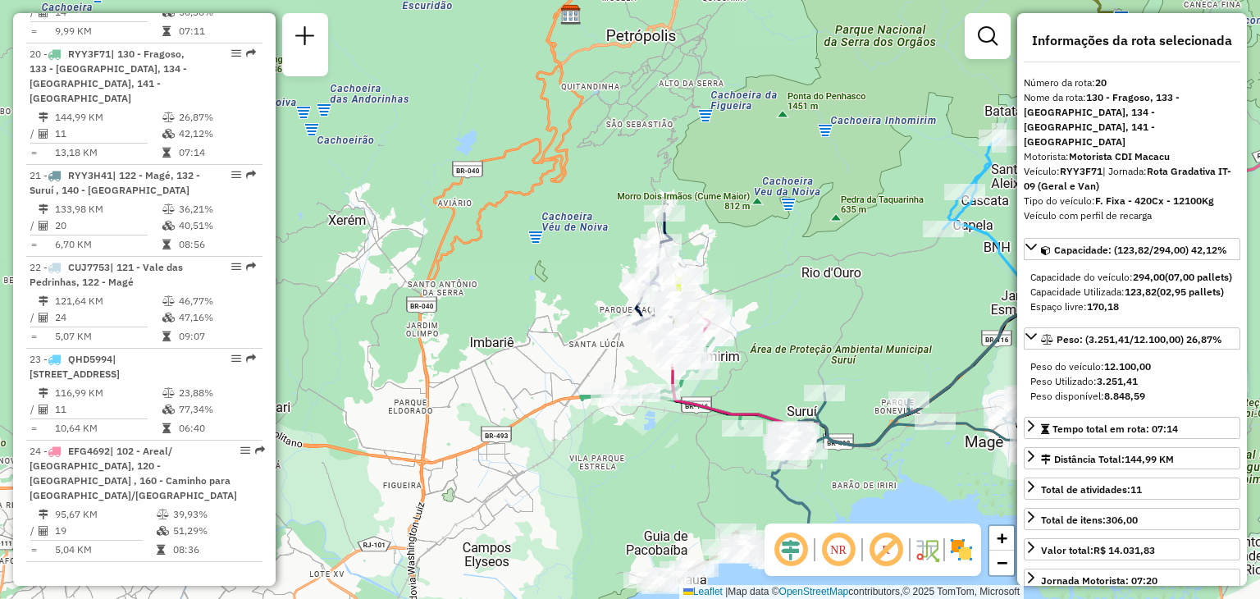
click at [884, 331] on div "Janela de atendimento Grade de atendimento Capacidade Transportadoras Veículos …" at bounding box center [630, 299] width 1260 height 599
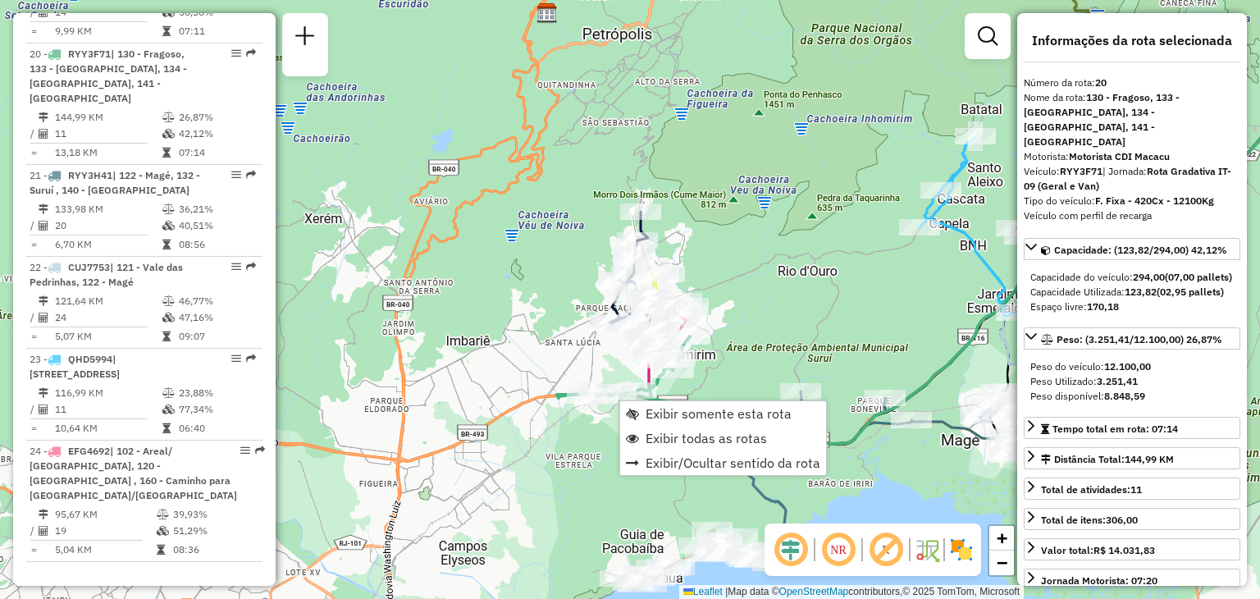
click at [750, 299] on div "Rota 20 - Placa RYY3F71 91053680 - JOB DIAS Rota 20 - Placa RYY3F71 91054759 - …" at bounding box center [630, 299] width 1260 height 599
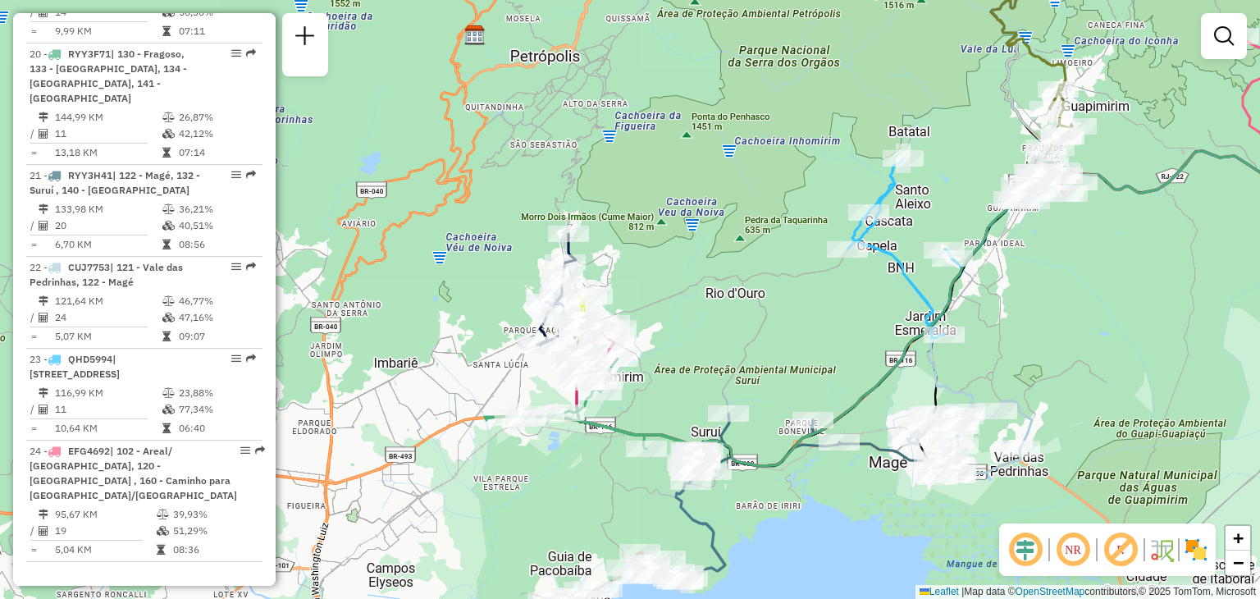
drag, startPoint x: 850, startPoint y: 325, endPoint x: 745, endPoint y: 333, distance: 105.3
click at [745, 333] on div "Janela de atendimento Grade de atendimento Capacidade Transportadoras Veículos …" at bounding box center [630, 299] width 1260 height 599
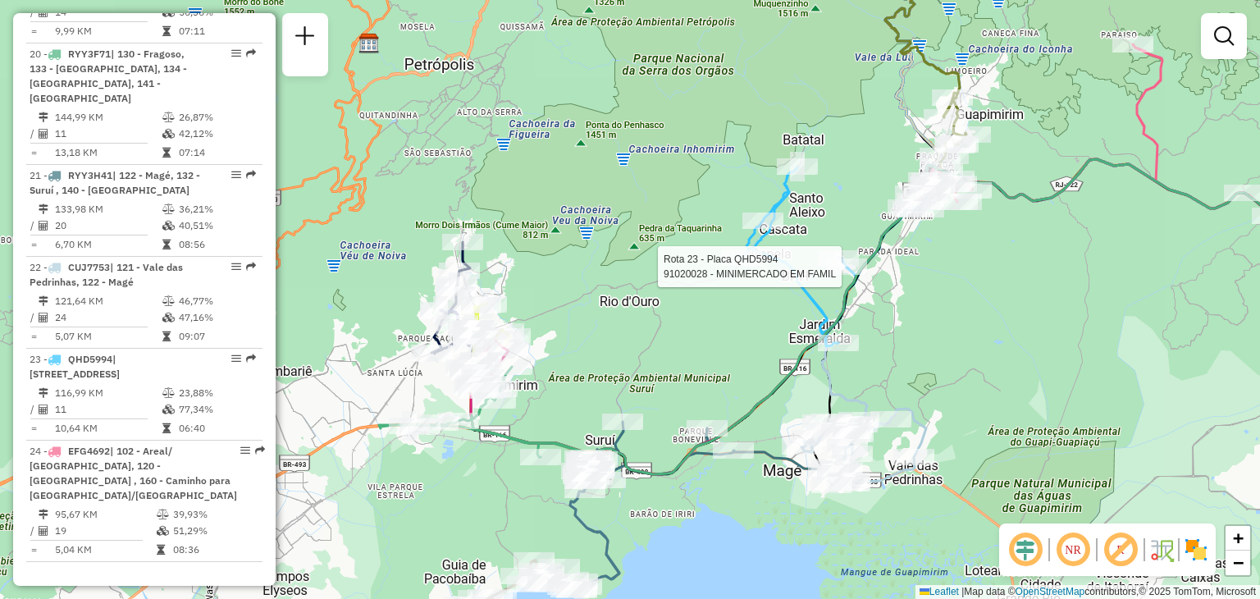
select select "**********"
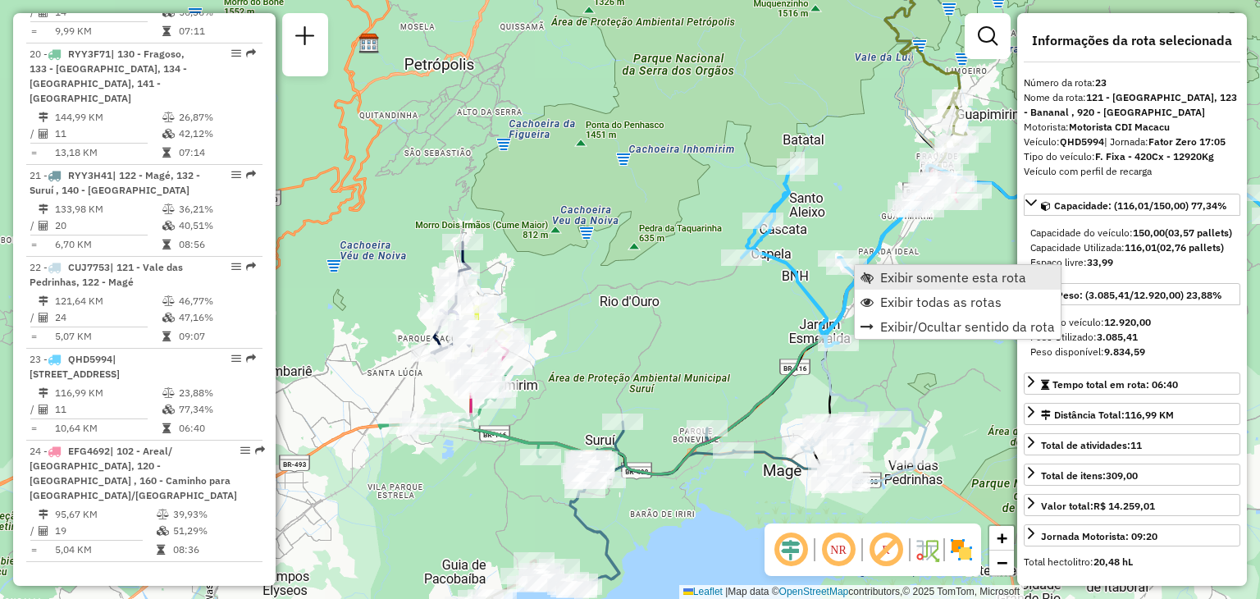
click at [903, 281] on span "Exibir somente esta rota" at bounding box center [953, 277] width 146 height 13
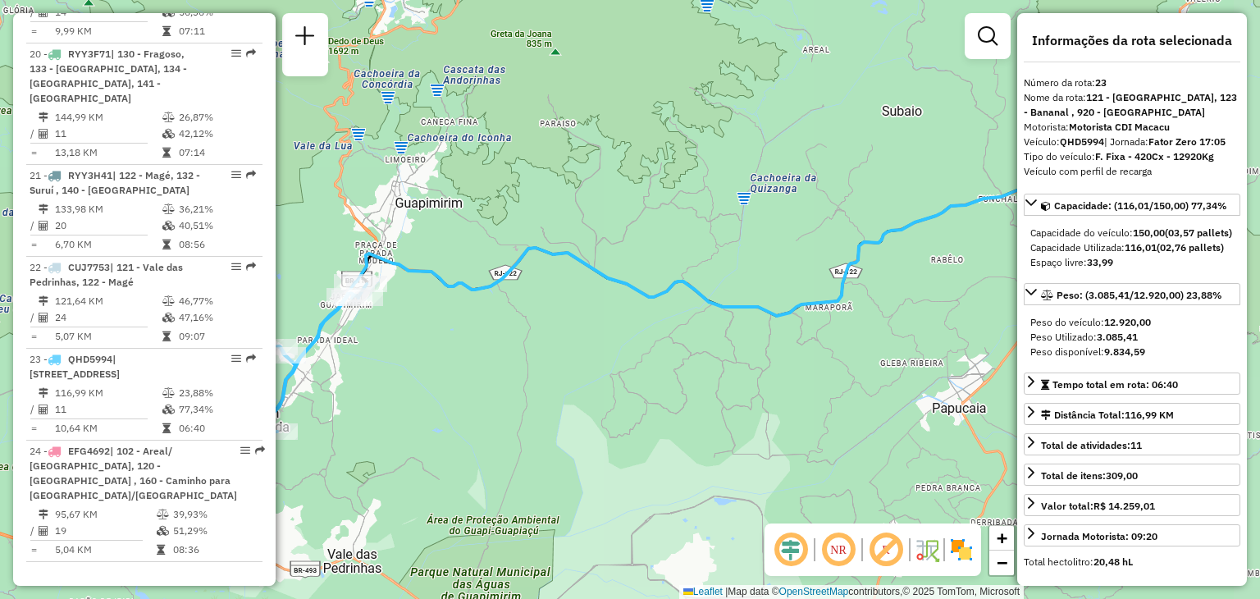
drag, startPoint x: 869, startPoint y: 403, endPoint x: 1031, endPoint y: 378, distance: 163.5
click at [1031, 378] on hb-router-mapa "Informações da Sessão 1274625 - 12/09/2025 Criação: 11/09/2025 21:35 Depósito: …" at bounding box center [630, 299] width 1260 height 599
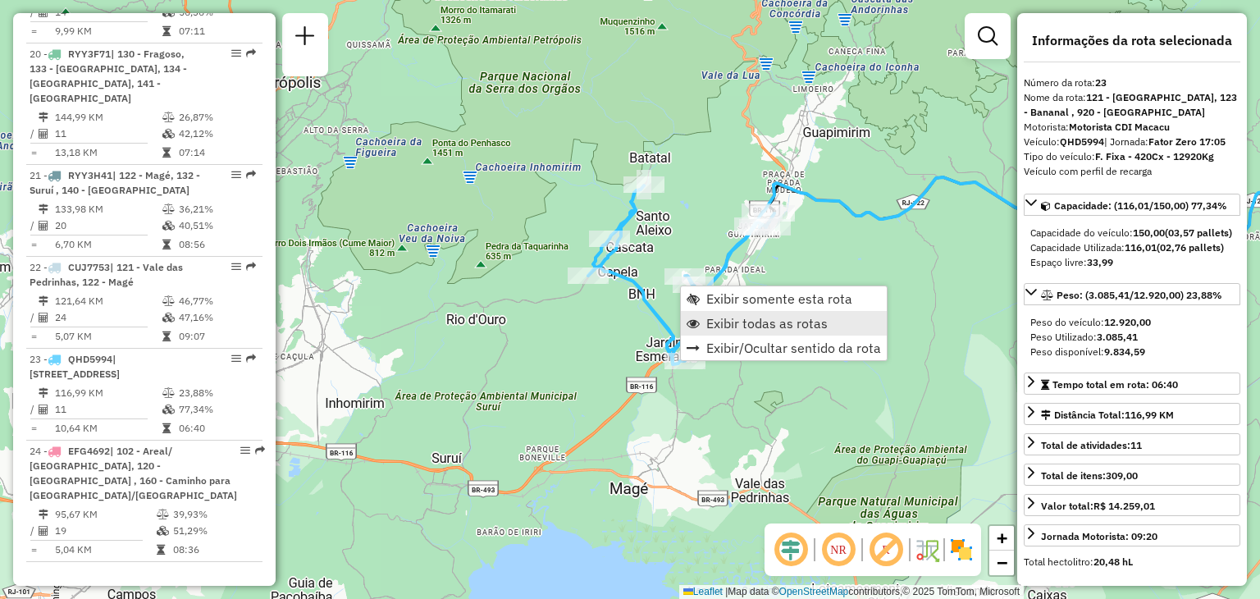
click at [724, 322] on span "Exibir todas as rotas" at bounding box center [766, 323] width 121 height 13
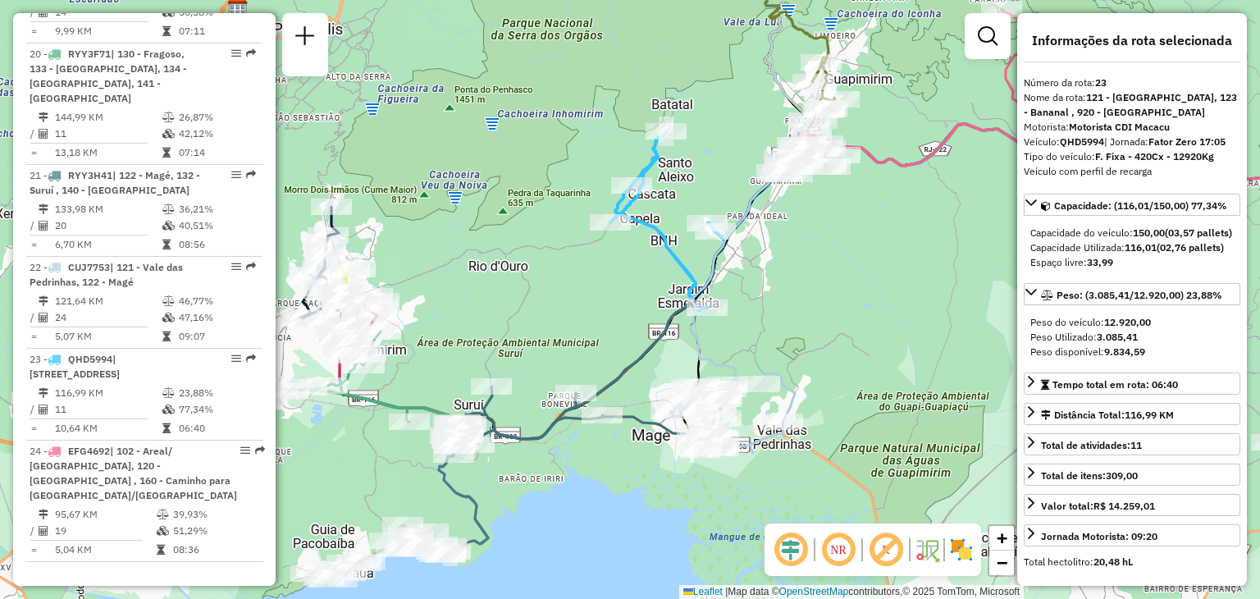
drag, startPoint x: 528, startPoint y: 418, endPoint x: 548, endPoint y: 309, distance: 111.7
click at [547, 309] on div "Janela de atendimento Grade de atendimento Capacidade Transportadoras Veículos …" at bounding box center [630, 299] width 1260 height 599
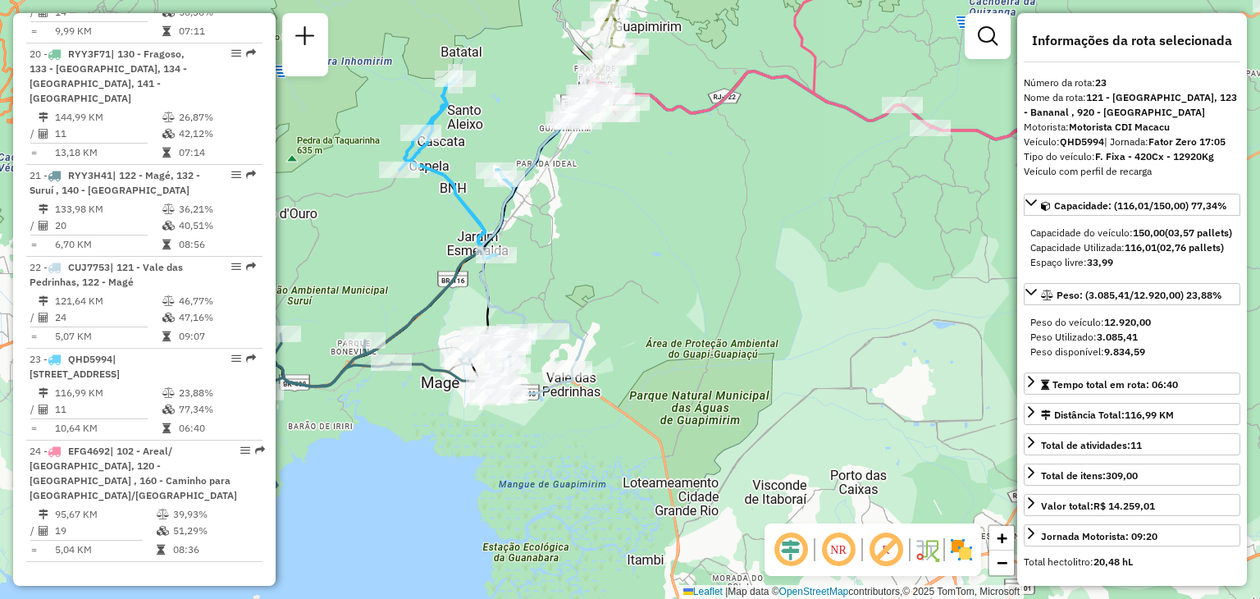
drag, startPoint x: 650, startPoint y: 301, endPoint x: 439, endPoint y: 306, distance: 210.9
click at [439, 306] on icon at bounding box center [771, 192] width 814 height 326
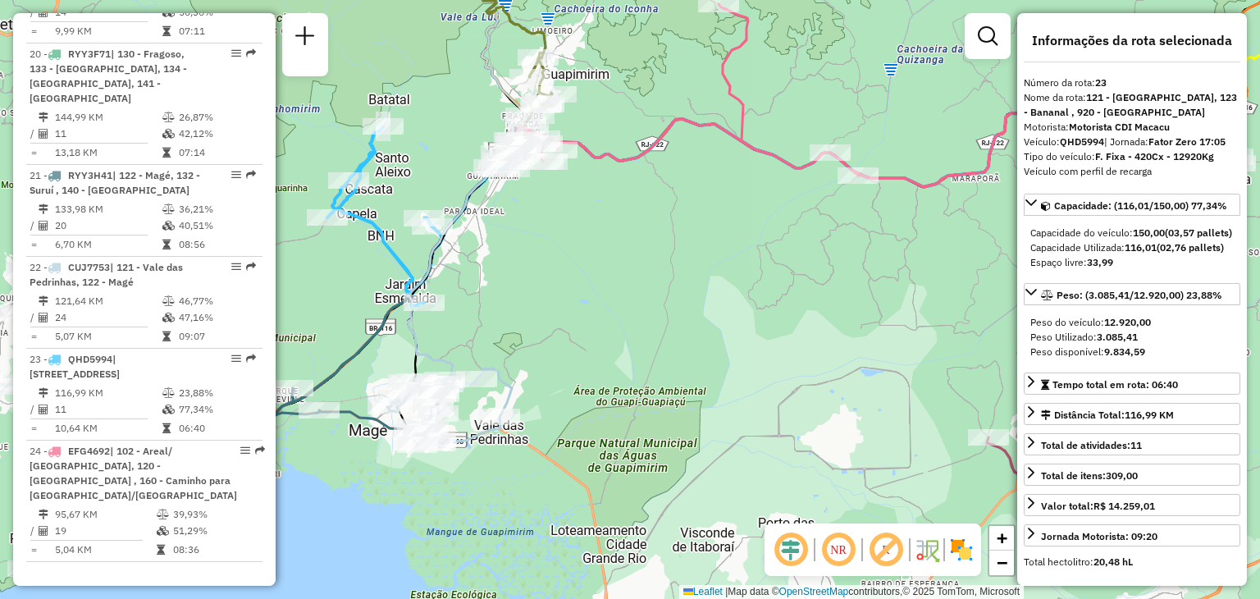
drag, startPoint x: 733, startPoint y: 258, endPoint x: 668, endPoint y: 309, distance: 81.9
click at [668, 309] on div "Janela de atendimento Grade de atendimento Capacidade Transportadoras Veículos …" at bounding box center [630, 299] width 1260 height 599
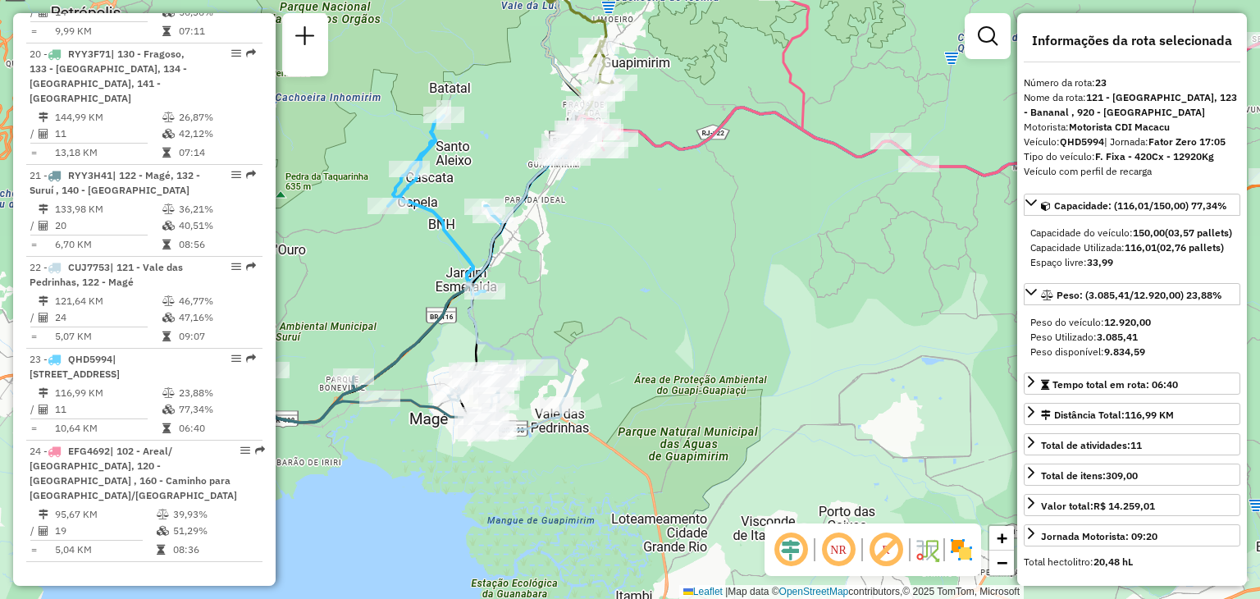
drag, startPoint x: 668, startPoint y: 309, endPoint x: 811, endPoint y: 254, distance: 153.7
click at [807, 254] on div "Janela de atendimento Grade de atendimento Capacidade Transportadoras Veículos …" at bounding box center [630, 299] width 1260 height 599
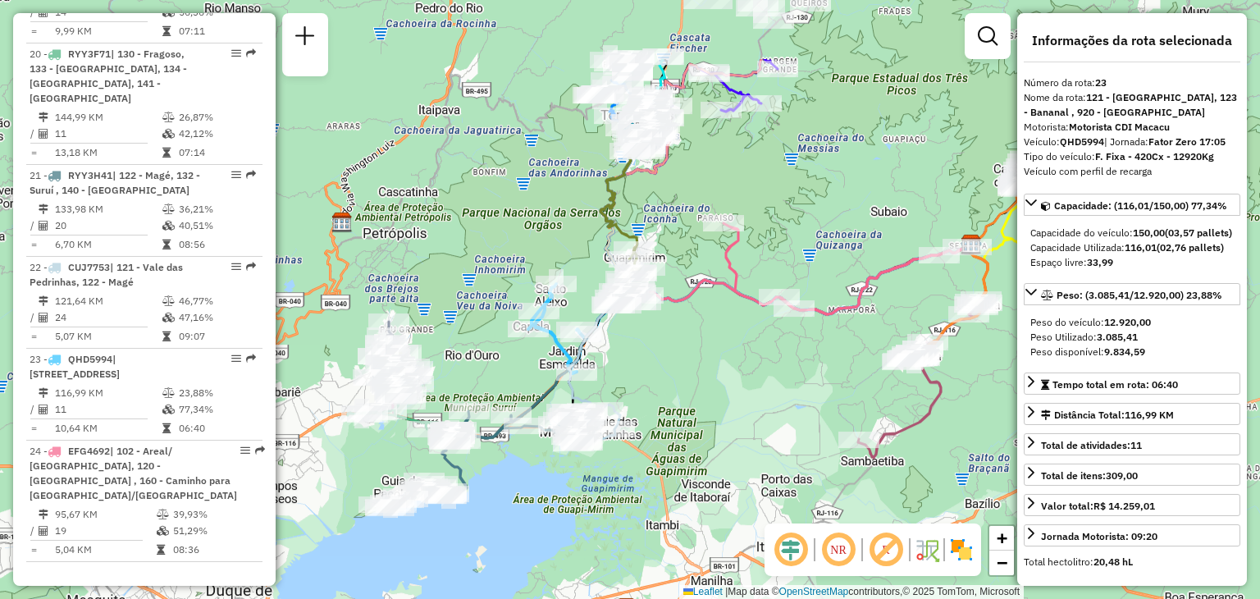
drag, startPoint x: 876, startPoint y: 263, endPoint x: 756, endPoint y: 390, distance: 174.7
click at [756, 390] on div "Janela de atendimento Grade de atendimento Capacidade Transportadoras Veículos …" at bounding box center [630, 299] width 1260 height 599
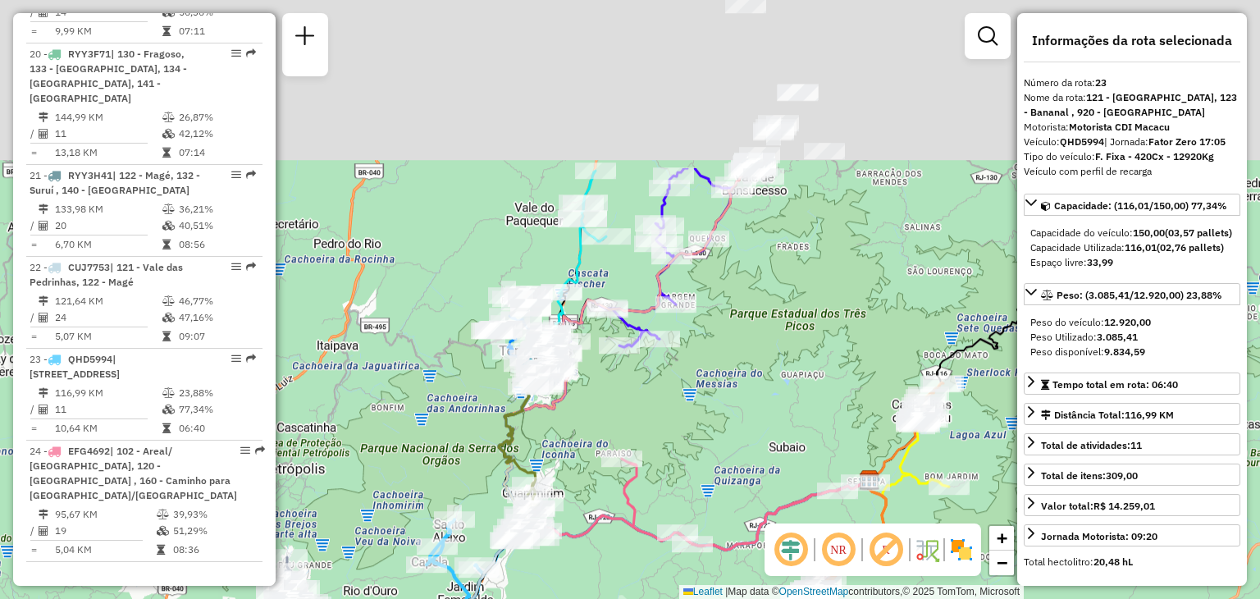
drag, startPoint x: 831, startPoint y: 186, endPoint x: 726, endPoint y: 427, distance: 262.3
click at [726, 427] on div "Janela de atendimento Grade de atendimento Capacidade Transportadoras Veículos …" at bounding box center [630, 299] width 1260 height 599
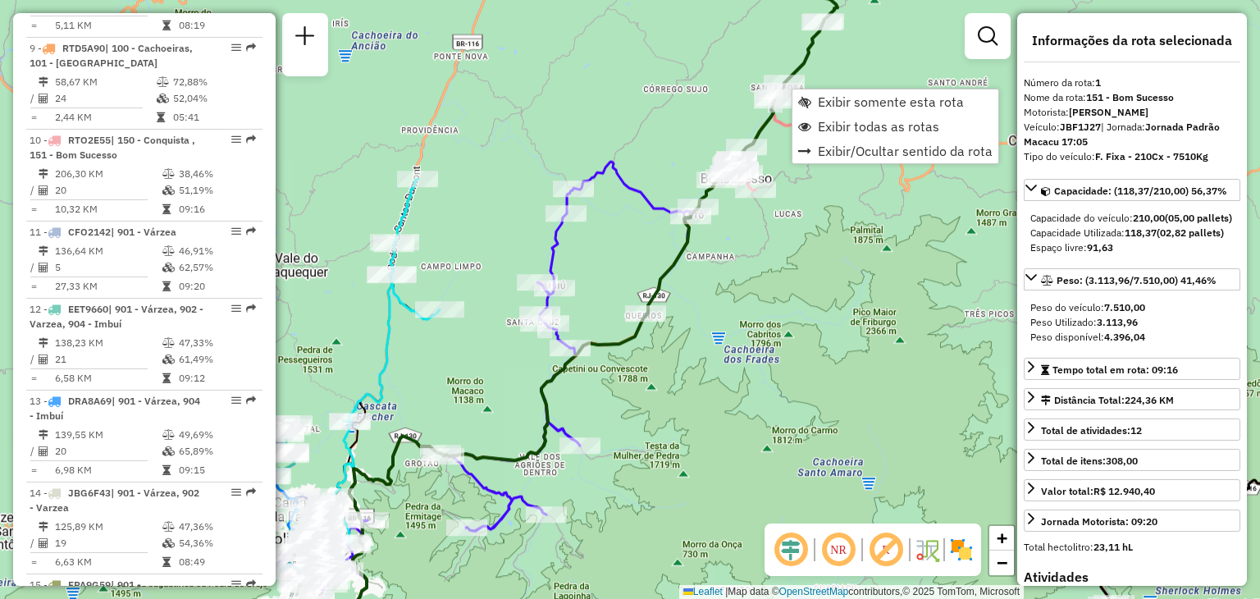
scroll to position [663, 0]
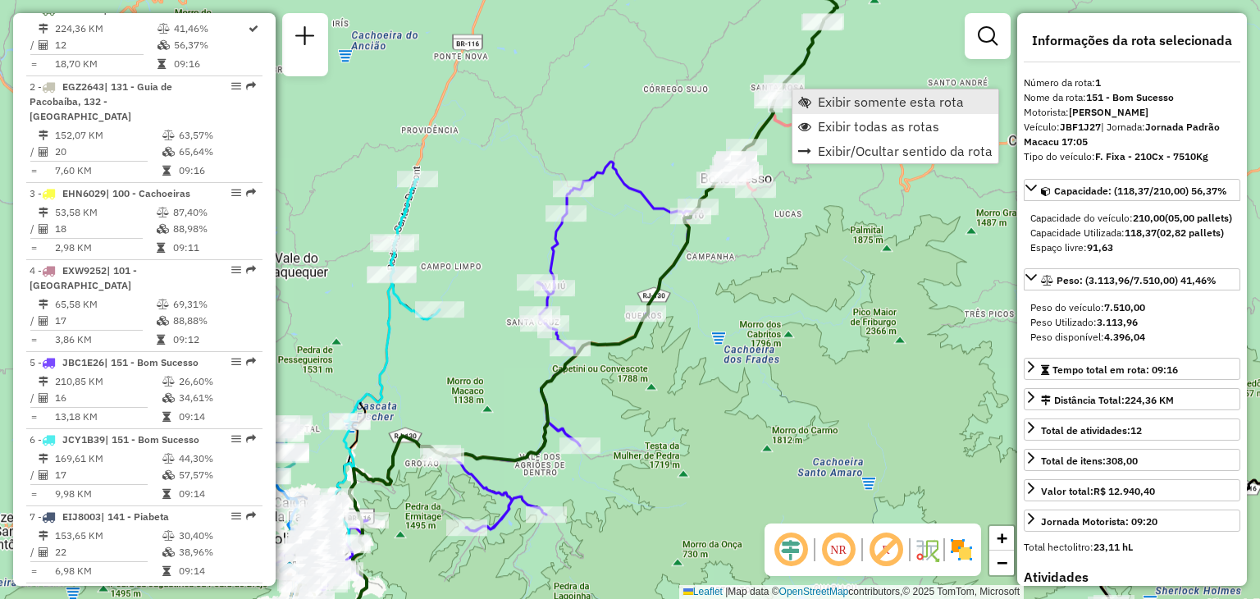
click at [804, 99] on span "Exibir somente esta rota" at bounding box center [804, 101] width 13 height 13
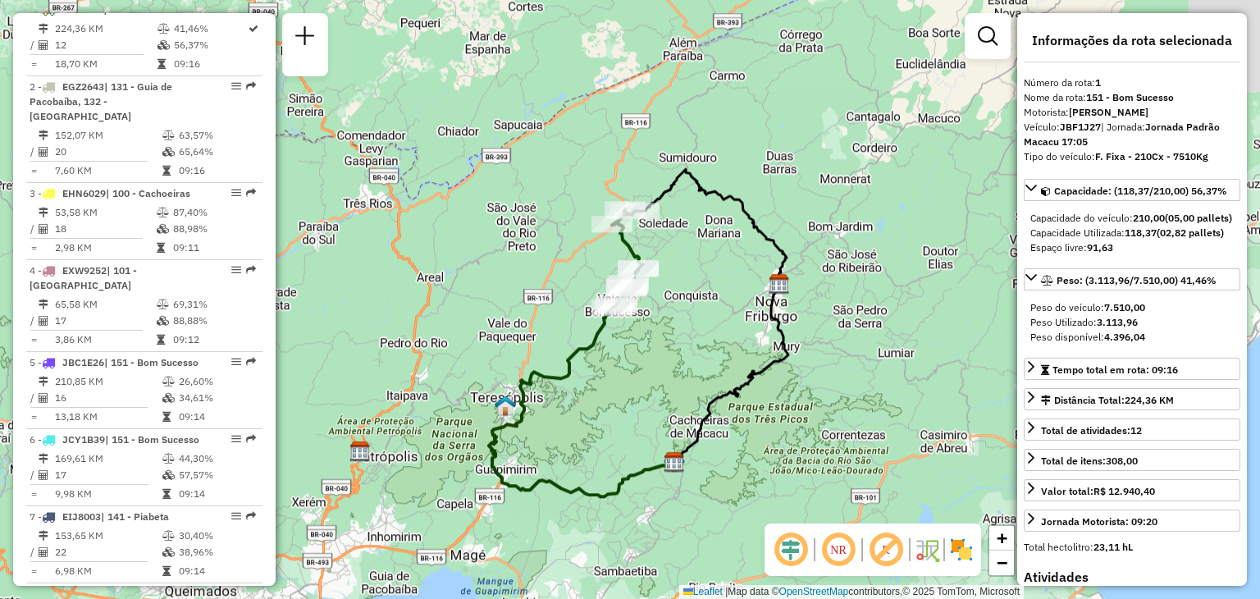
click at [741, 188] on div "Janela de atendimento Grade de atendimento Capacidade Transportadoras Veículos …" at bounding box center [630, 299] width 1260 height 599
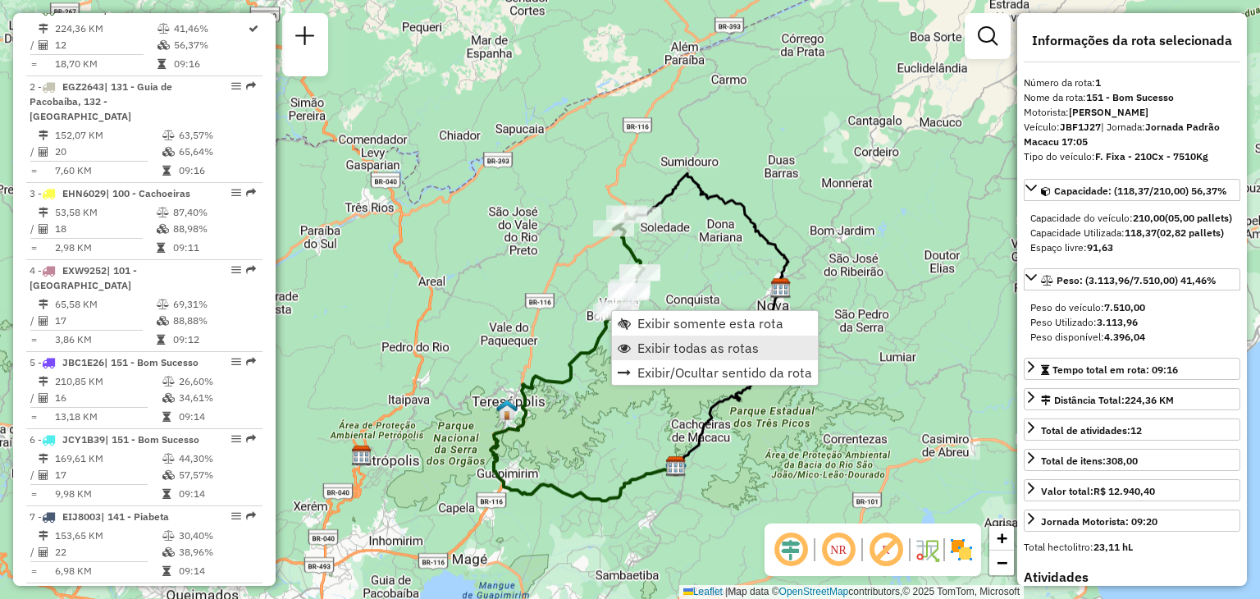
click at [643, 344] on span "Exibir todas as rotas" at bounding box center [698, 347] width 121 height 13
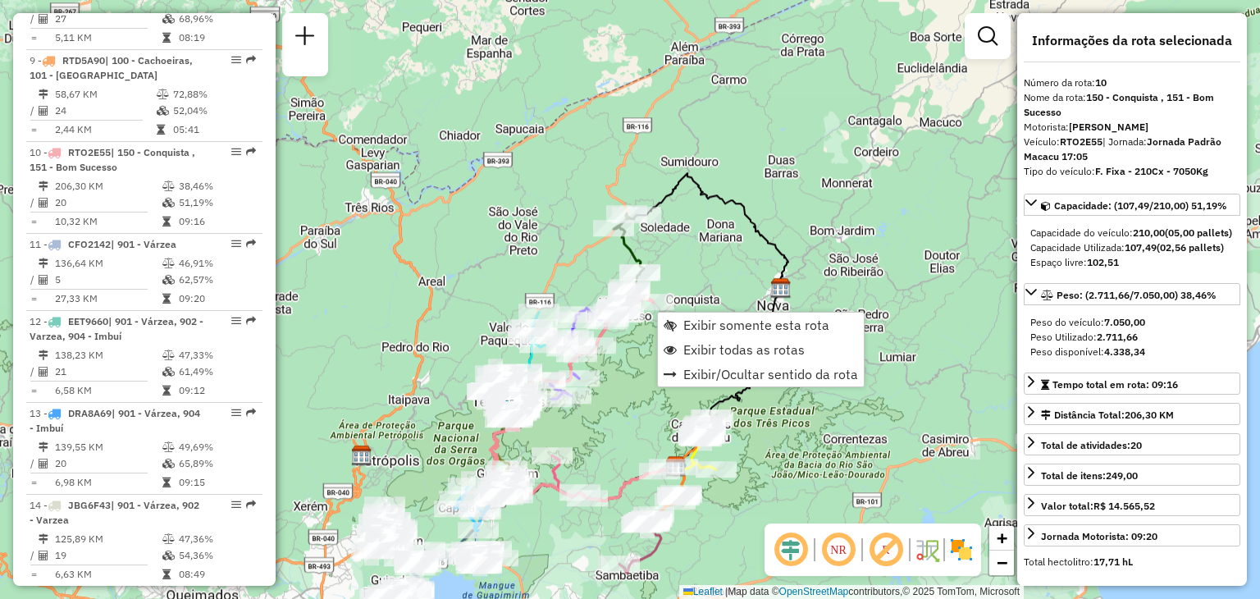
scroll to position [1444, 0]
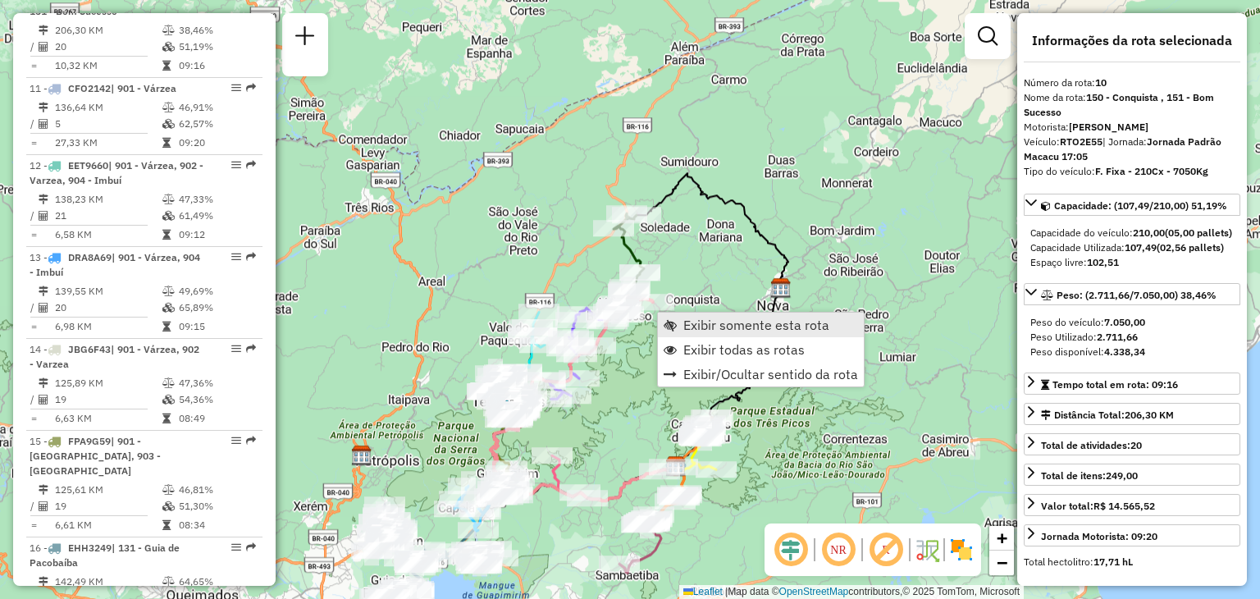
click at [696, 326] on span "Exibir somente esta rota" at bounding box center [756, 324] width 146 height 13
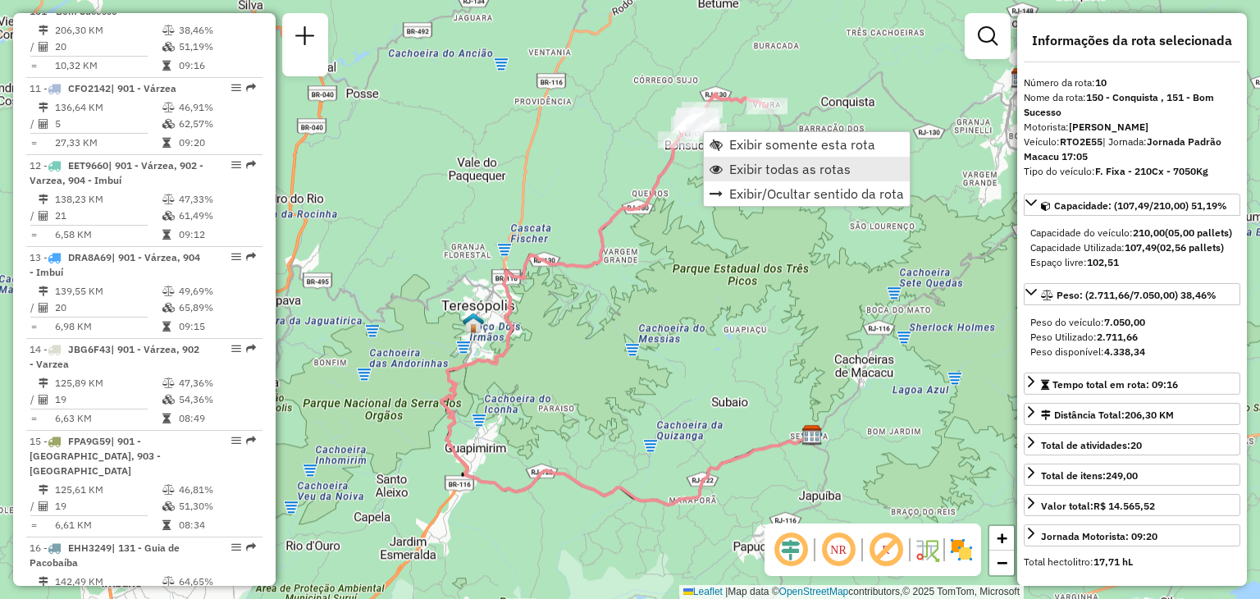
click at [734, 167] on span "Exibir todas as rotas" at bounding box center [789, 168] width 121 height 13
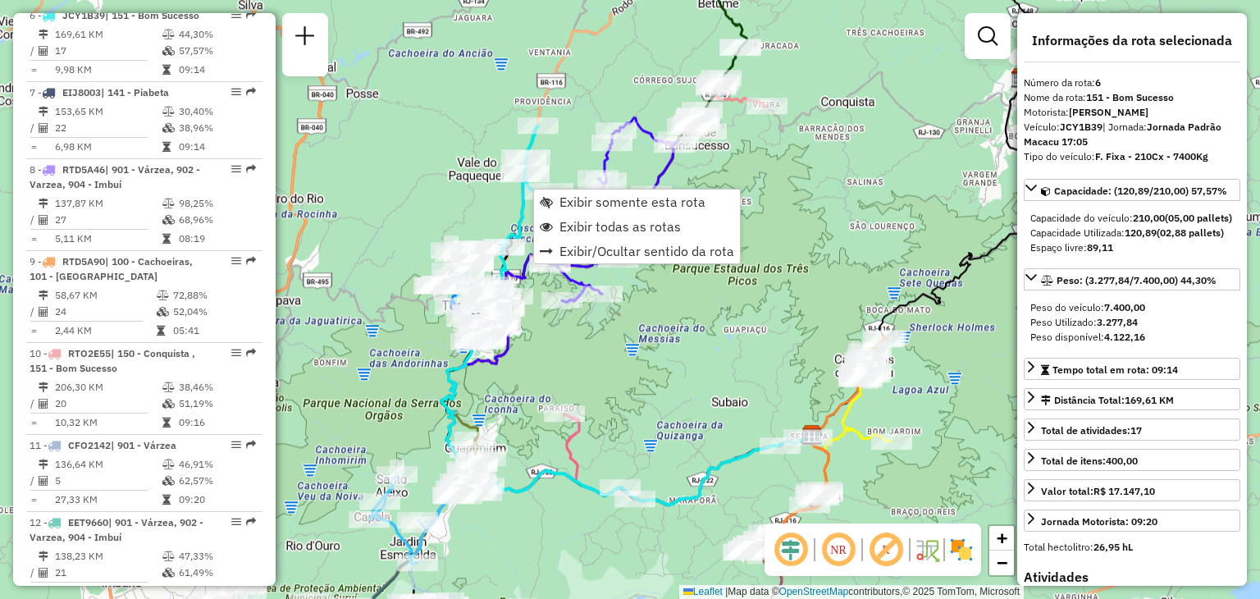
scroll to position [1092, 0]
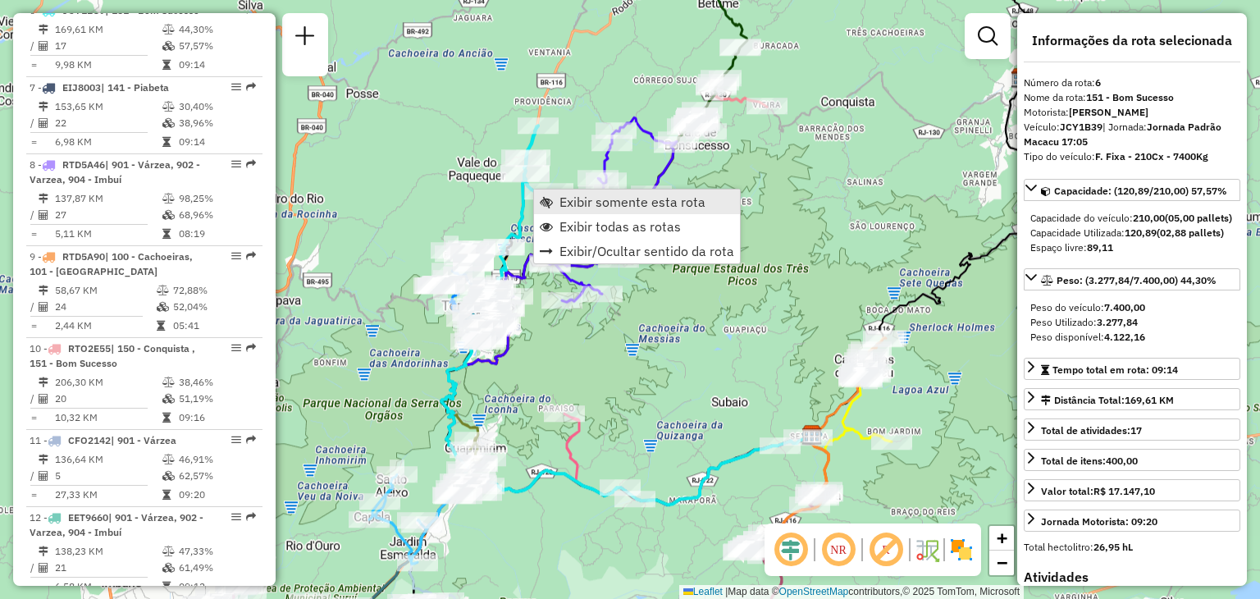
click at [590, 199] on span "Exibir somente esta rota" at bounding box center [633, 201] width 146 height 13
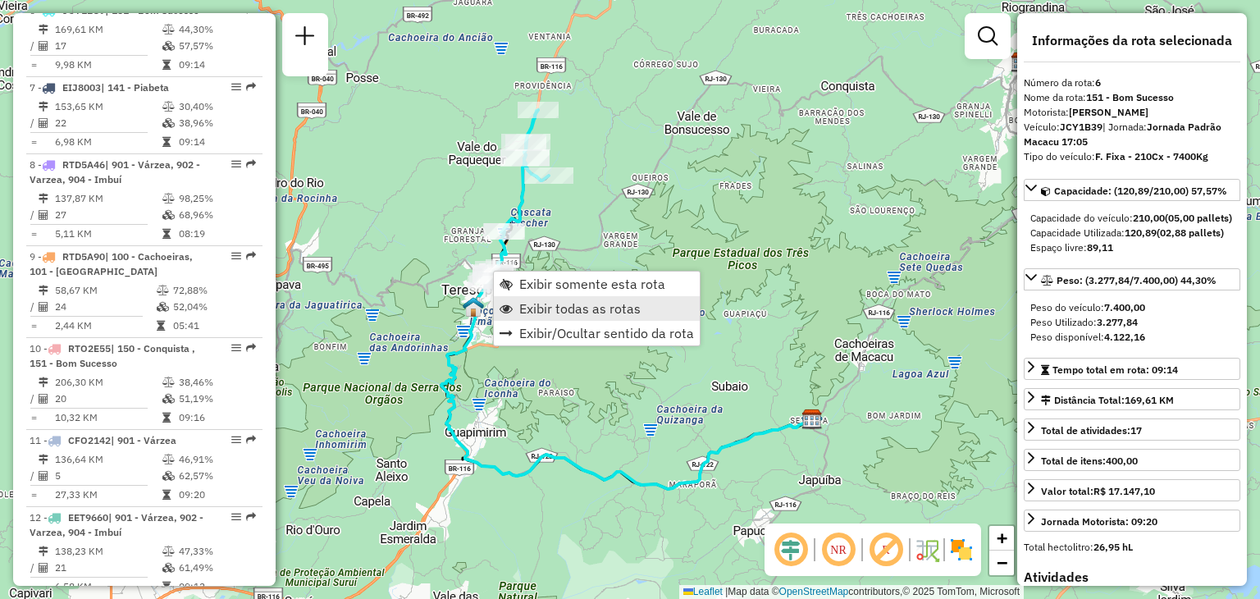
click at [542, 305] on span "Exibir todas as rotas" at bounding box center [579, 308] width 121 height 13
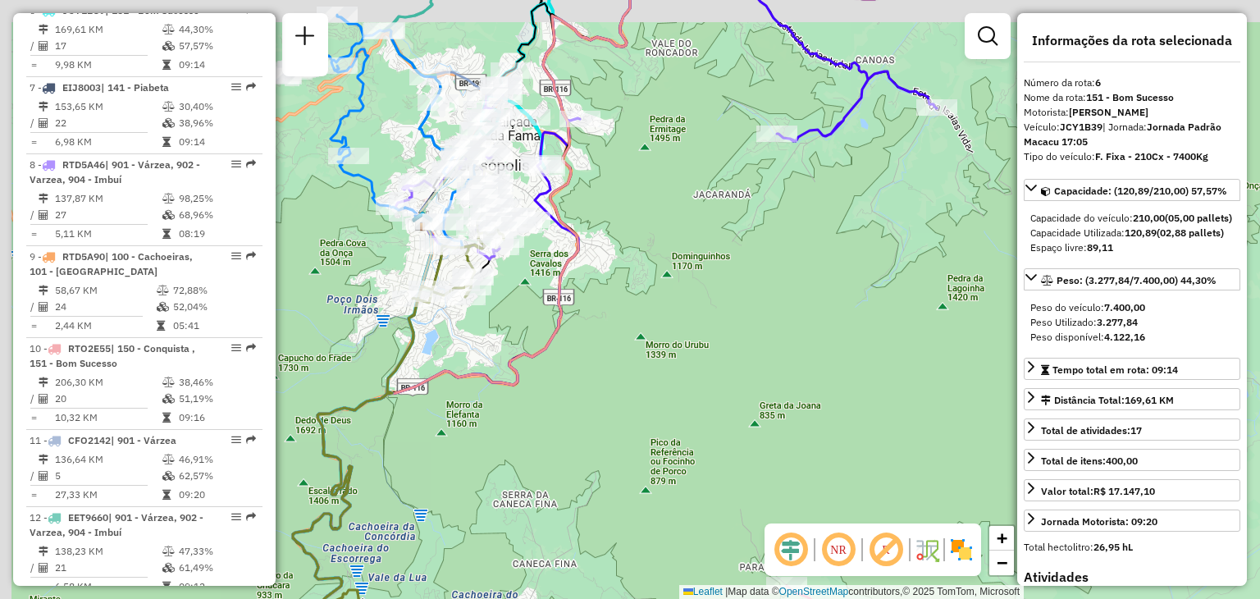
drag, startPoint x: 573, startPoint y: 291, endPoint x: 578, endPoint y: 299, distance: 9.6
click at [578, 299] on div "Janela de atendimento Grade de atendimento Capacidade Transportadoras Veículos …" at bounding box center [630, 299] width 1260 height 599
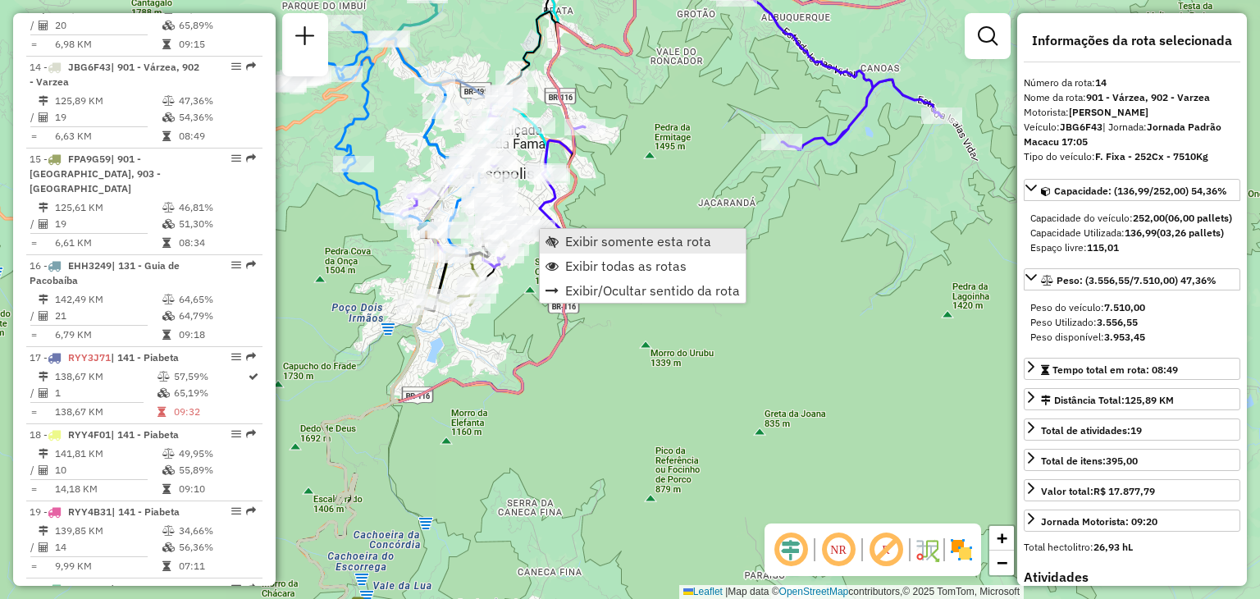
scroll to position [1797, 0]
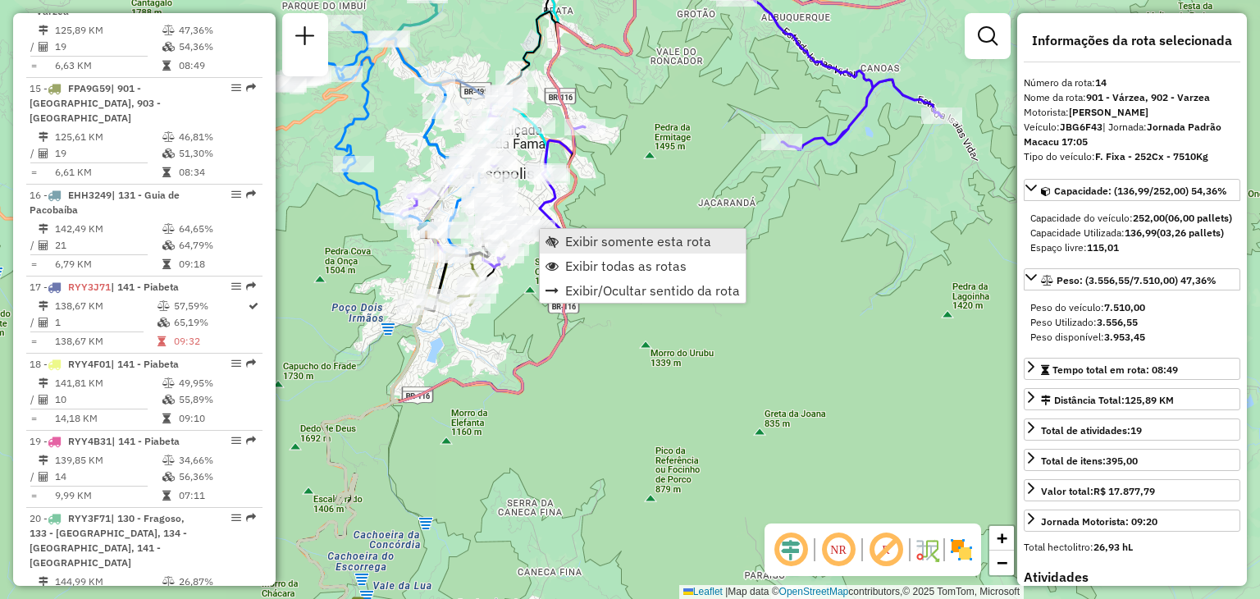
click at [571, 240] on span "Exibir somente esta rota" at bounding box center [638, 241] width 146 height 13
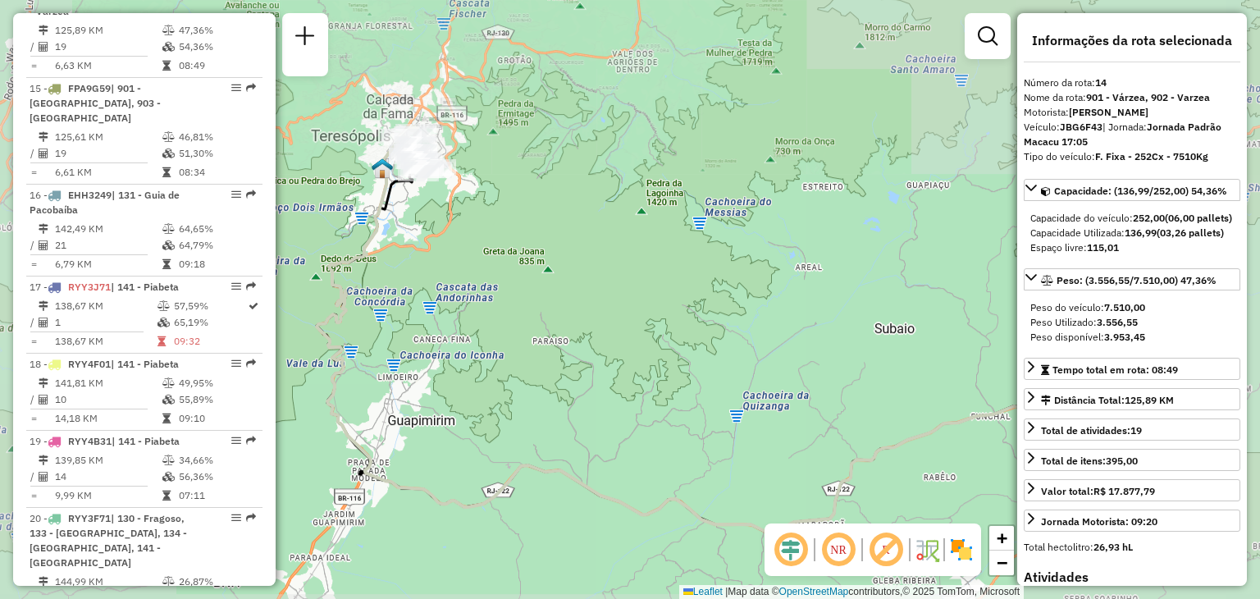
drag, startPoint x: 536, startPoint y: 330, endPoint x: 652, endPoint y: 402, distance: 137.1
click at [652, 402] on div "Janela de atendimento Grade de atendimento Capacidade Transportadoras Veículos …" at bounding box center [630, 299] width 1260 height 599
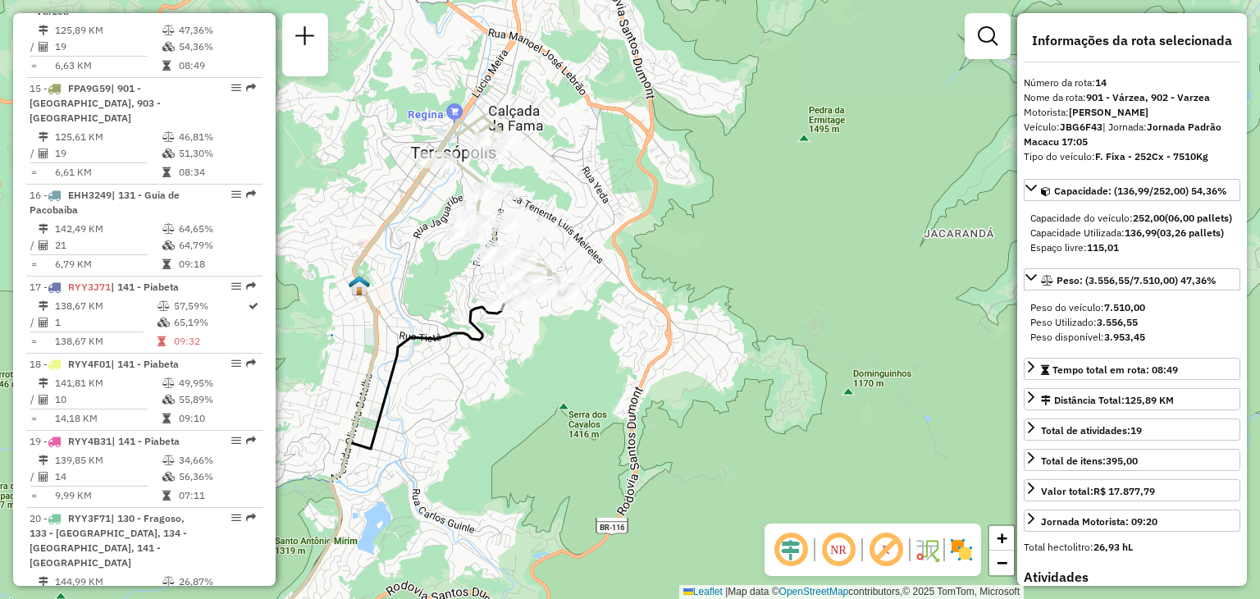
drag, startPoint x: 509, startPoint y: 195, endPoint x: 570, endPoint y: 210, distance: 63.3
click at [570, 210] on div "Janela de atendimento Grade de atendimento Capacidade Transportadoras Veículos …" at bounding box center [630, 299] width 1260 height 599
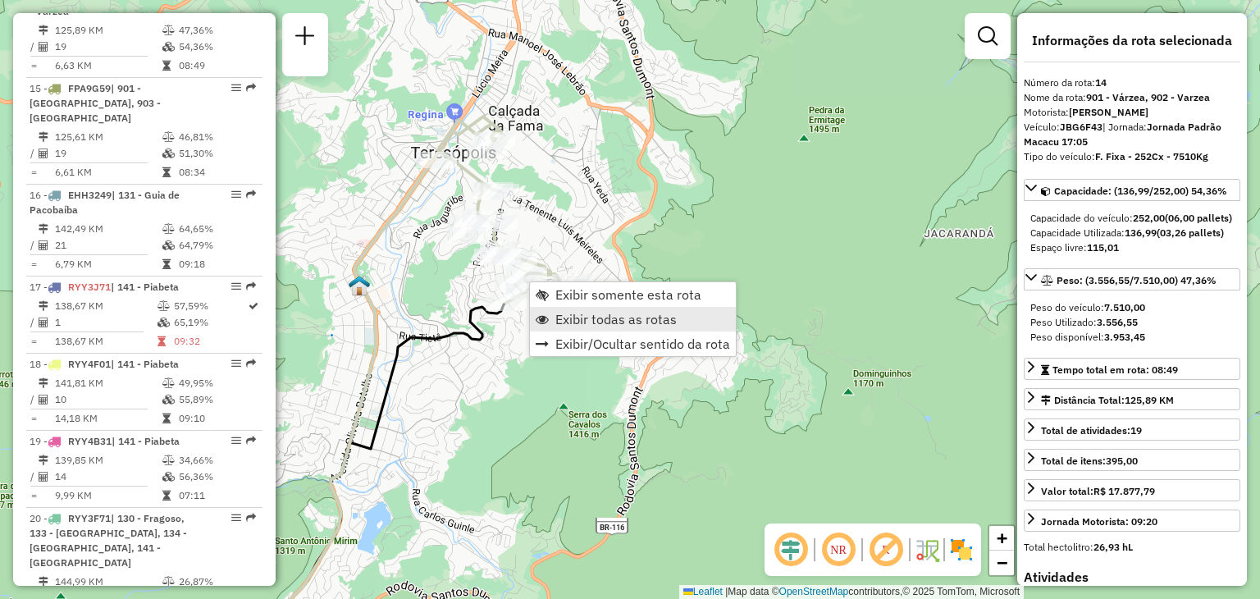
click at [558, 316] on span "Exibir todas as rotas" at bounding box center [615, 319] width 121 height 13
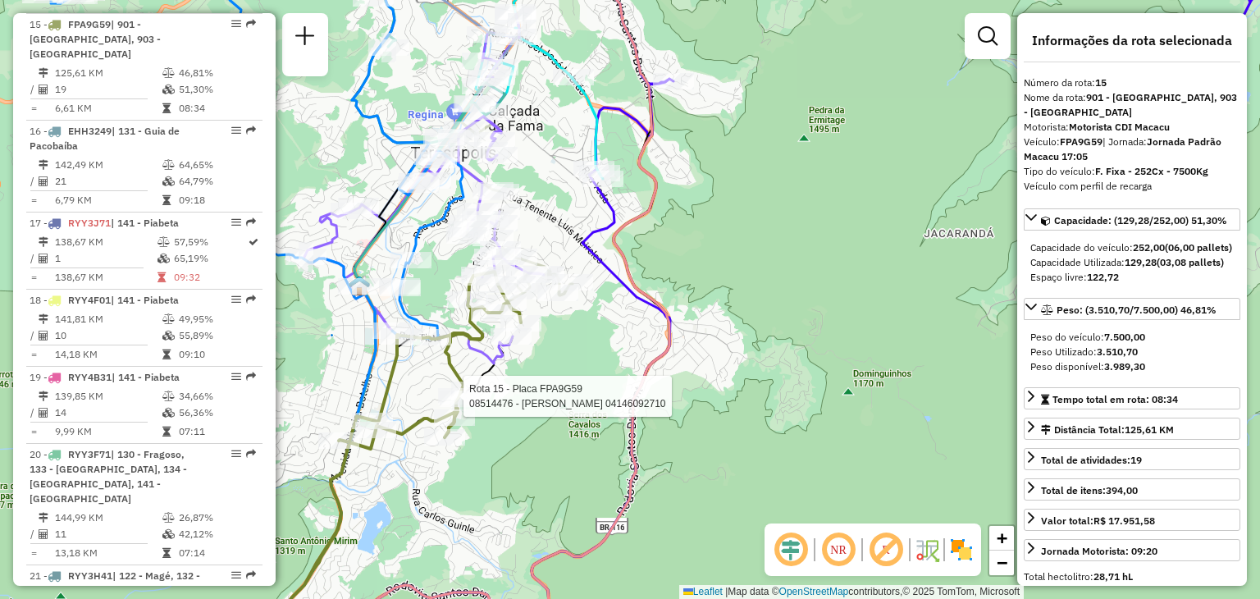
scroll to position [1889, 0]
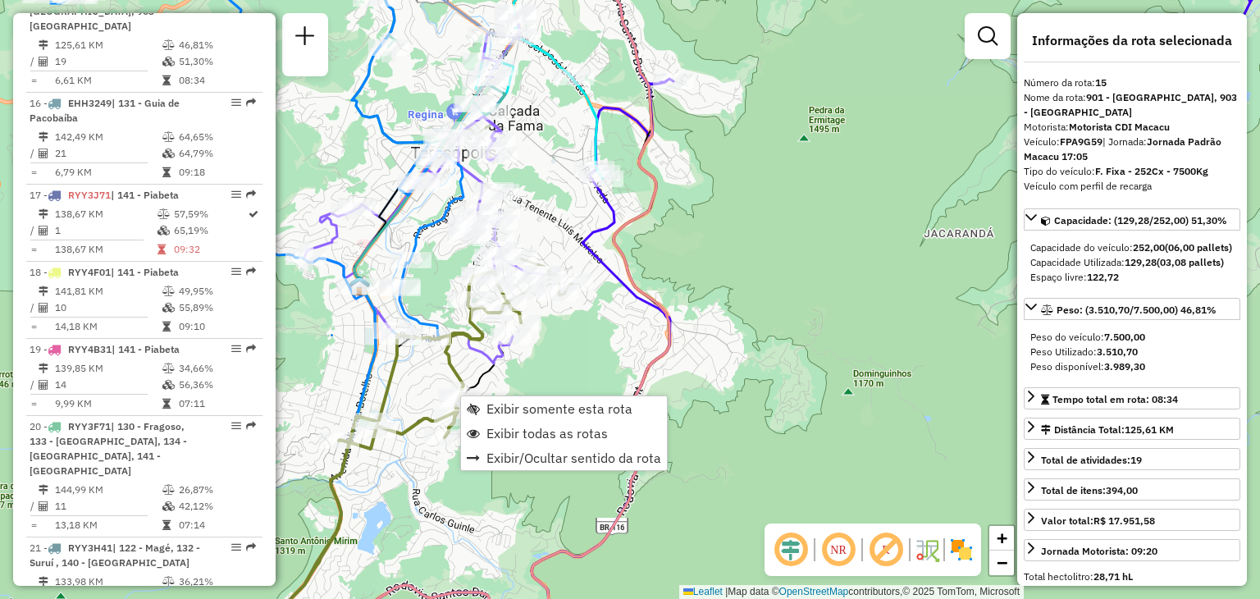
drag, startPoint x: 420, startPoint y: 361, endPoint x: 409, endPoint y: 365, distance: 12.2
click at [419, 361] on div "Rota 15 - Placa FPA9G59 08514476 - DALVA MUNIZ DE SOUZA FURTADO 04146092710 Jan…" at bounding box center [630, 299] width 1260 height 599
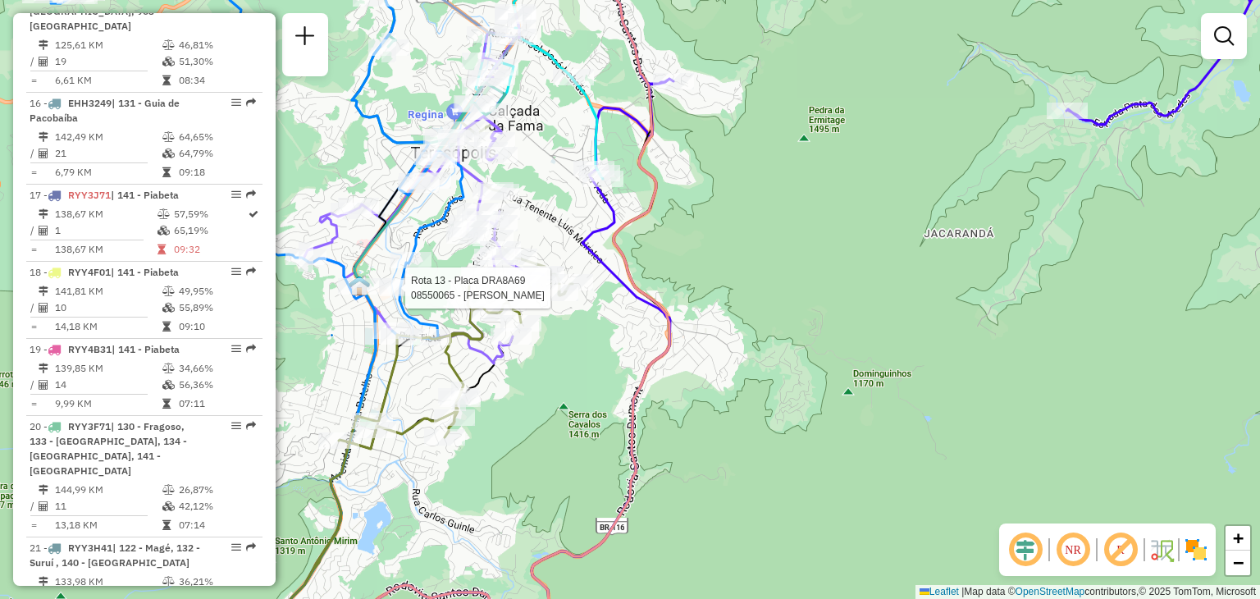
select select "**********"
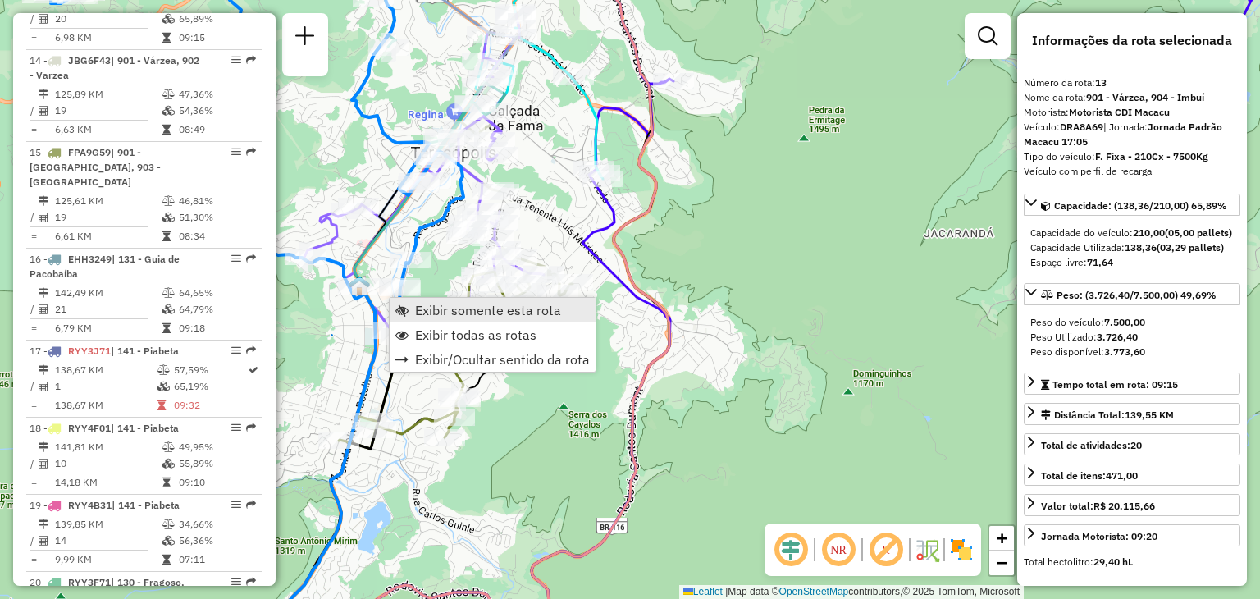
scroll to position [1705, 0]
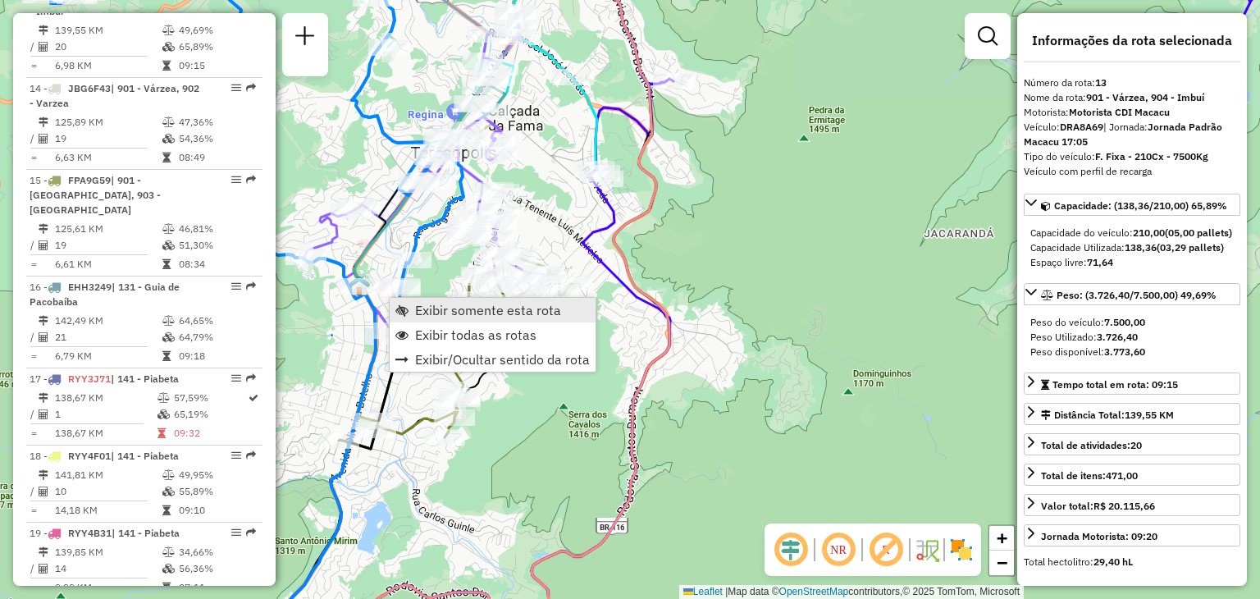
click at [420, 306] on span "Exibir somente esta rota" at bounding box center [488, 310] width 146 height 13
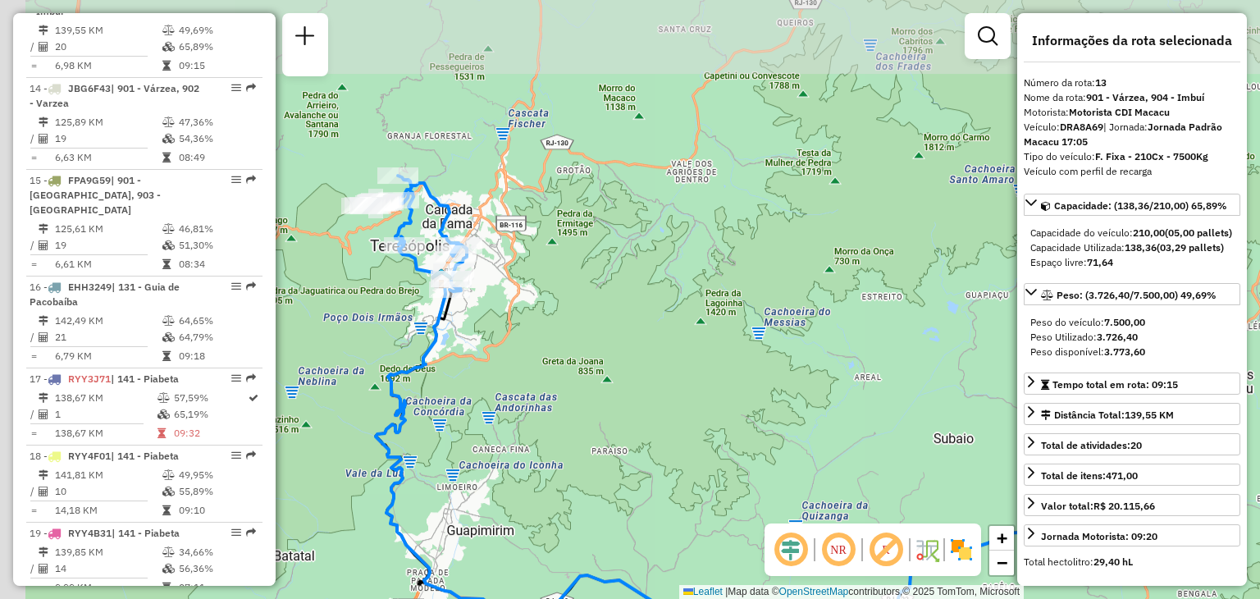
drag, startPoint x: 390, startPoint y: 393, endPoint x: 497, endPoint y: 495, distance: 148.0
click at [497, 495] on div "Janela de atendimento Grade de atendimento Capacidade Transportadoras Veículos …" at bounding box center [630, 299] width 1260 height 599
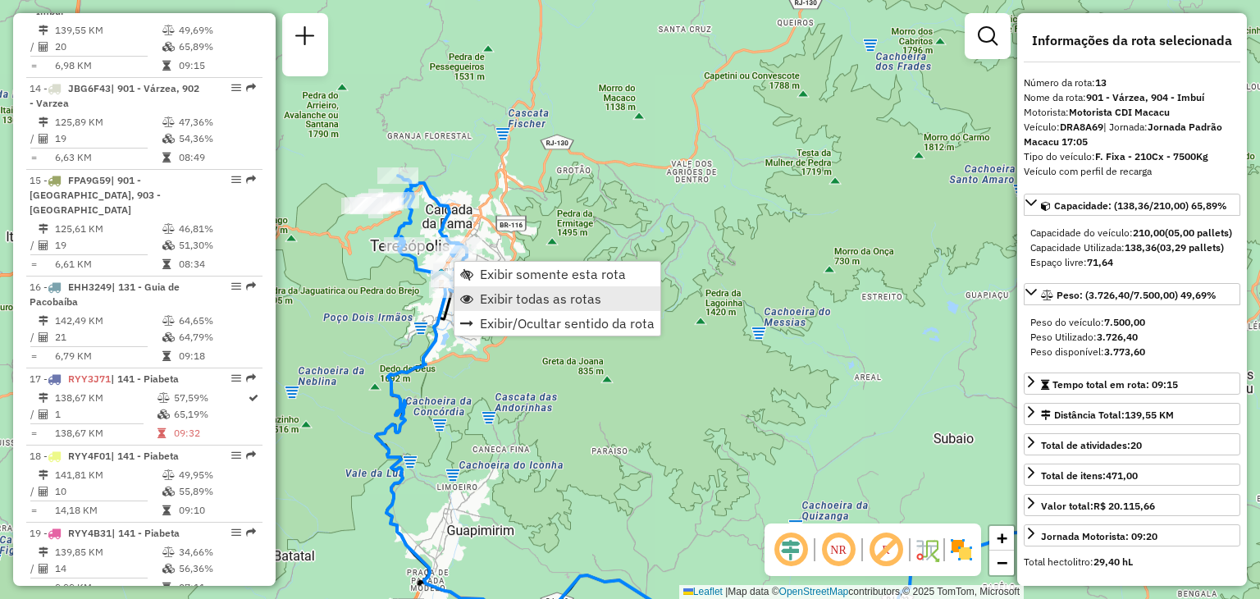
click at [517, 292] on span "Exibir todas as rotas" at bounding box center [540, 298] width 121 height 13
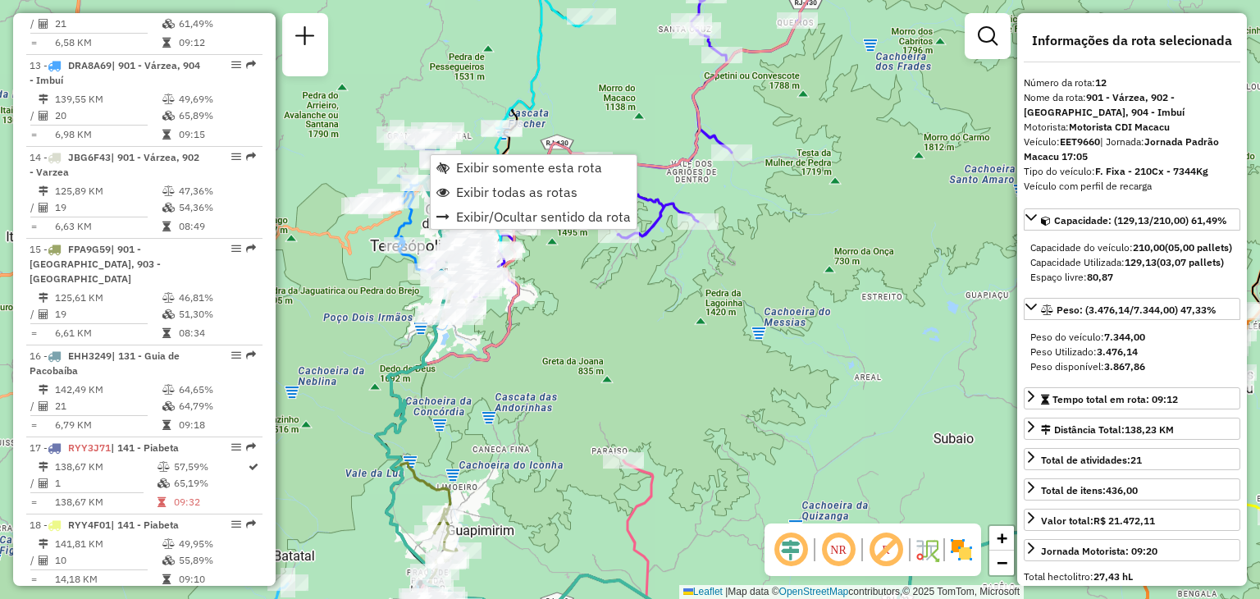
scroll to position [1613, 0]
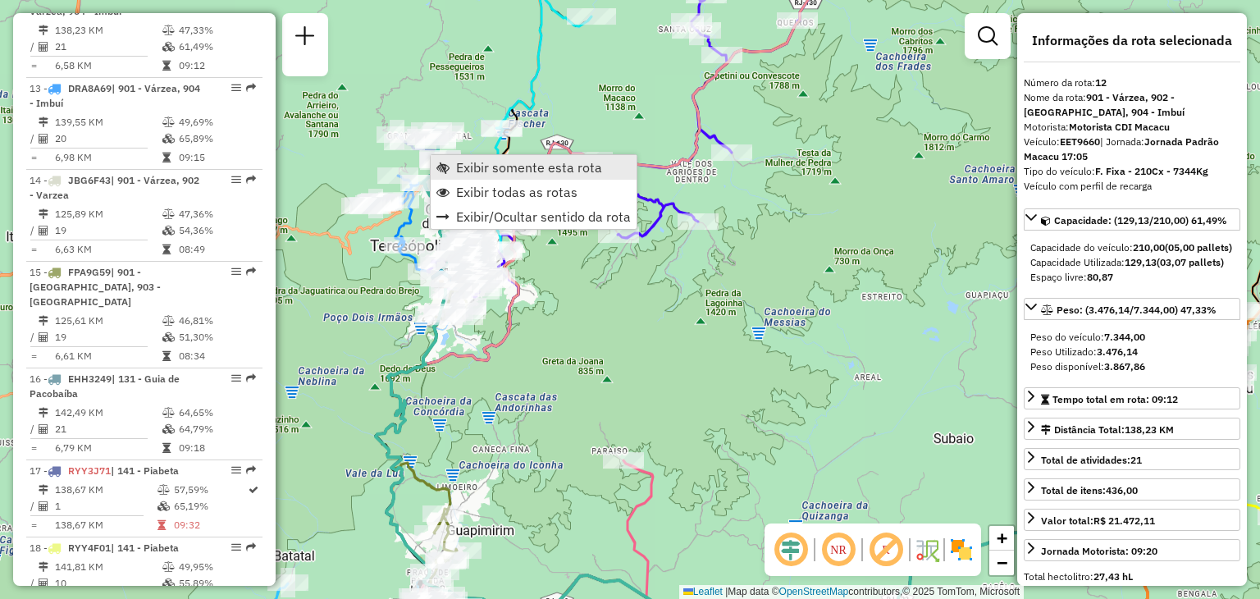
click at [473, 167] on span "Exibir somente esta rota" at bounding box center [529, 167] width 146 height 13
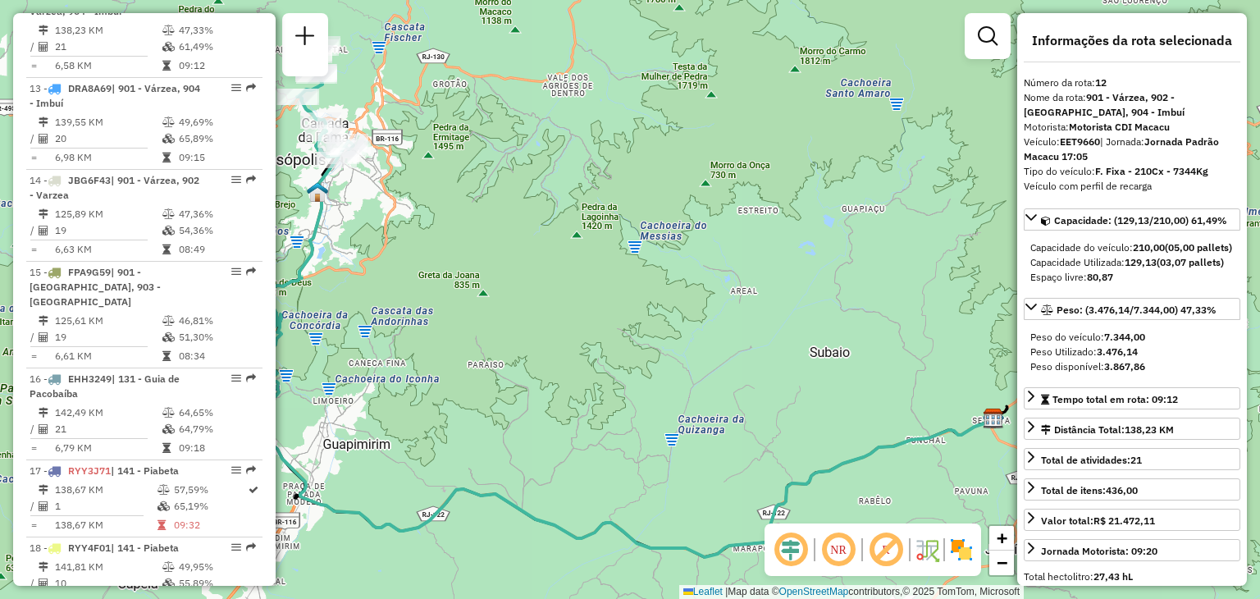
click at [555, 337] on div "Janela de atendimento Grade de atendimento Capacidade Transportadoras Veículos …" at bounding box center [630, 299] width 1260 height 599
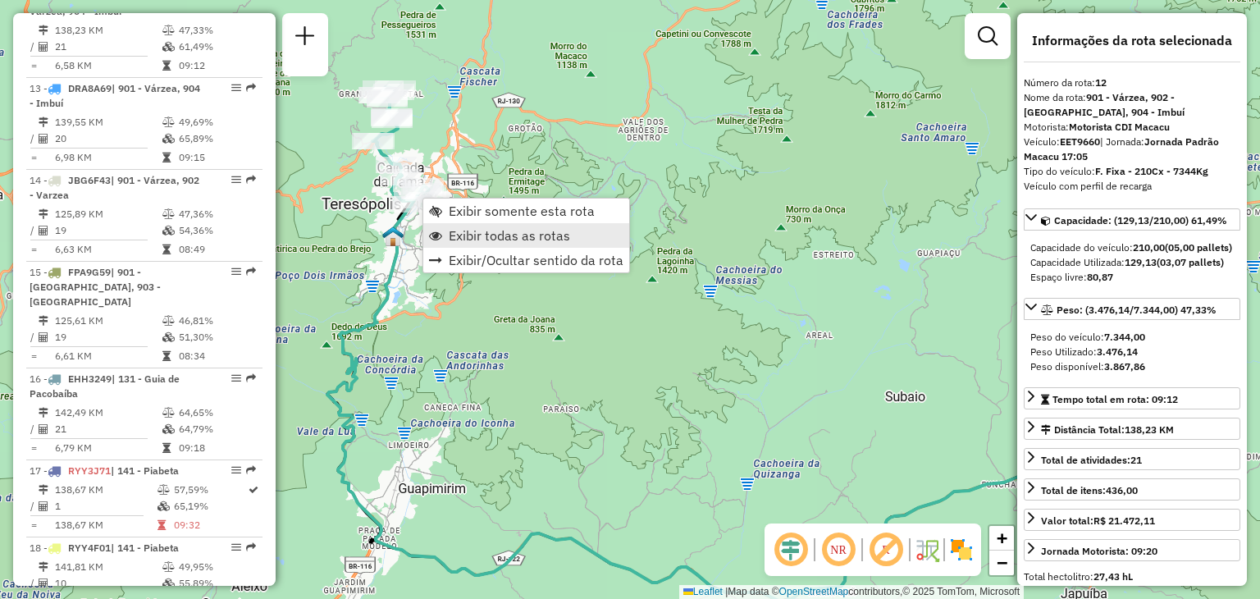
click at [502, 237] on span "Exibir todas as rotas" at bounding box center [509, 235] width 121 height 13
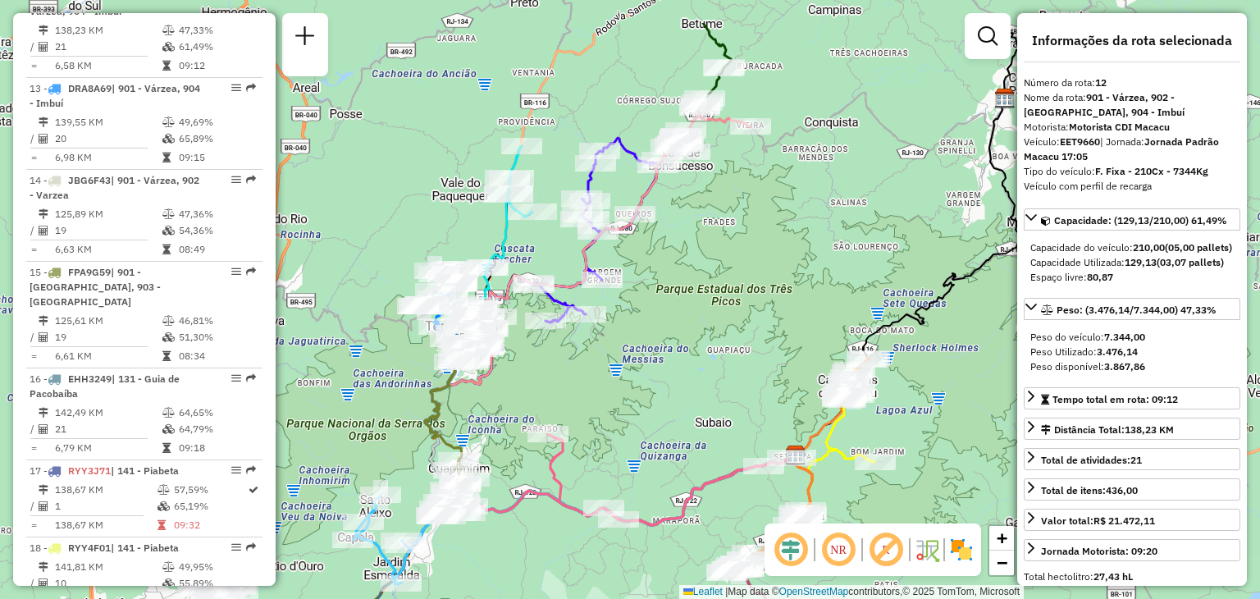
drag, startPoint x: 743, startPoint y: 280, endPoint x: 677, endPoint y: 411, distance: 147.1
click at [677, 411] on div "Janela de atendimento Grade de atendimento Capacidade Transportadoras Veículos …" at bounding box center [630, 299] width 1260 height 599
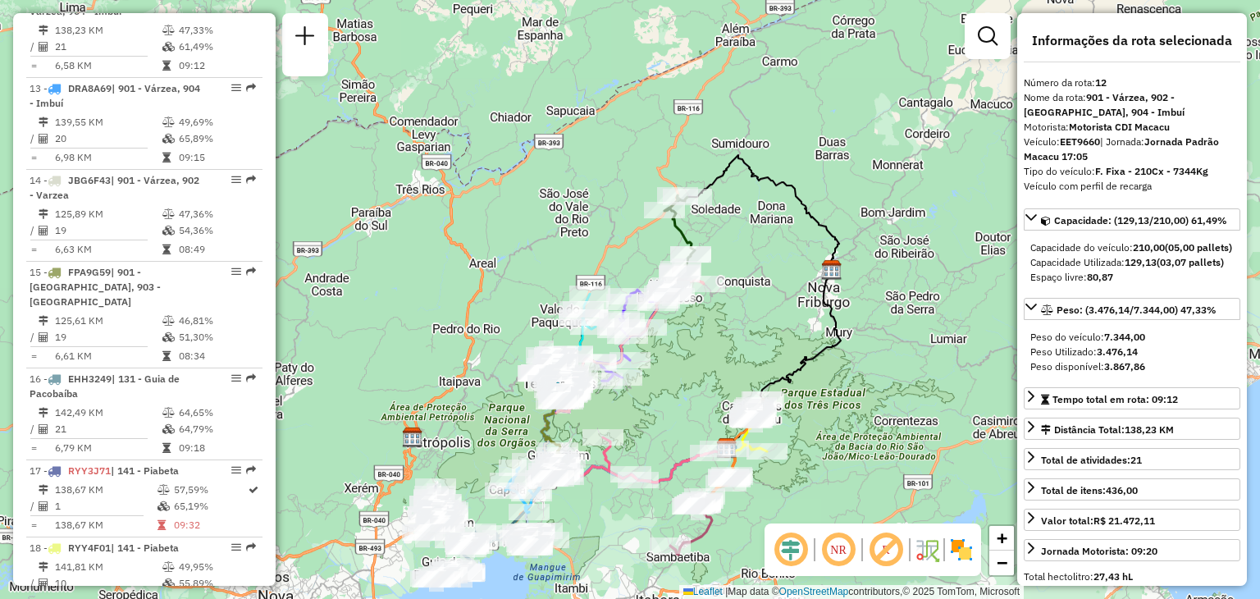
drag, startPoint x: 679, startPoint y: 387, endPoint x: 738, endPoint y: 307, distance: 100.3
click at [738, 307] on div "Janela de atendimento Grade de atendimento Capacidade Transportadoras Veículos …" at bounding box center [630, 299] width 1260 height 599
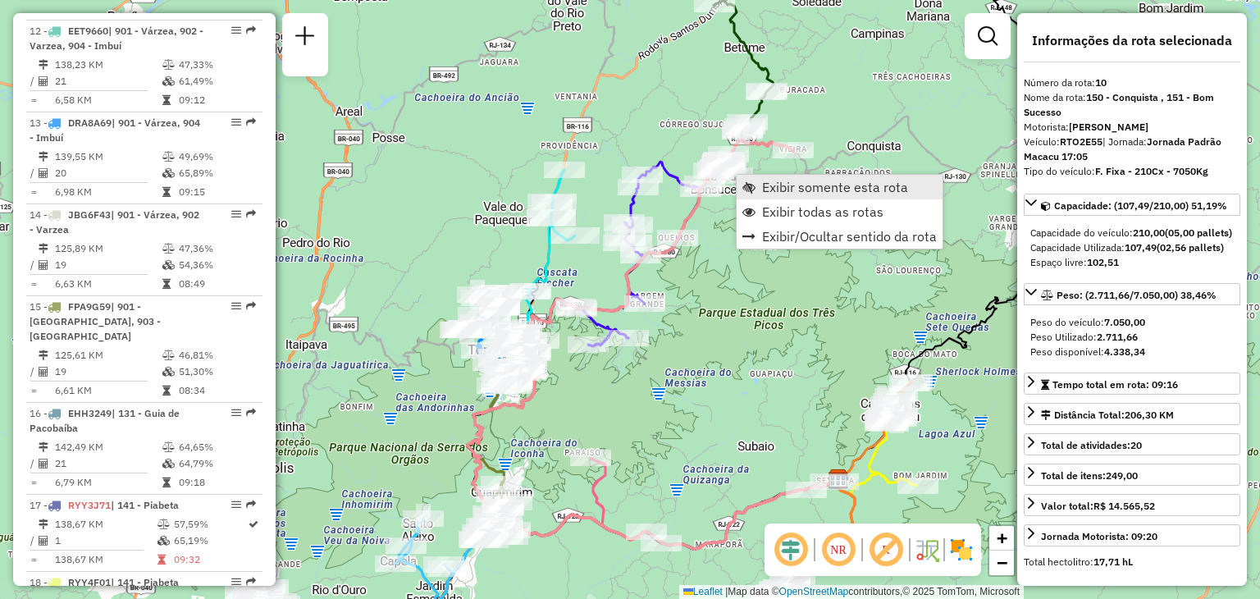
scroll to position [1444, 0]
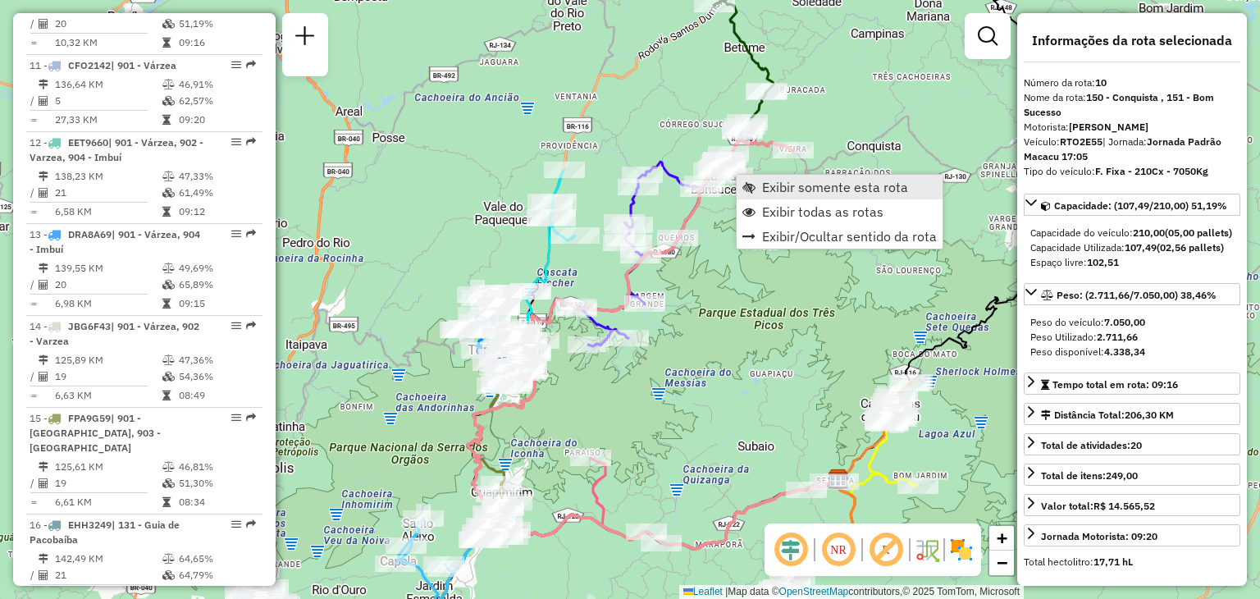
drag, startPoint x: 698, startPoint y: 201, endPoint x: 758, endPoint y: 188, distance: 61.3
click at [758, 180] on link "Exibir somente esta rota" at bounding box center [840, 187] width 206 height 25
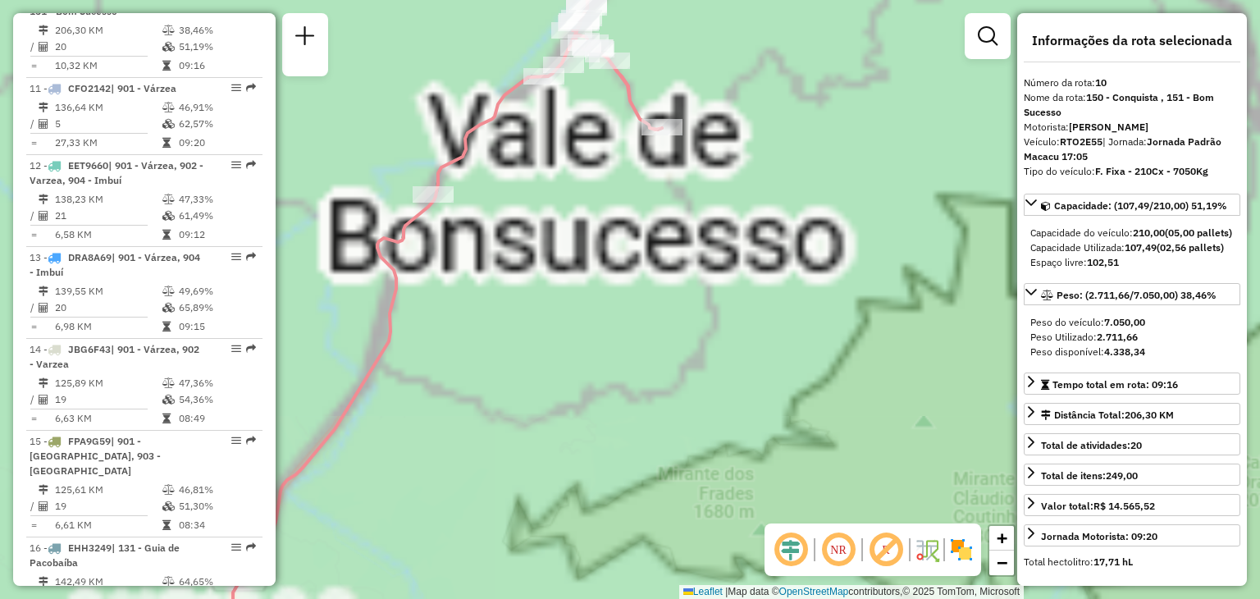
drag, startPoint x: 781, startPoint y: 135, endPoint x: 770, endPoint y: 252, distance: 117.1
click at [811, 255] on div "Janela de atendimento Grade de atendimento Capacidade Transportadoras Veículos …" at bounding box center [630, 299] width 1260 height 599
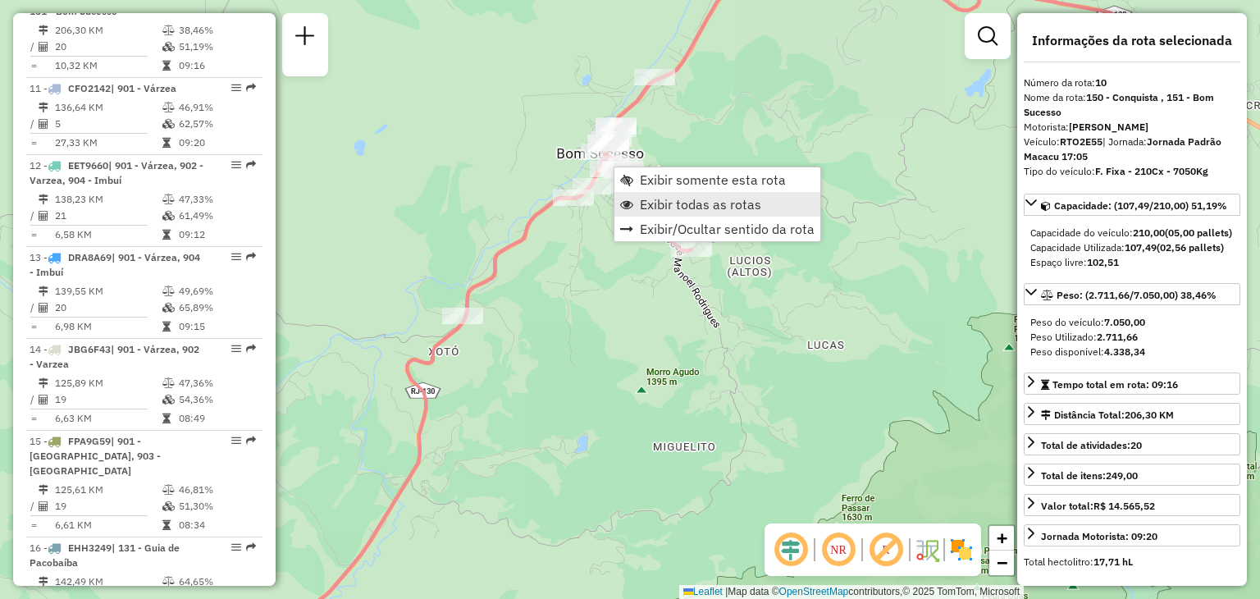
click at [658, 200] on span "Exibir todas as rotas" at bounding box center [700, 204] width 121 height 13
